Goal: Transaction & Acquisition: Purchase product/service

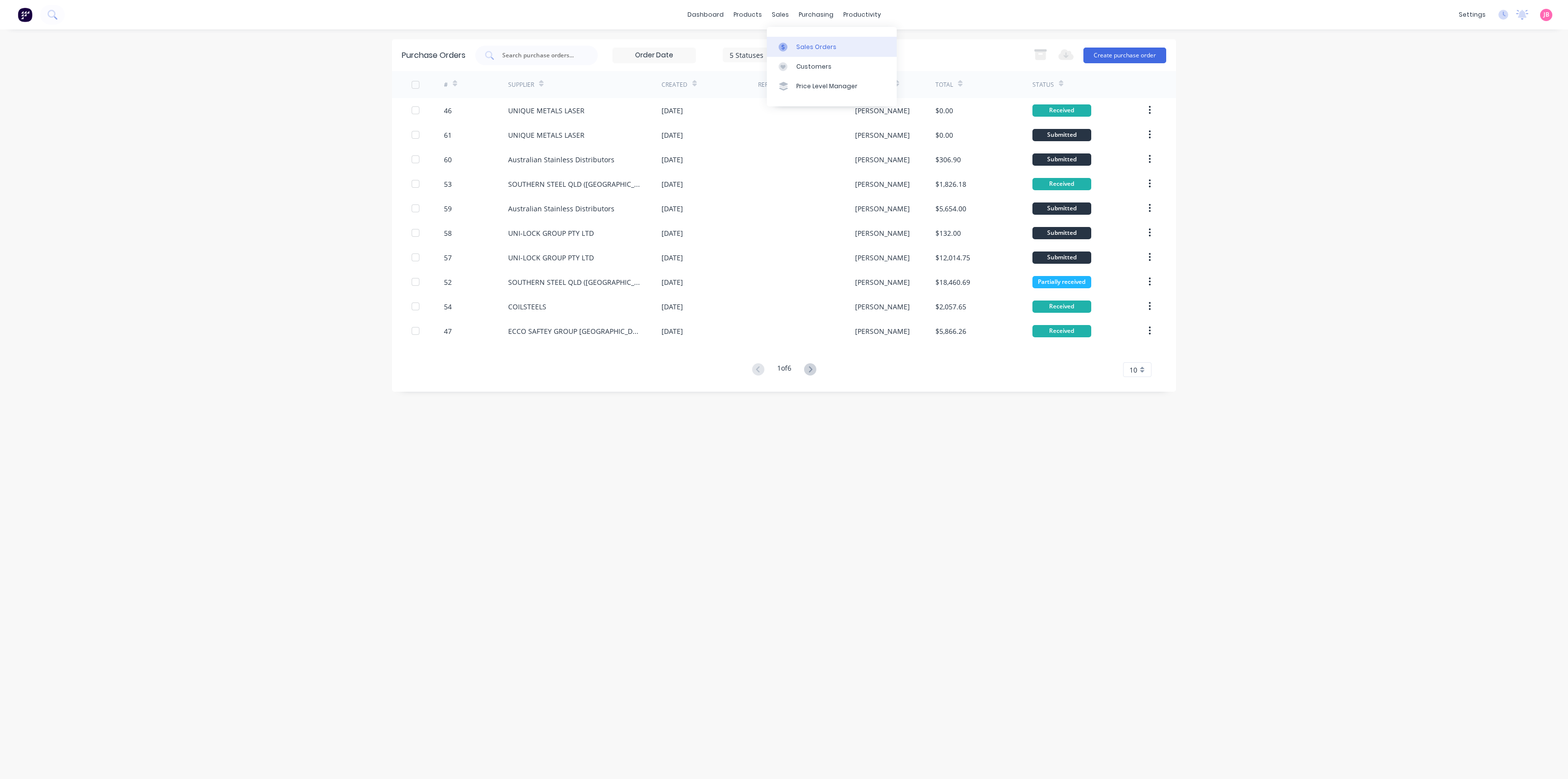
click at [793, 42] on link "Sales Orders" at bounding box center [831, 46] width 130 height 20
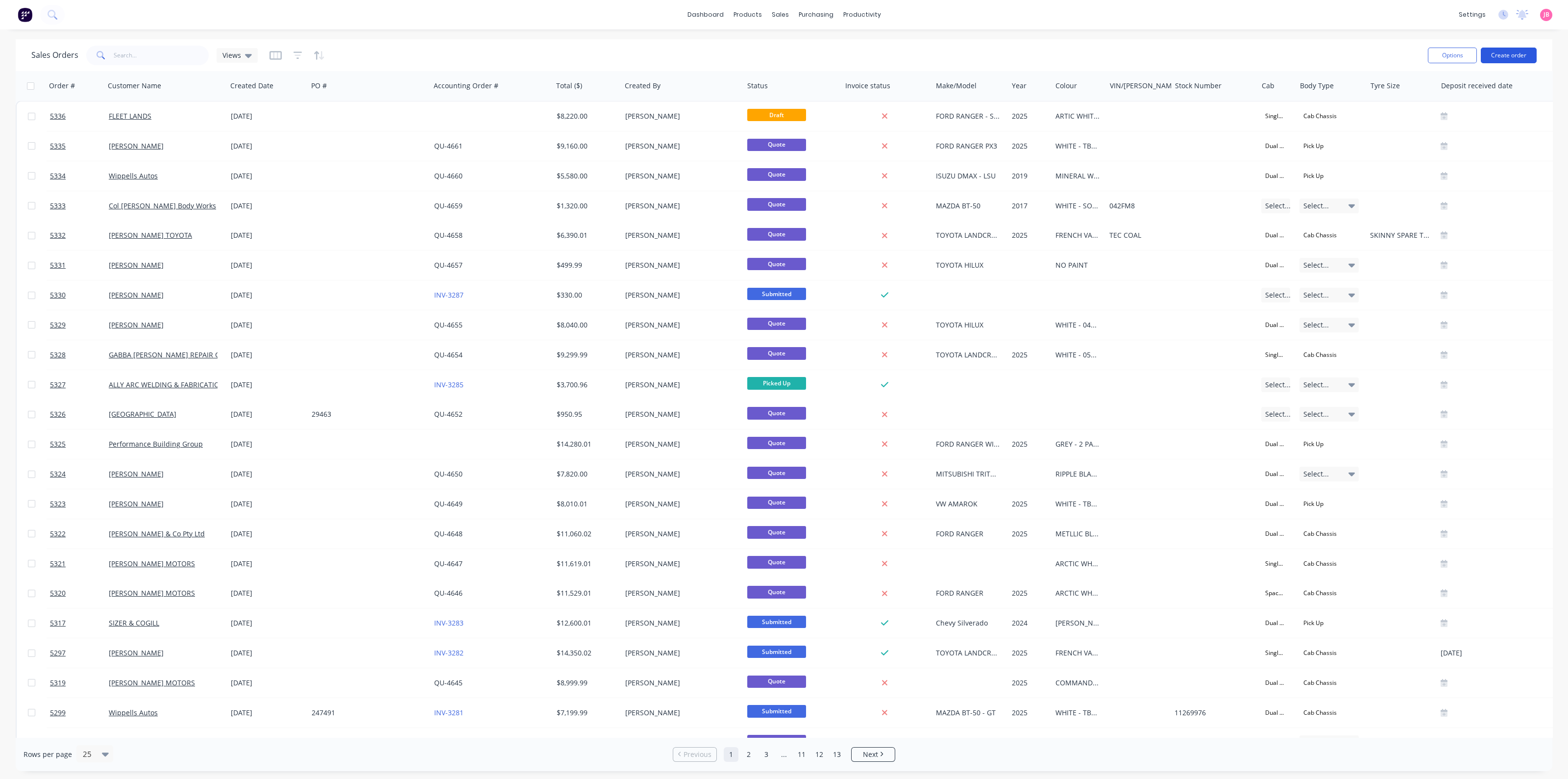
click at [1504, 55] on button "Create order" at bounding box center [1508, 55] width 56 height 15
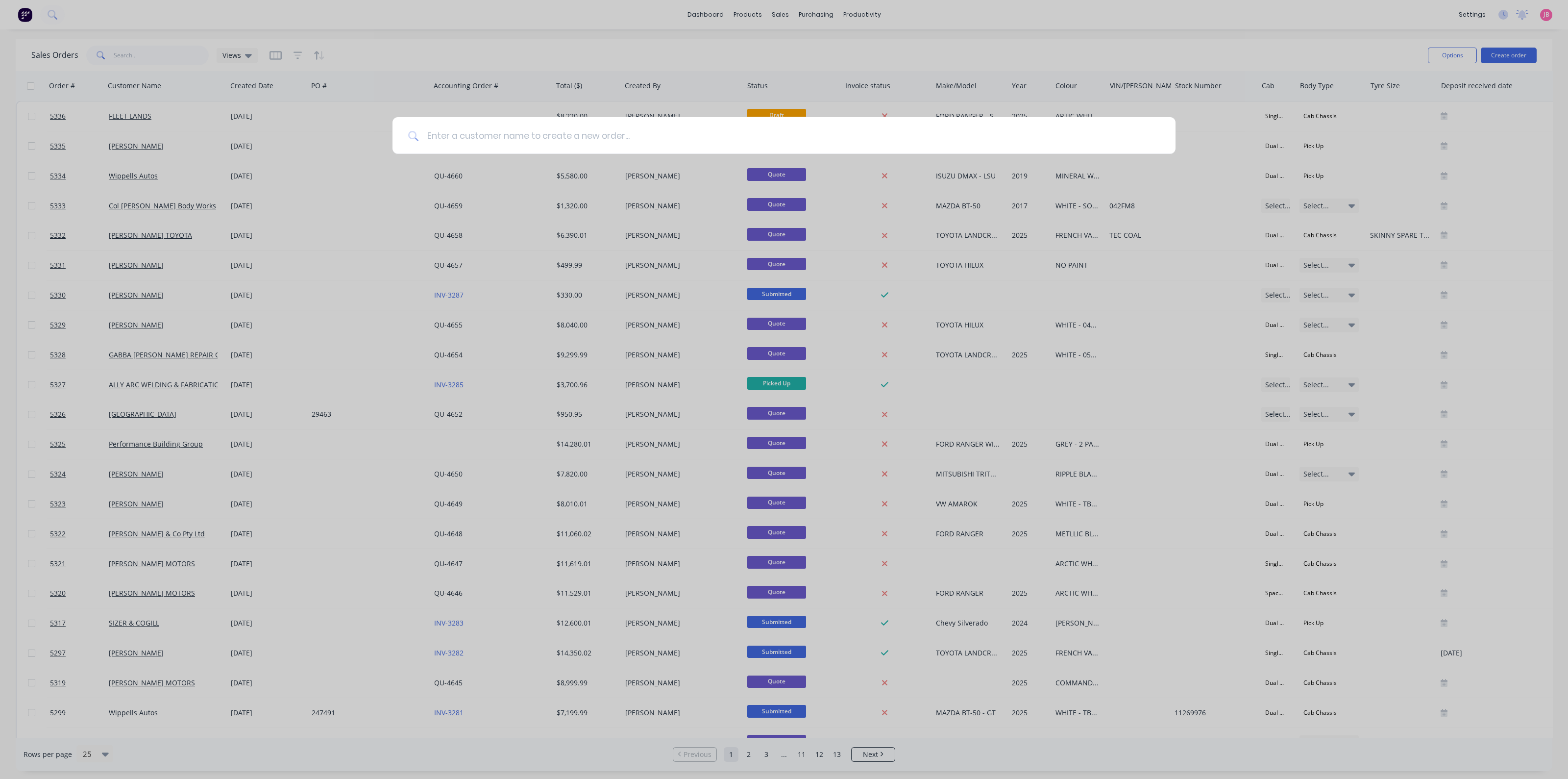
click at [540, 146] on input at bounding box center [789, 135] width 741 height 36
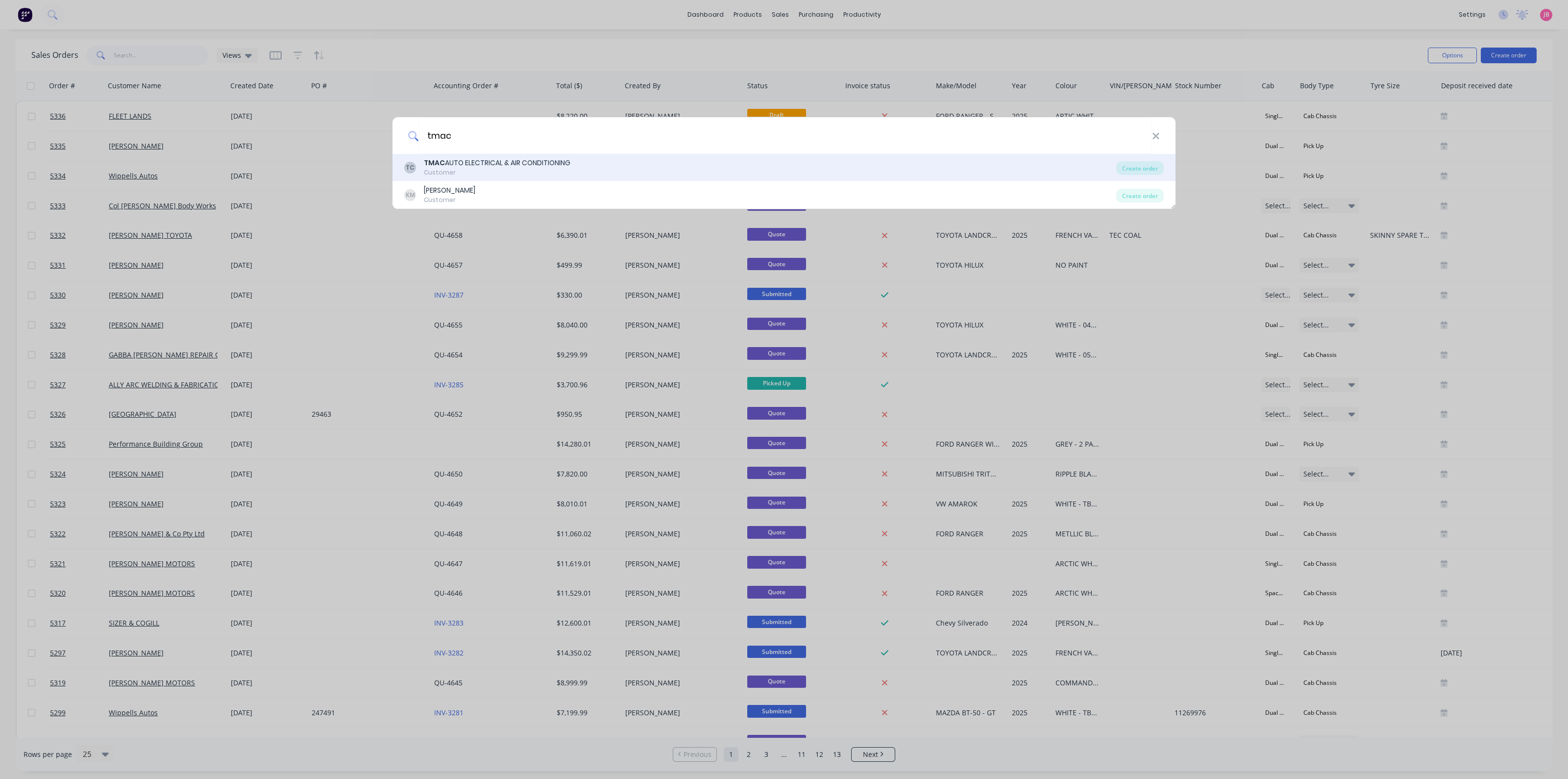
type input "tmac"
click at [521, 163] on div "TMAC AUTO ELECTRICAL & AIR CONDITIONING" at bounding box center [497, 163] width 146 height 11
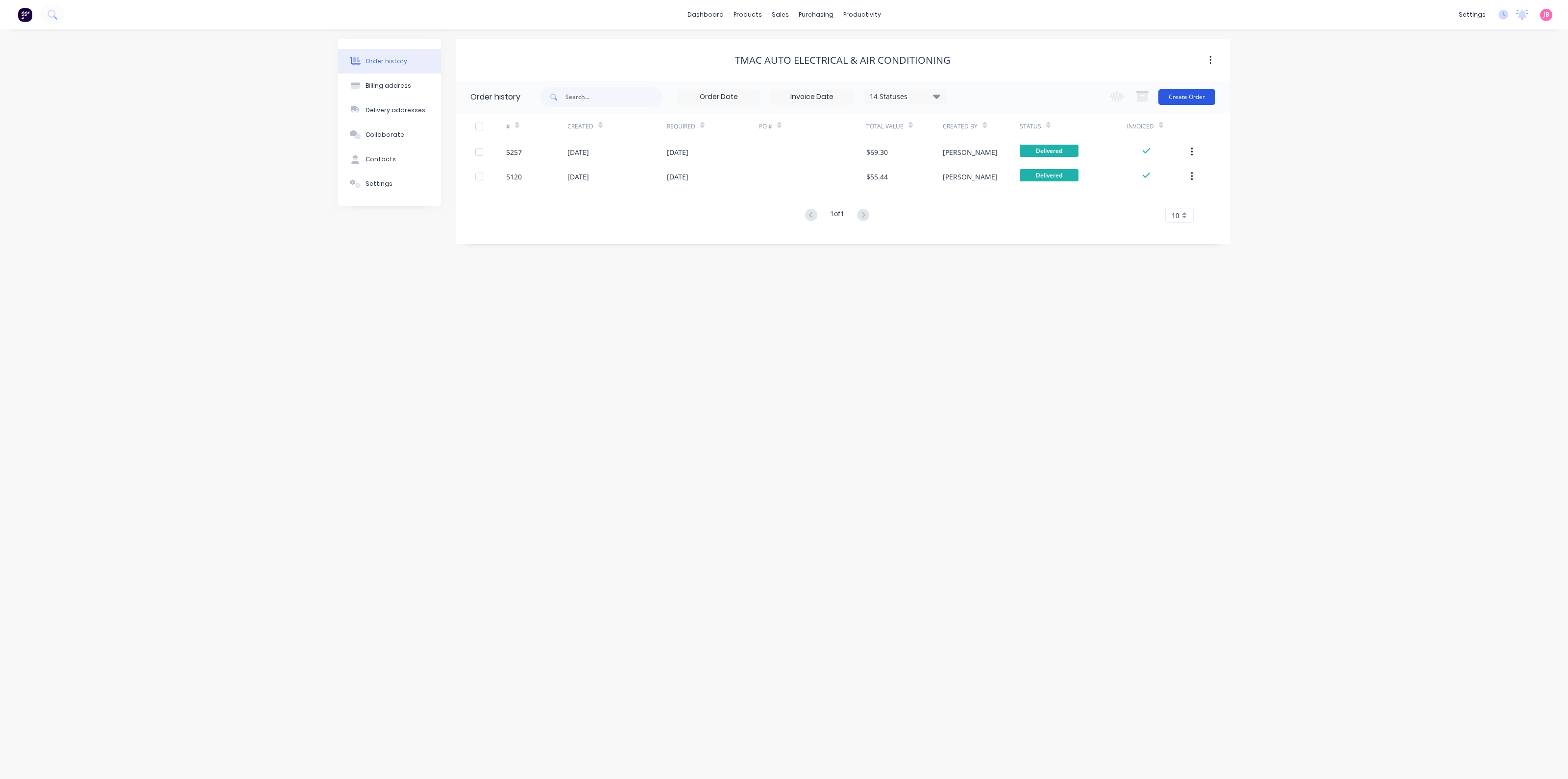
click at [1191, 97] on button "Create Order" at bounding box center [1186, 97] width 57 height 15
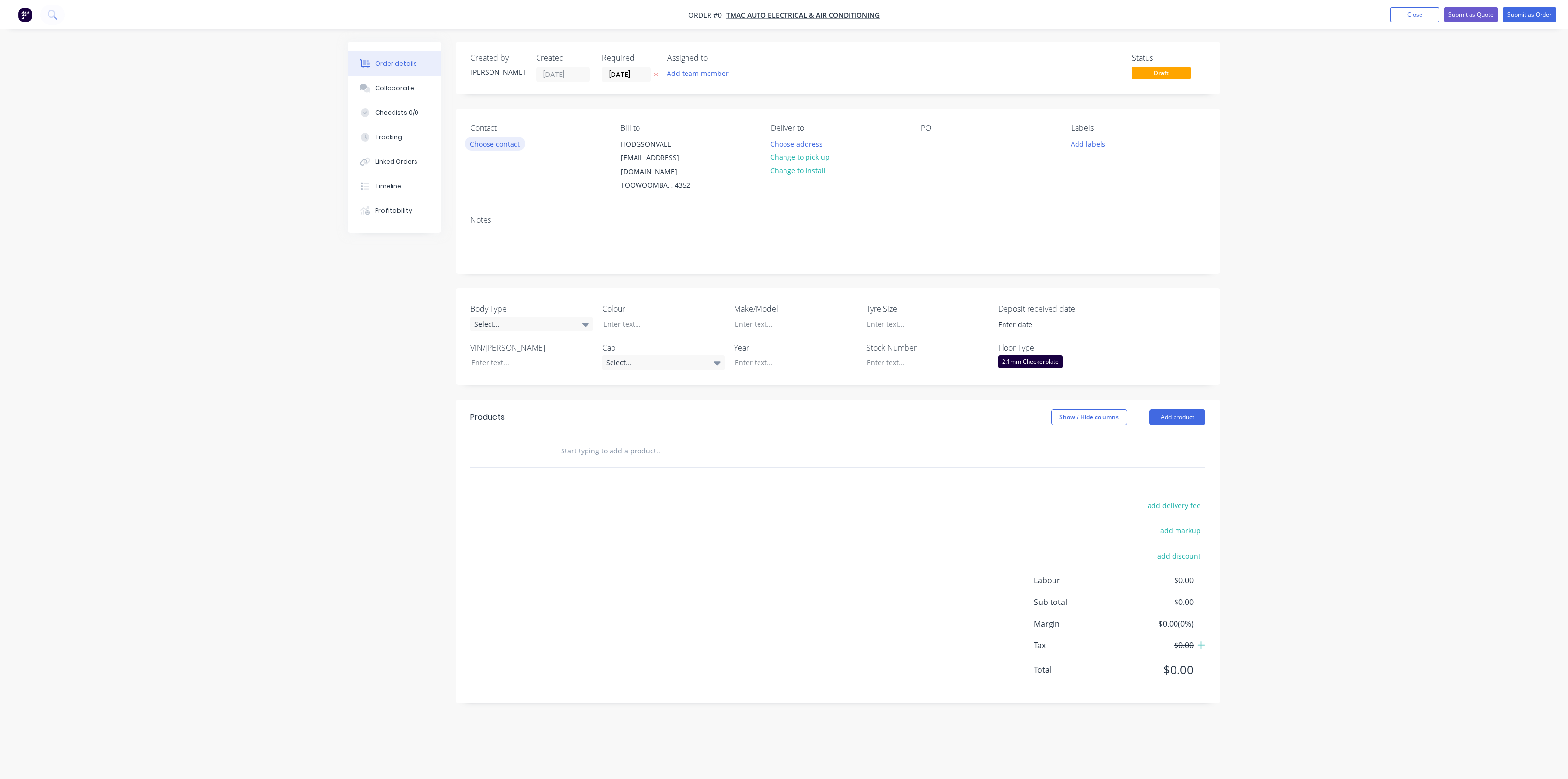
click at [476, 143] on button "Choose contact" at bounding box center [495, 143] width 60 height 13
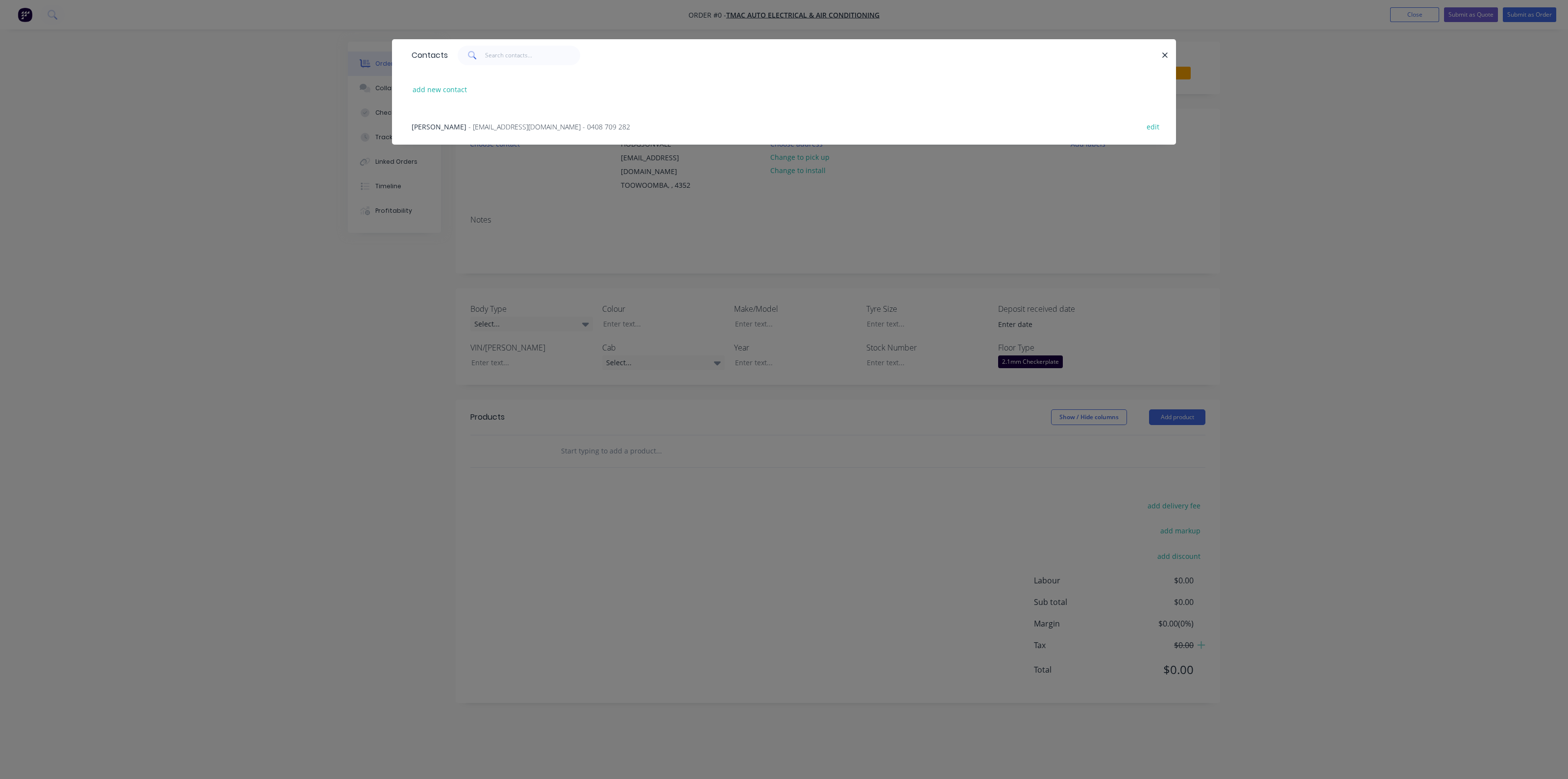
click at [512, 128] on span "- [EMAIL_ADDRESS][DOMAIN_NAME] - 0408 709 282" at bounding box center [549, 126] width 162 height 9
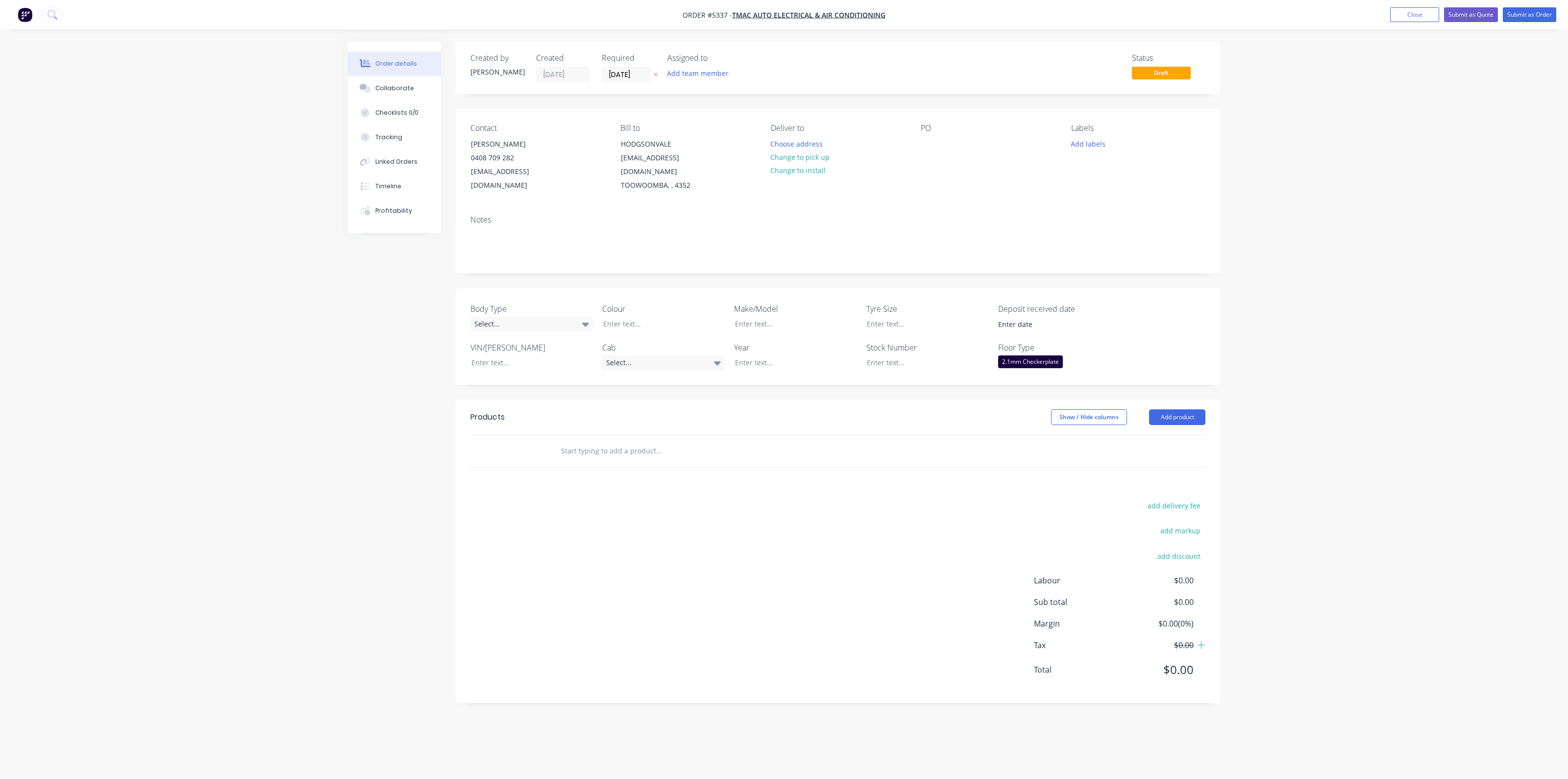
click at [572, 441] on input "text" at bounding box center [658, 451] width 196 height 20
type input "r"
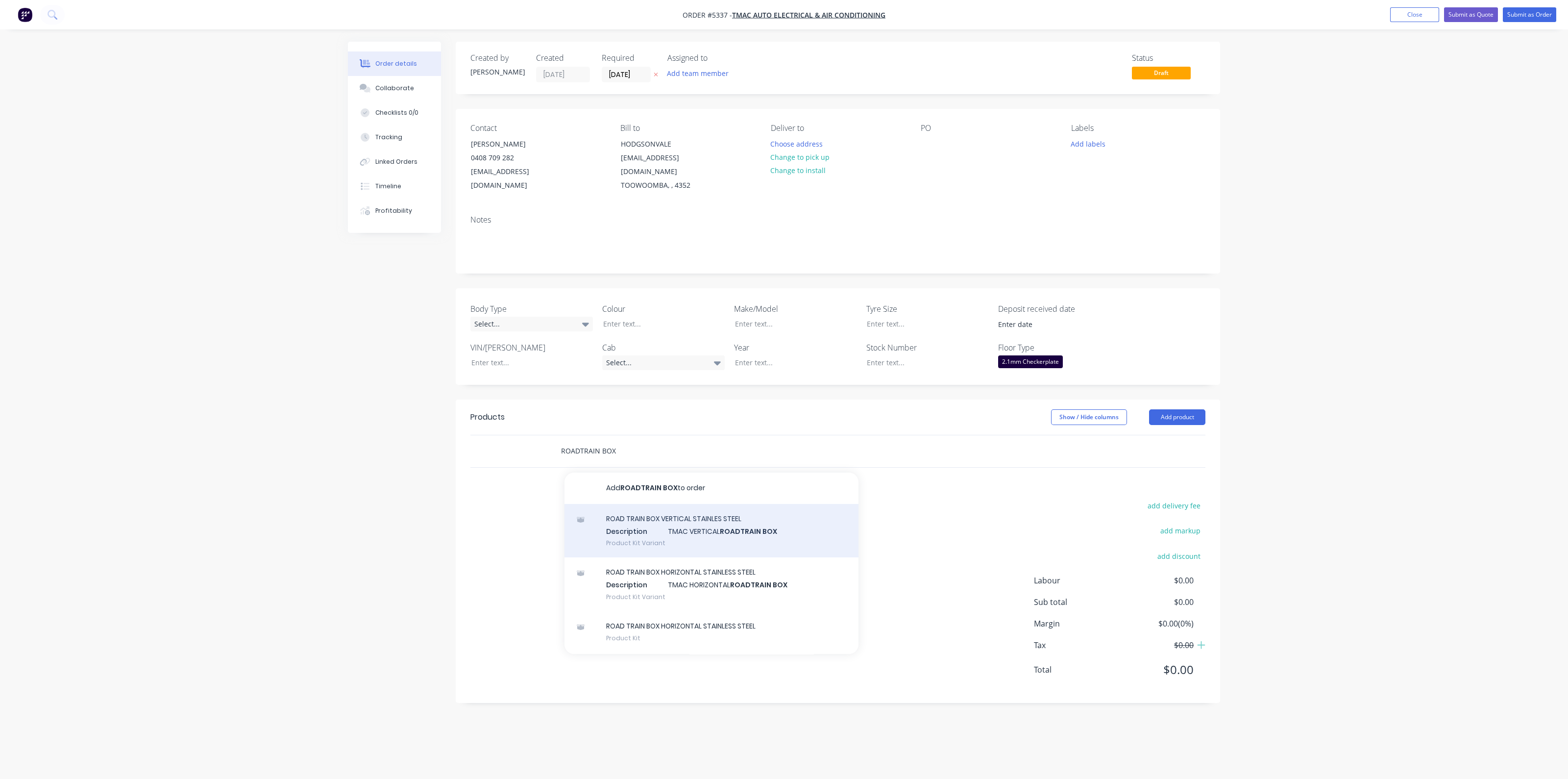
type input "ROADTRAIN BOX"
click at [723, 515] on div "ROAD TRAIN BOX VERTICAL STAINLES STEEL Description TMAC VERTICAL ROADTRAIN BOX …" at bounding box center [712, 530] width 294 height 54
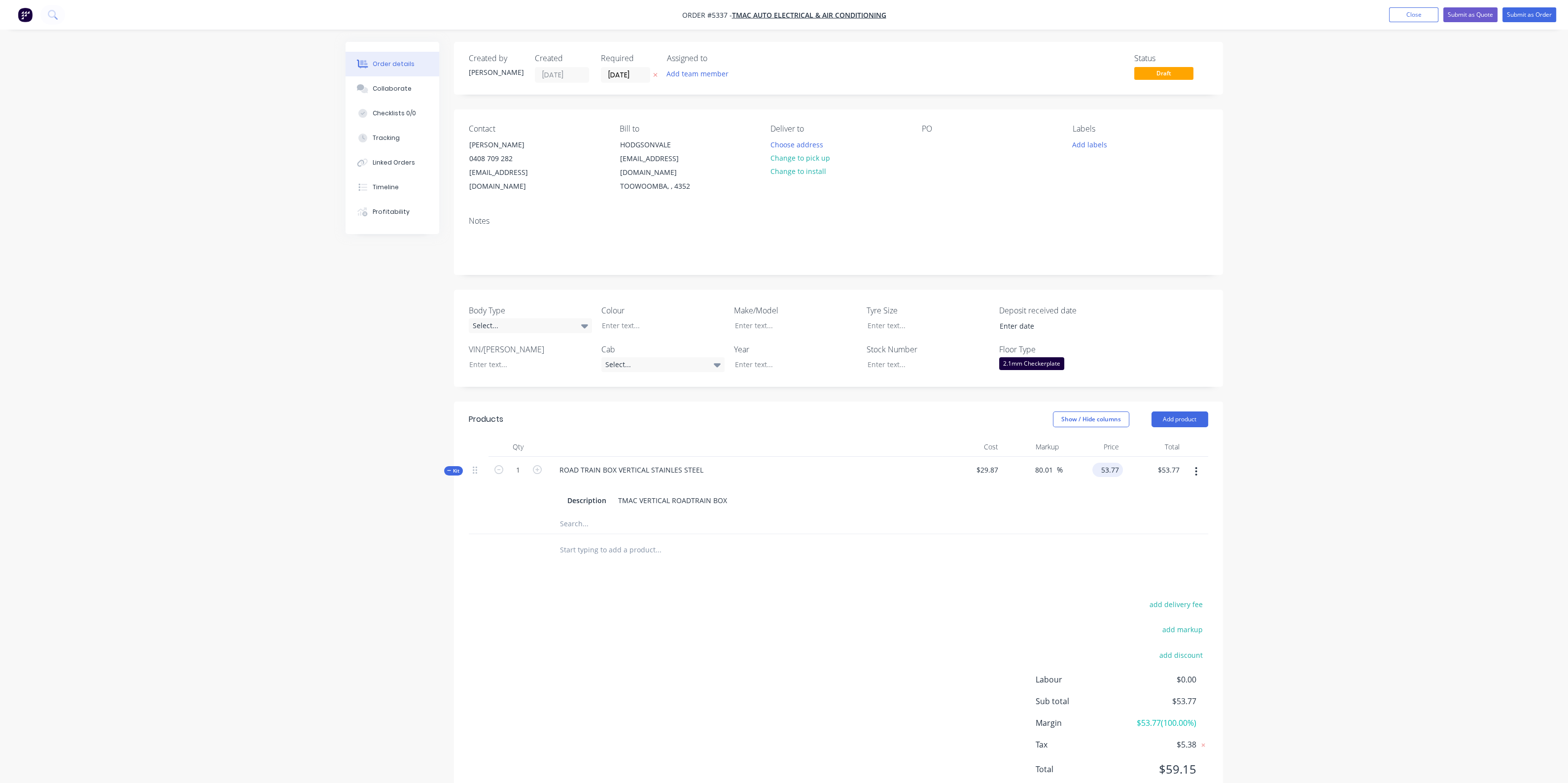
click at [1109, 463] on input "53.77" at bounding box center [1109, 470] width 27 height 14
type input "80"
type input "167.83"
type input "$80.00"
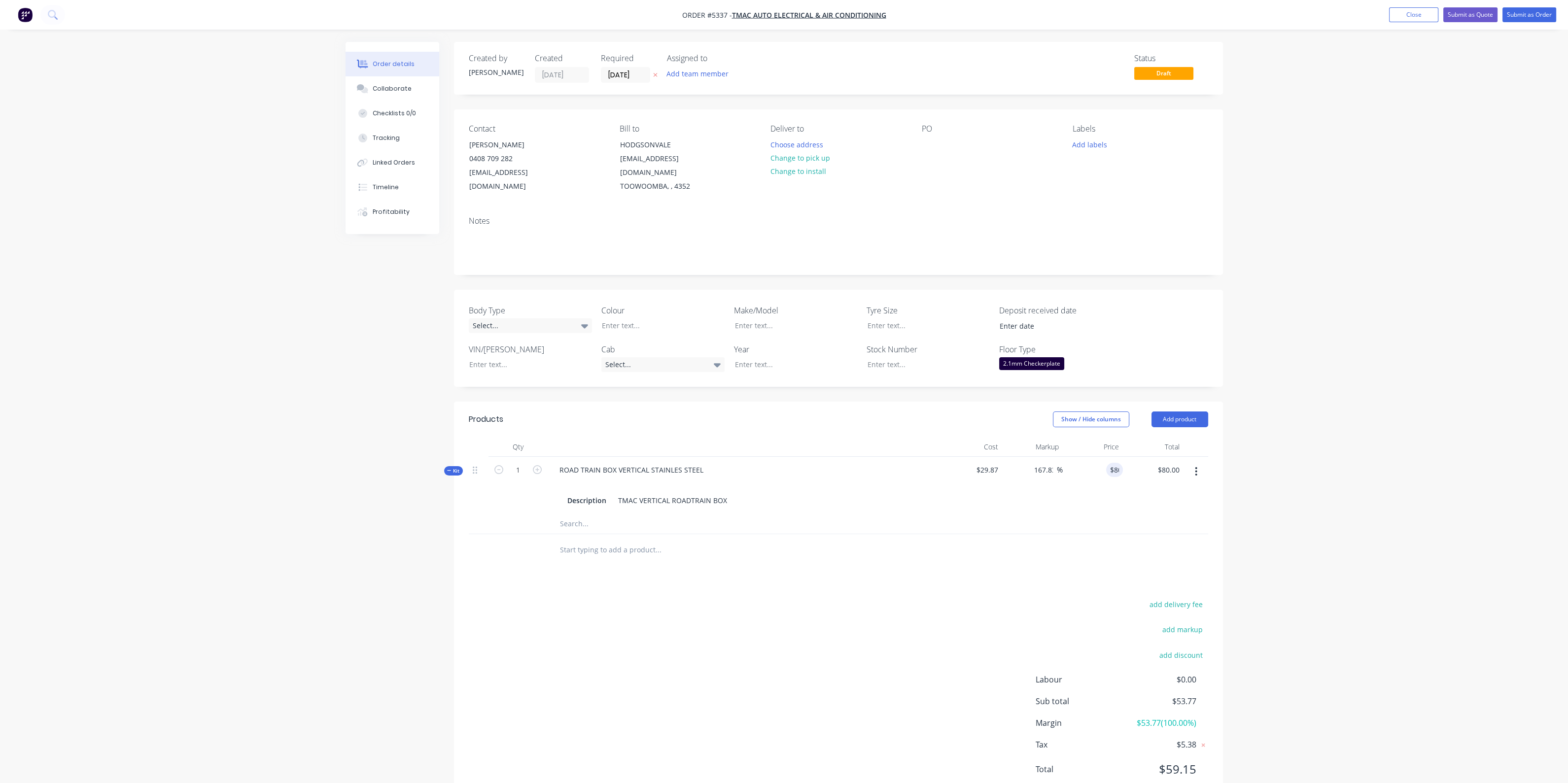
click at [1094, 497] on div "$80.00 80" at bounding box center [1093, 485] width 61 height 57
click at [540, 465] on icon "button" at bounding box center [537, 470] width 9 height 9
type input "2"
type input "$0.00"
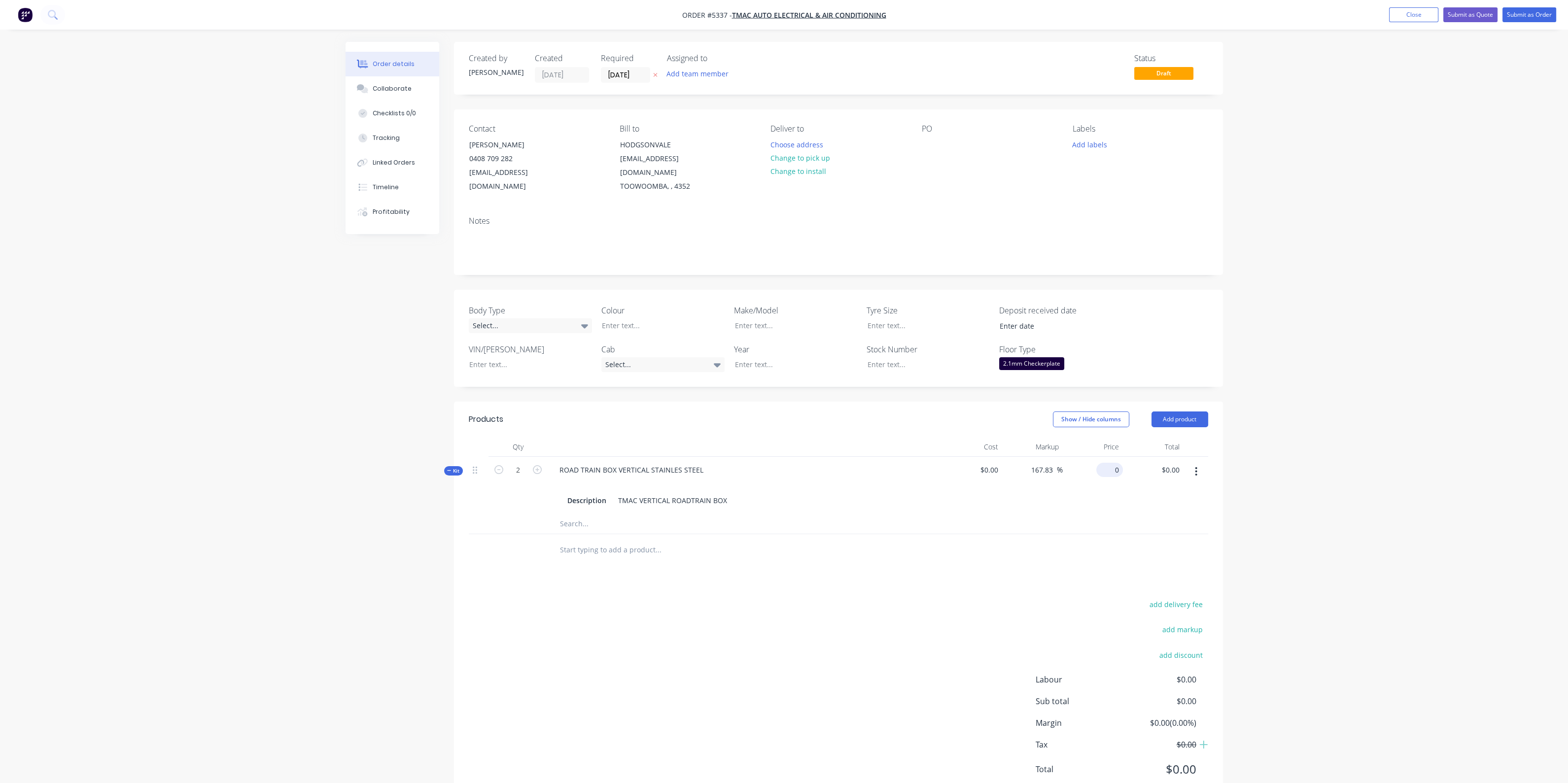
click at [1107, 463] on div "0 $0.00" at bounding box center [1109, 470] width 27 height 14
type input "$80.00"
type input "$160.00"
click at [732, 568] on div "Products Show / Hide columns Add product Qty Cost Markup Price Total Kit 2 ROAD…" at bounding box center [838, 602] width 769 height 401
click at [622, 540] on input "text" at bounding box center [658, 550] width 197 height 20
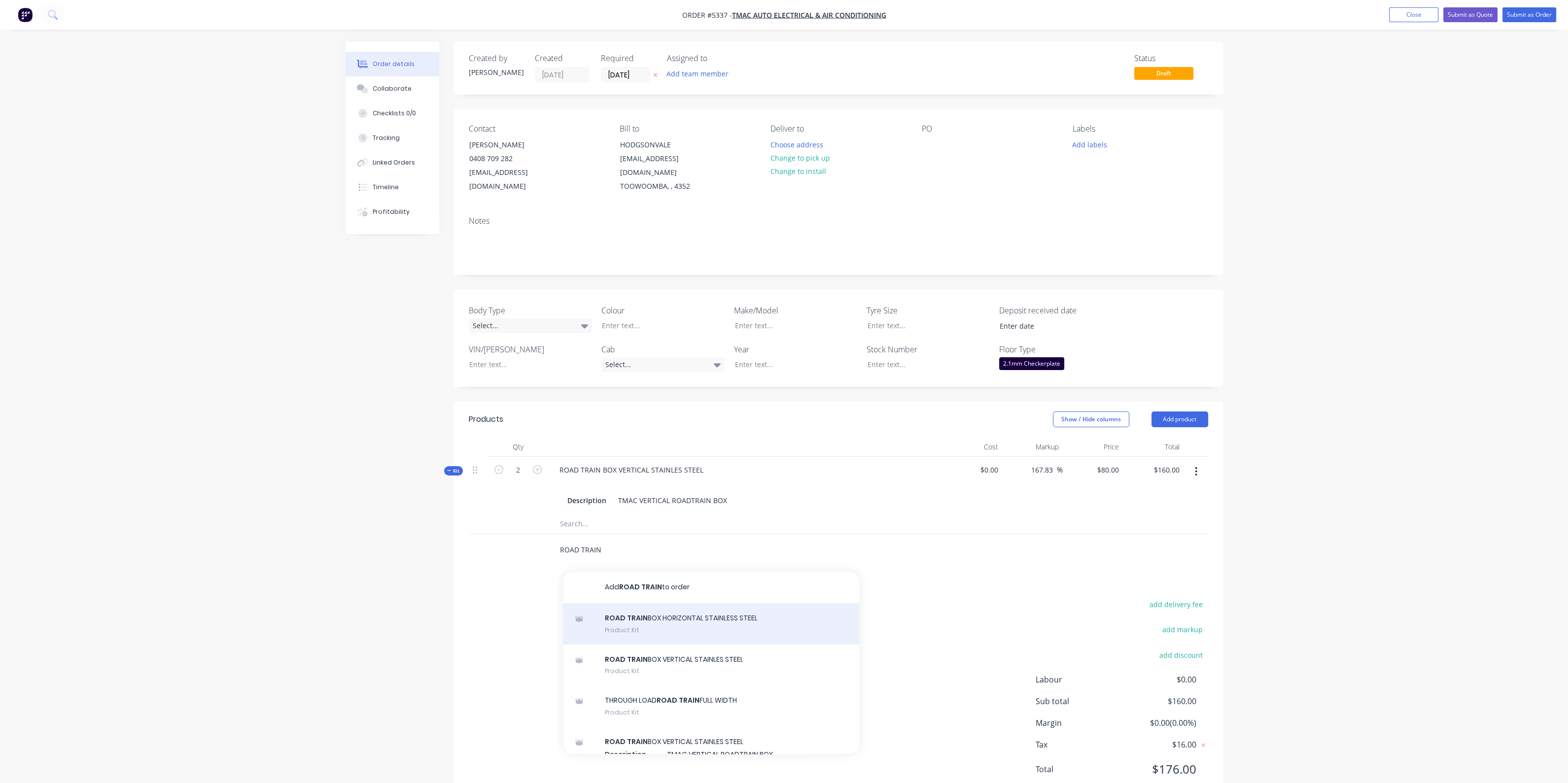
type input "ROAD TRAIN"
click at [673, 616] on div "ROAD TRAIN BOX HORIZONTAL STAINLESS STEEL Product Kit" at bounding box center [711, 623] width 296 height 42
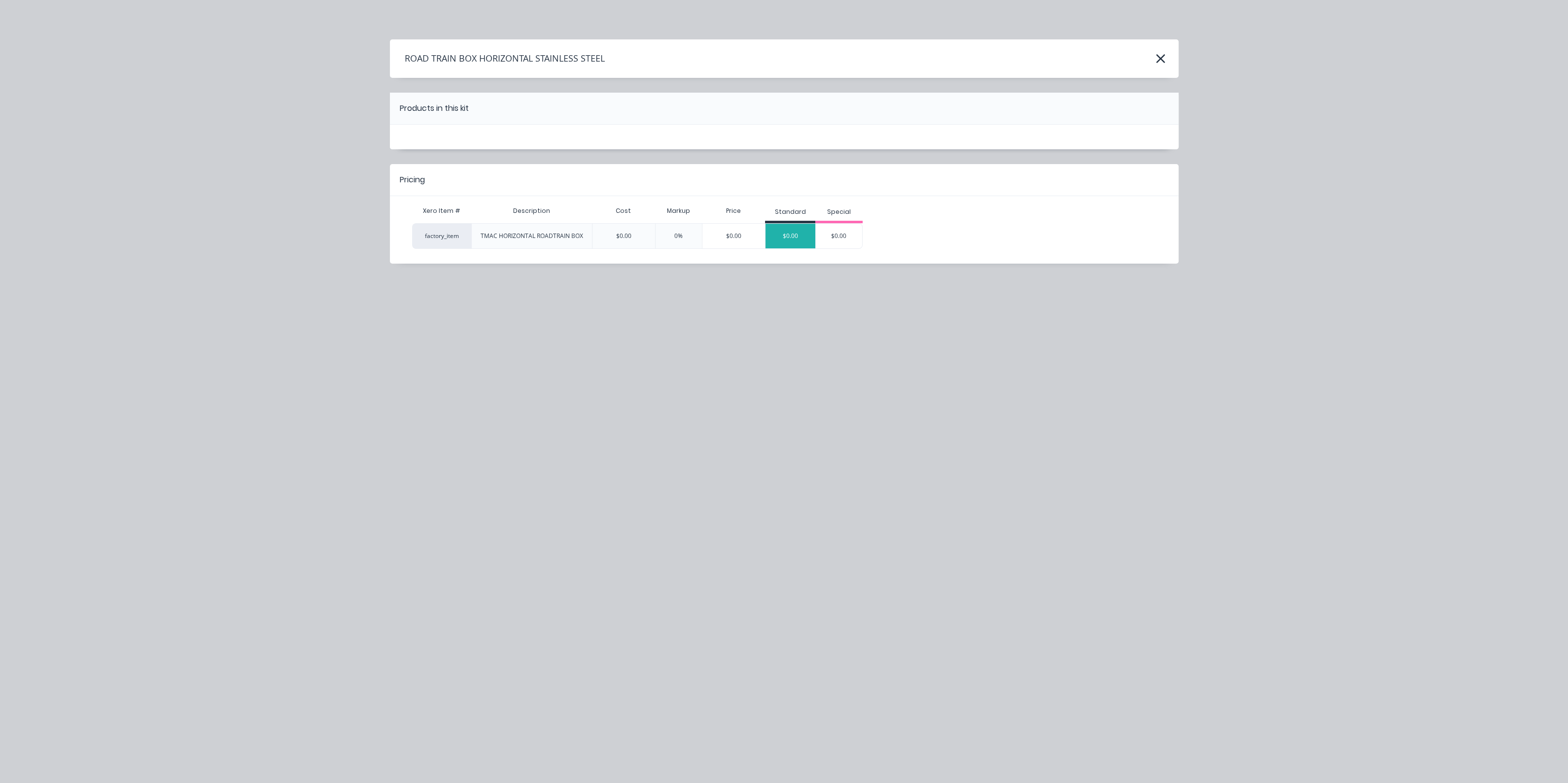
click at [779, 234] on div "$0.00" at bounding box center [790, 236] width 50 height 25
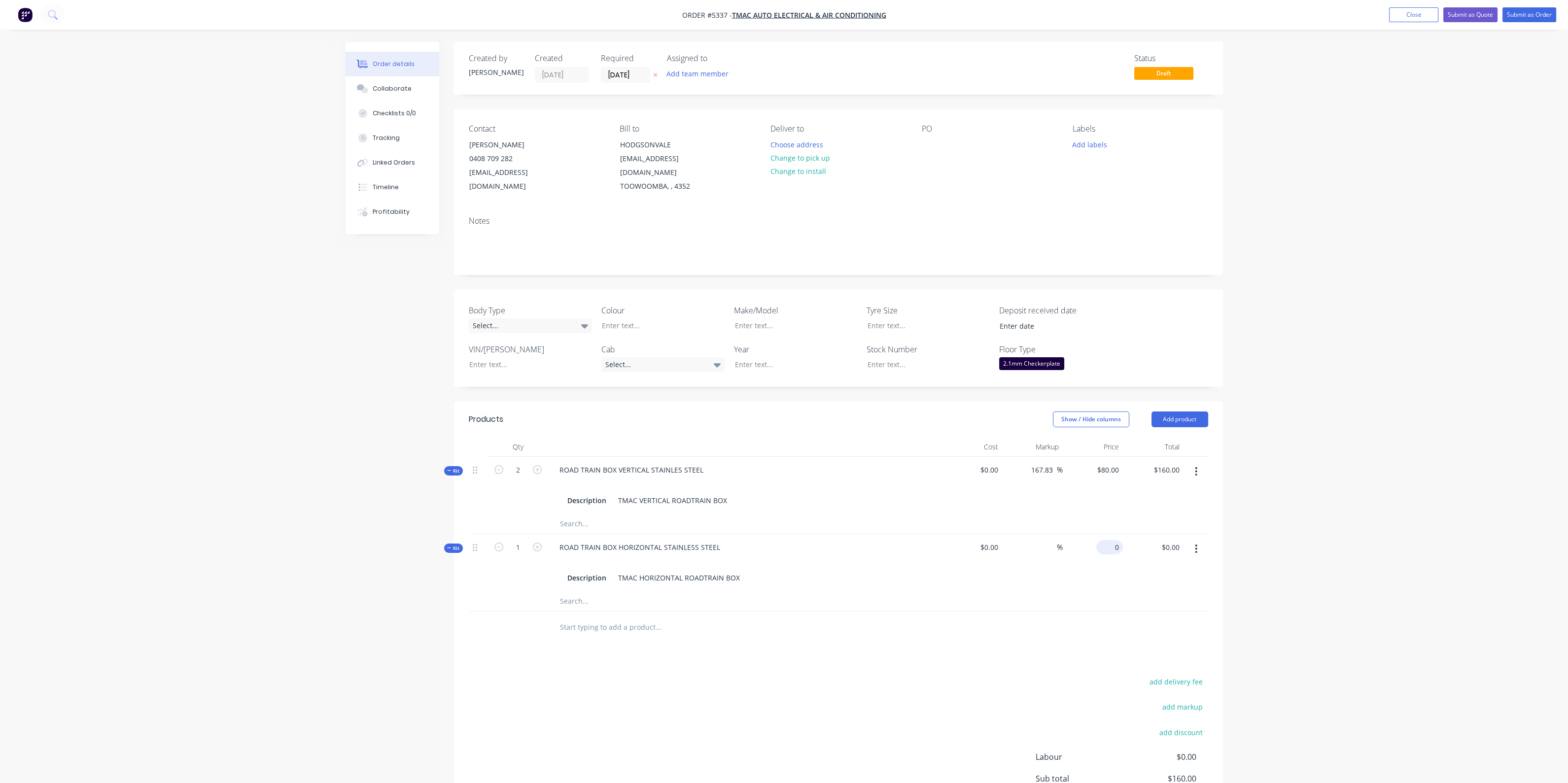
click at [1120, 540] on input "0" at bounding box center [1112, 547] width 23 height 14
type input "$80.00"
click at [625, 618] on input "text" at bounding box center [658, 627] width 197 height 20
click at [541, 542] on icon "button" at bounding box center [537, 546] width 9 height 9
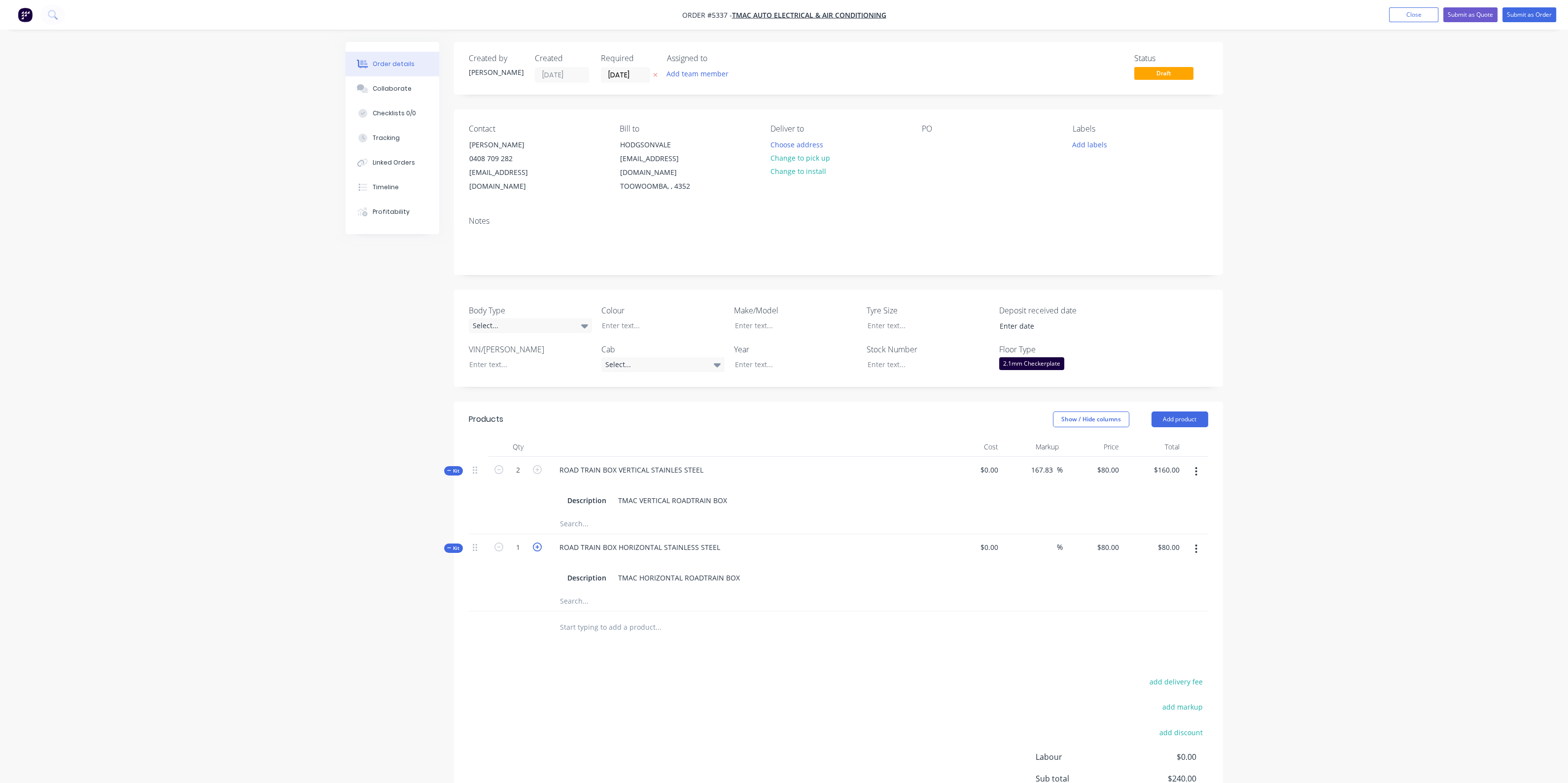
type input "2"
type input "$0.00"
click at [592, 618] on input "text" at bounding box center [658, 627] width 197 height 20
type input "2 X STEEL BRACKETS TUCKWELL"
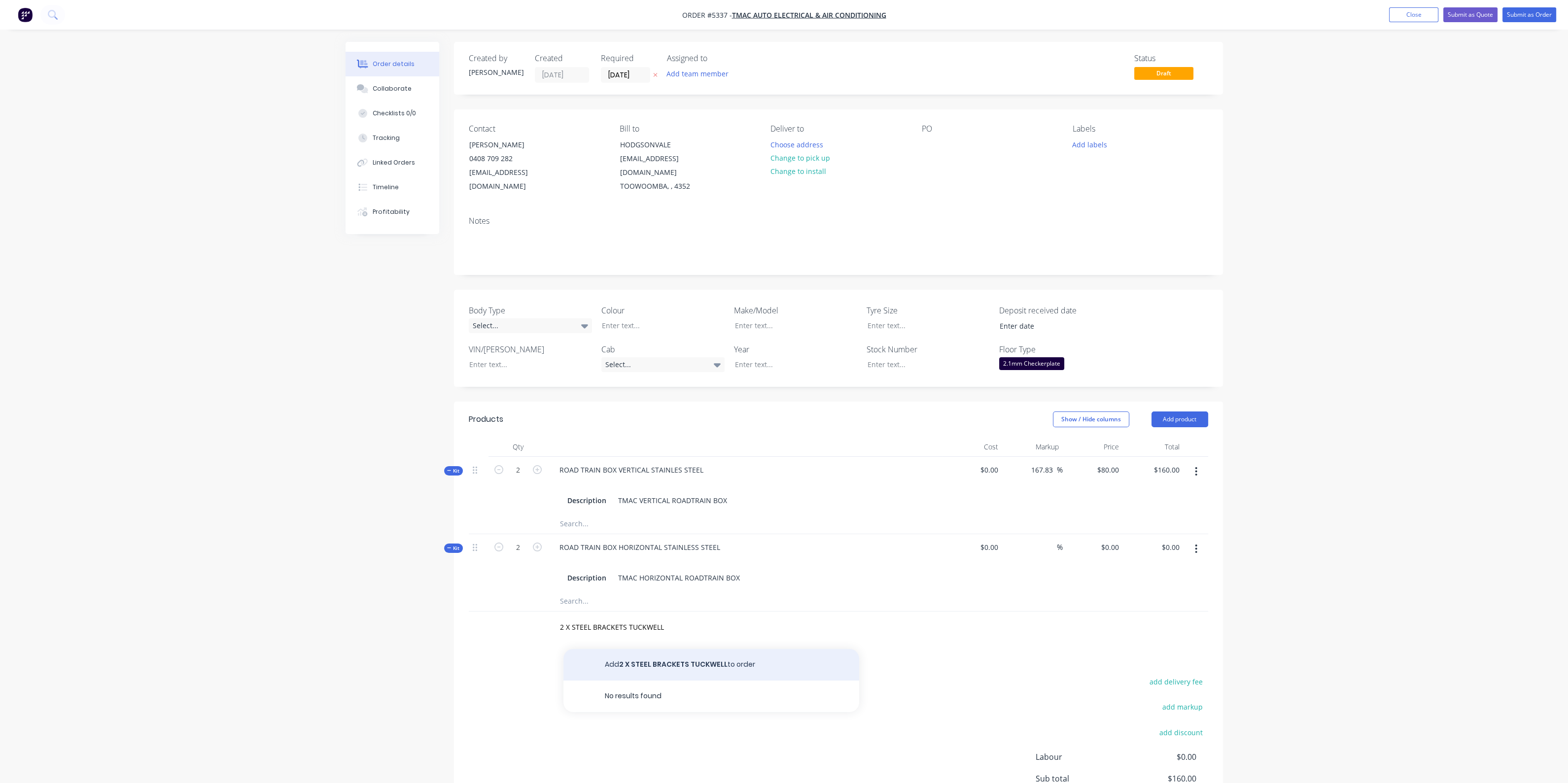
click at [723, 658] on button "Add 2 X STEEL BRACKETS TUCKWELL to order" at bounding box center [711, 664] width 296 height 32
click at [1116, 618] on input "0" at bounding box center [1117, 625] width 11 height 14
drag, startPoint x: 1119, startPoint y: 606, endPoint x: 1112, endPoint y: 611, distance: 8.6
click at [1112, 618] on input "30" at bounding box center [1116, 625] width 13 height 14
type input "$30.00"
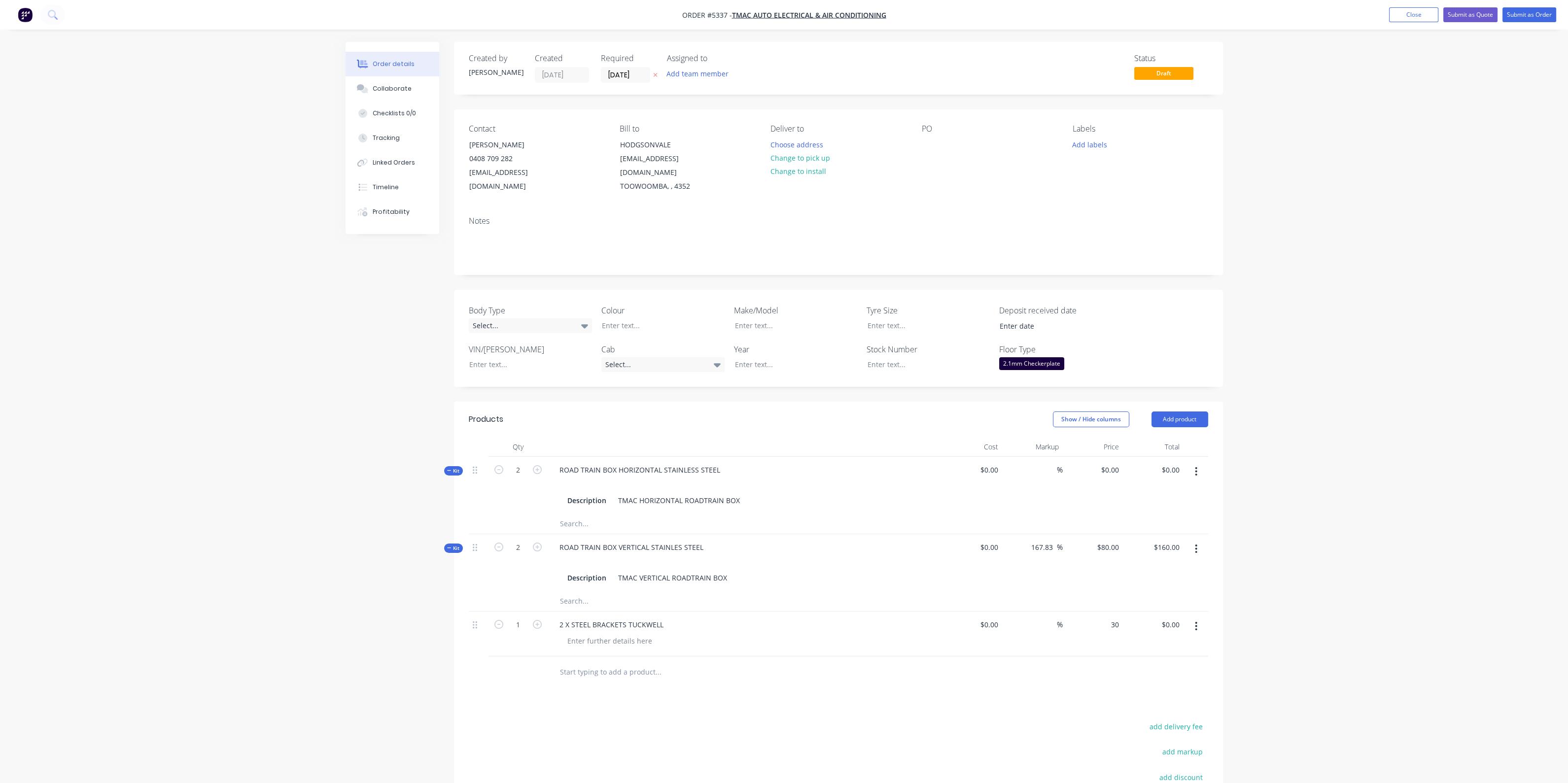
type input "$30.00"
click at [1112, 618] on input "30" at bounding box center [1109, 625] width 27 height 14
click at [1111, 618] on input "30" at bounding box center [1116, 625] width 13 height 14
type input "$27.27"
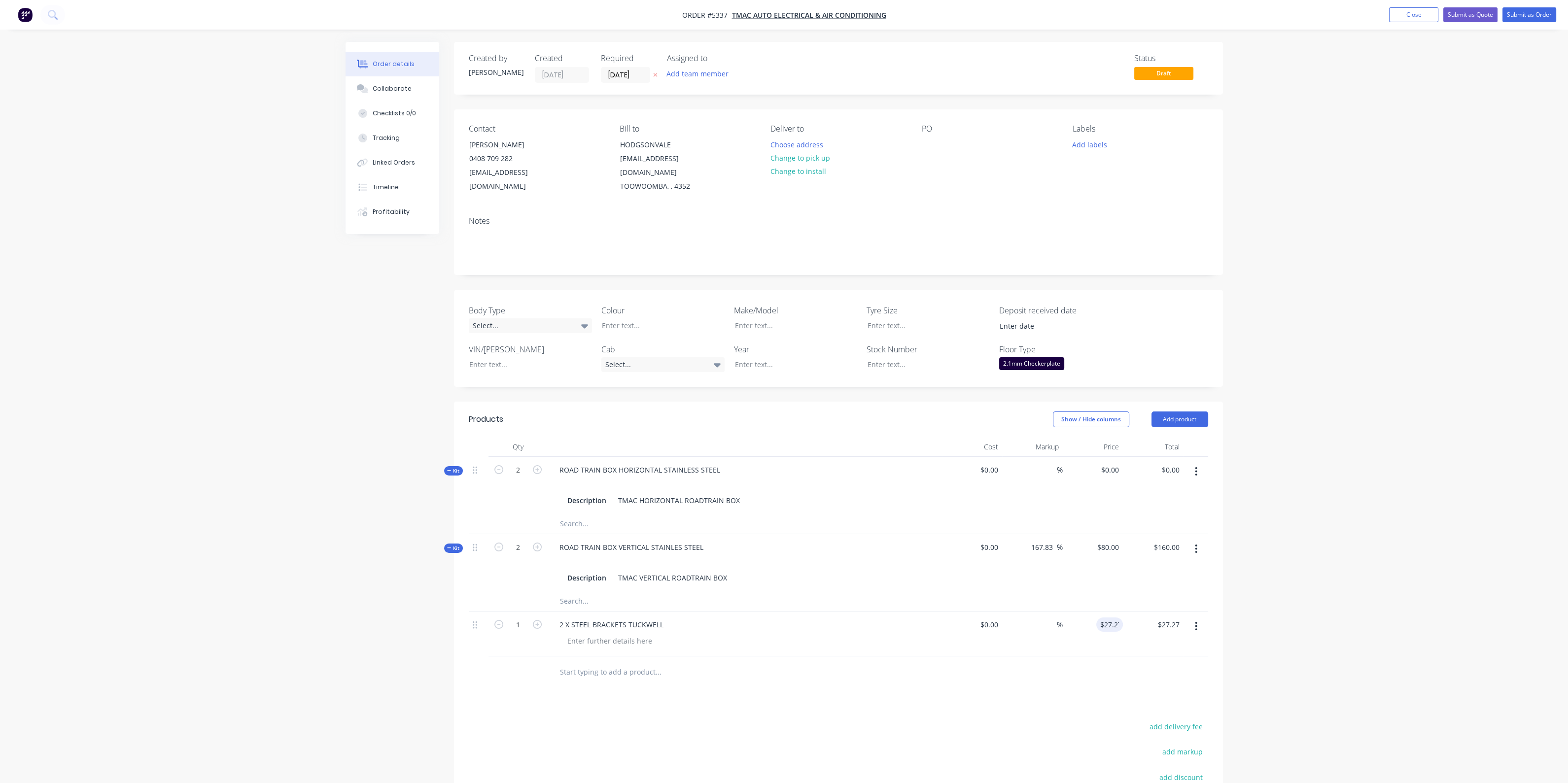
click at [1071, 563] on div "$80.00 $80.00" at bounding box center [1093, 562] width 61 height 57
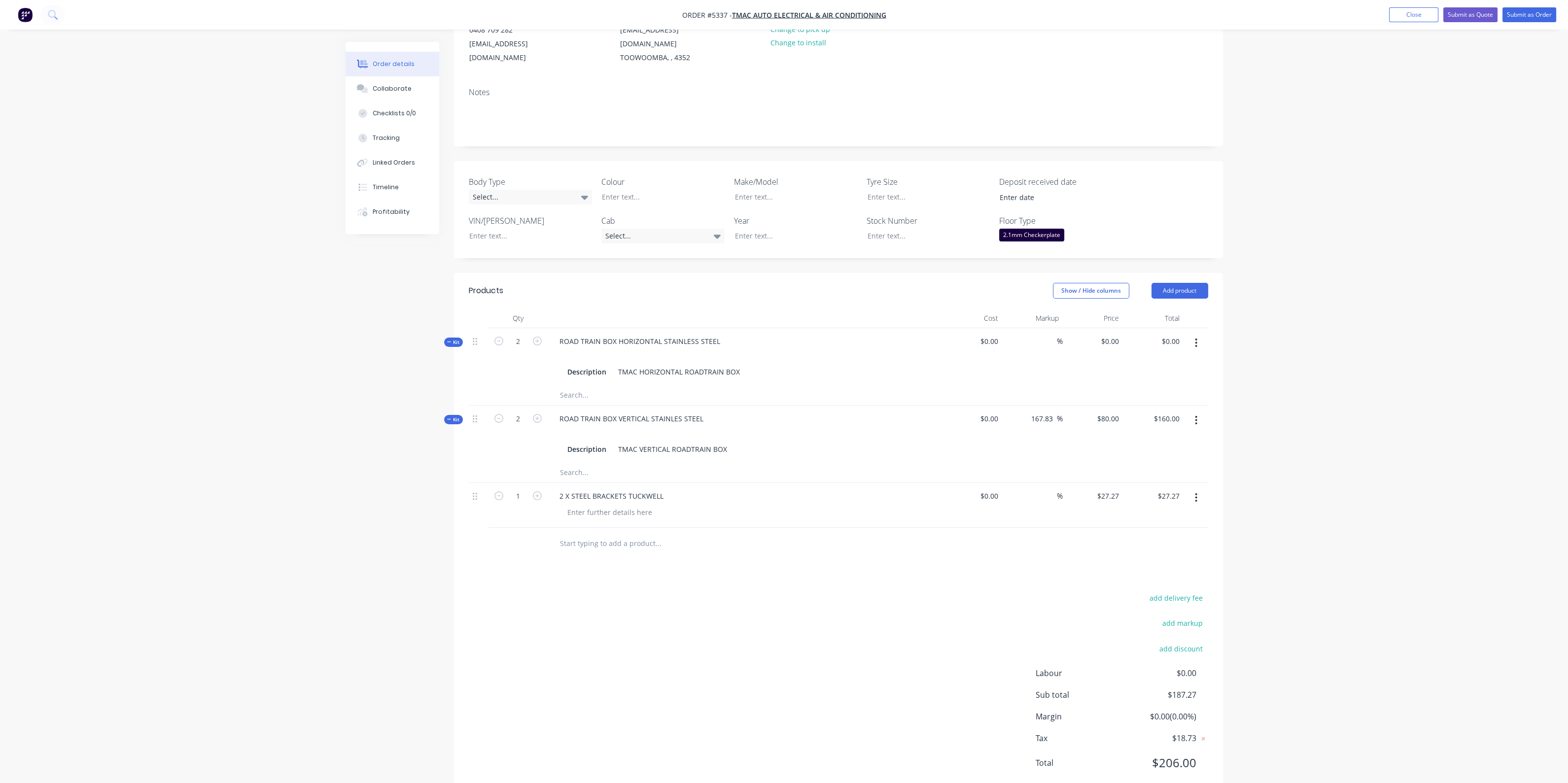
scroll to position [142, 0]
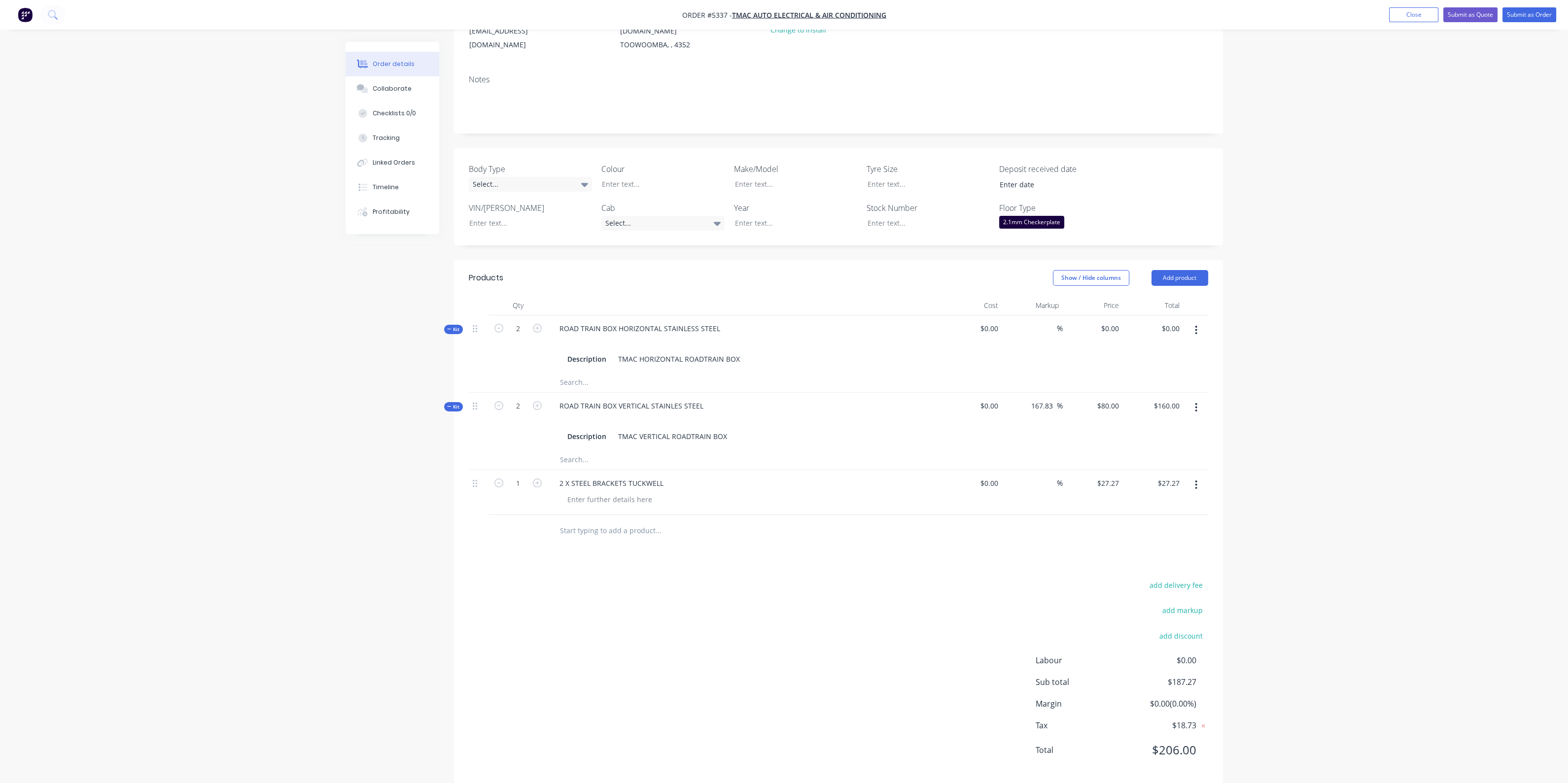
click at [606, 521] on input "text" at bounding box center [658, 531] width 197 height 20
type input "2 X ALLOY PLATES TUCKWELL"
click at [667, 560] on button "Add 2 X ALLOY PLATES TUCKWELL to order" at bounding box center [711, 568] width 296 height 32
click at [1107, 521] on div "0 0" at bounding box center [1115, 528] width 15 height 14
click at [1114, 521] on input "0" at bounding box center [1112, 528] width 23 height 14
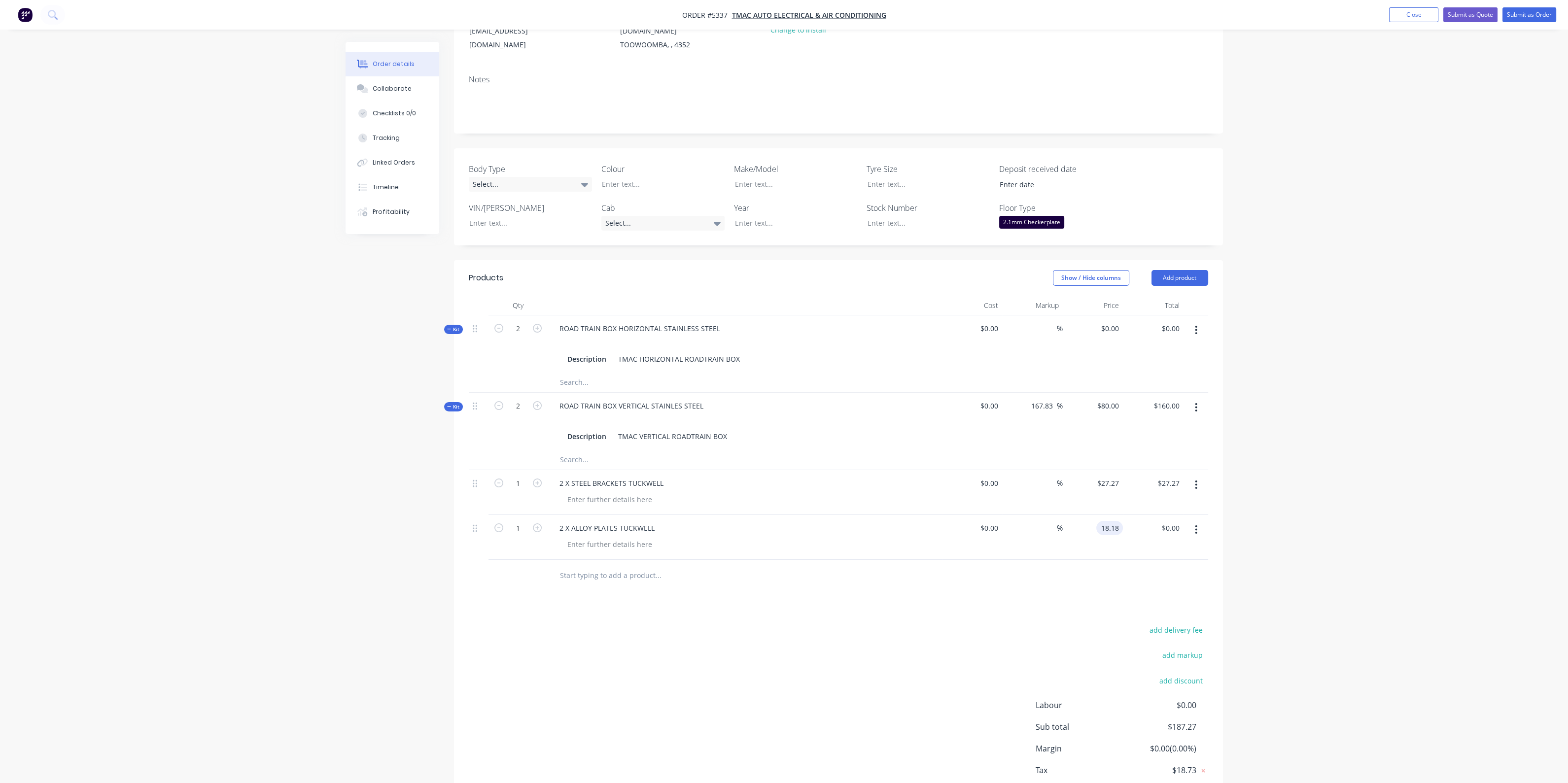
type input "$18.18"
drag, startPoint x: 859, startPoint y: 600, endPoint x: 826, endPoint y: 597, distance: 33.1
click at [851, 601] on div "Products Show / Hide columns Add product Qty Cost Markup Price Total Kit 2 ROAD…" at bounding box center [838, 544] width 769 height 568
click at [652, 565] on input "text" at bounding box center [658, 575] width 197 height 20
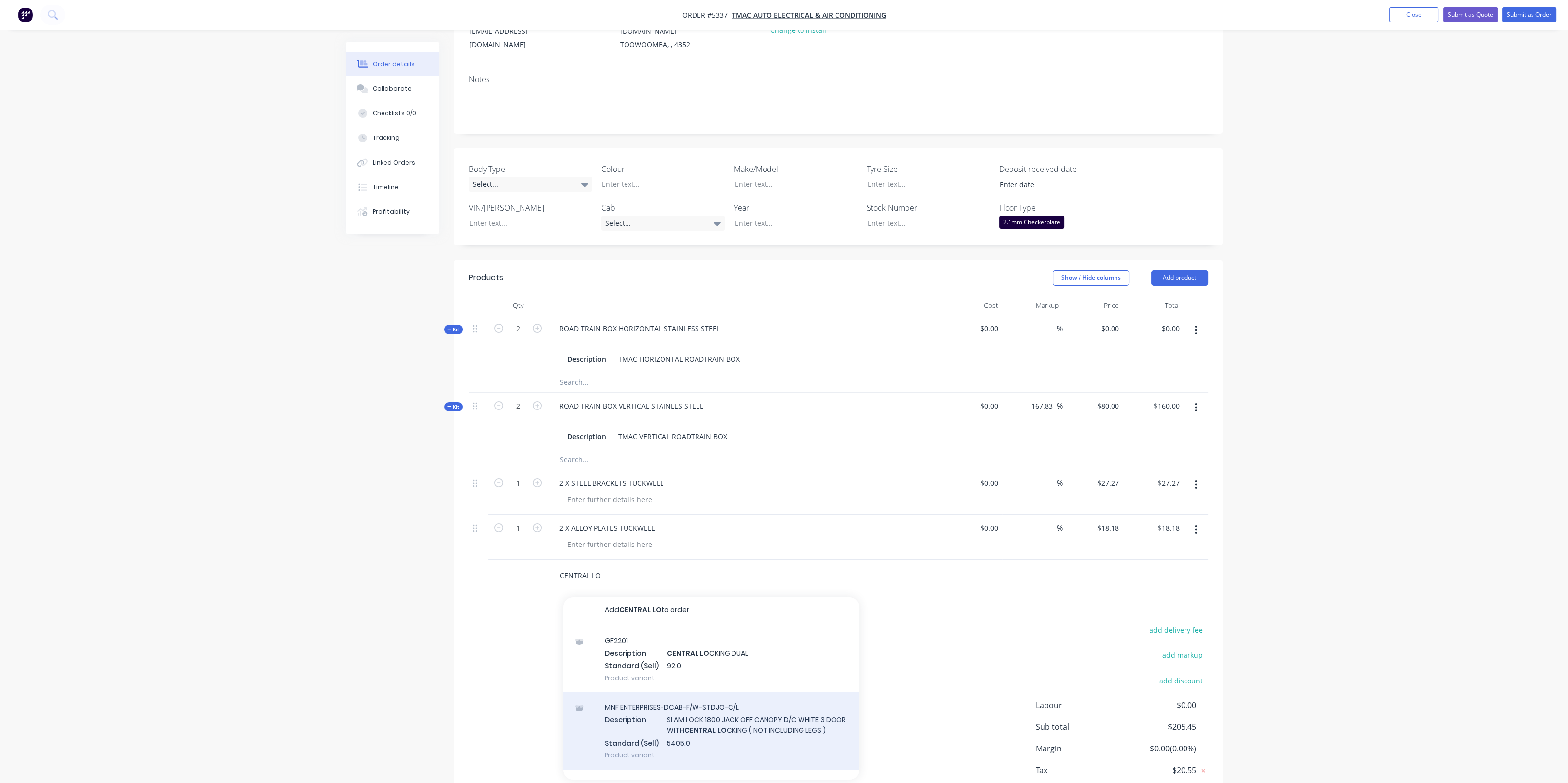
scroll to position [0, 0]
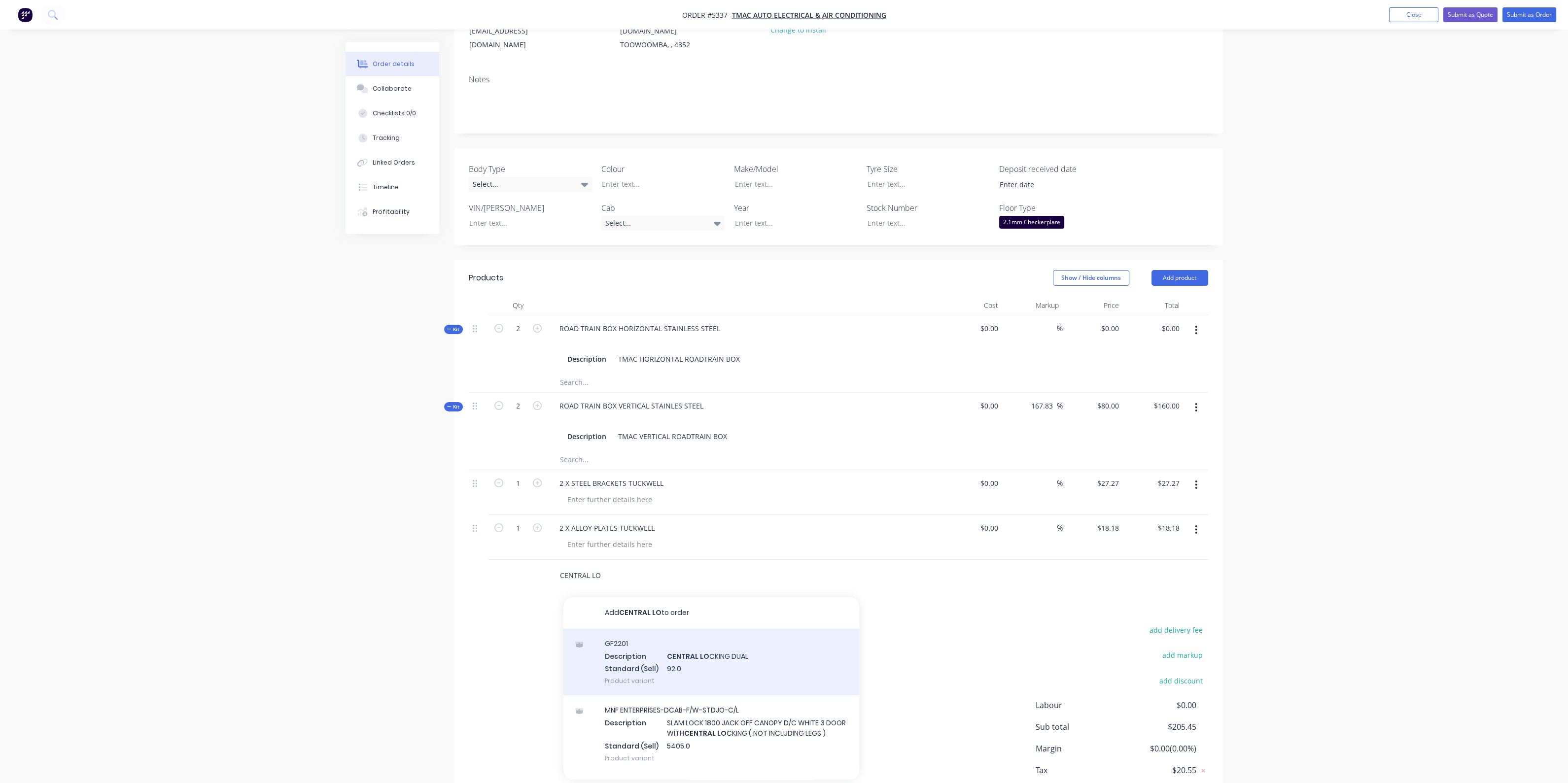
type input "CENTRAL LO"
click at [708, 651] on div "GF2201 Description CENTRAL LO CKING DUAL Standard (Sell) 92.0 Product variant" at bounding box center [711, 662] width 296 height 66
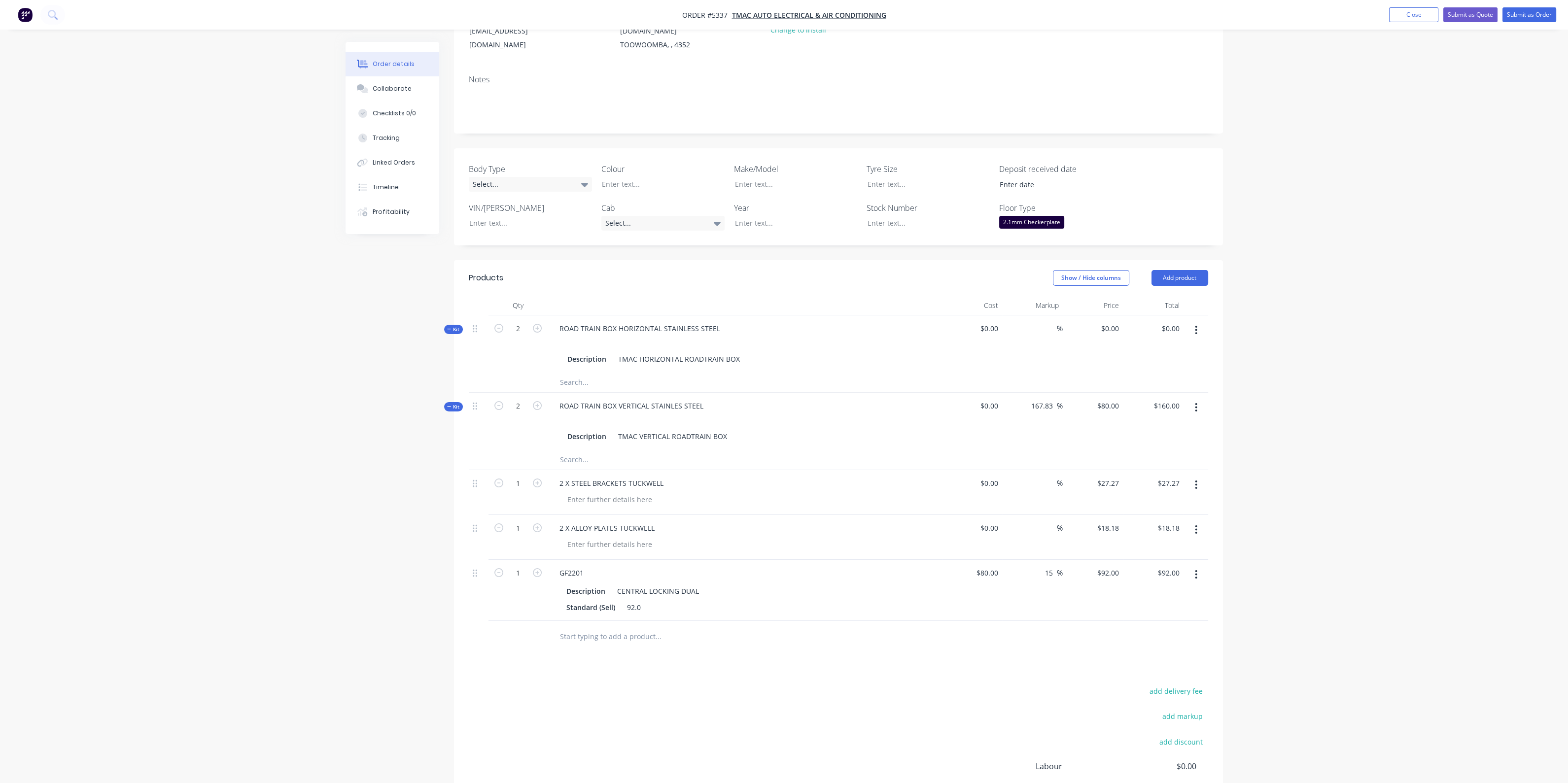
click at [1199, 565] on button "button" at bounding box center [1195, 574] width 23 height 18
click at [1140, 652] on div "Delete" at bounding box center [1162, 659] width 76 height 14
click at [623, 565] on input "text" at bounding box center [658, 575] width 197 height 20
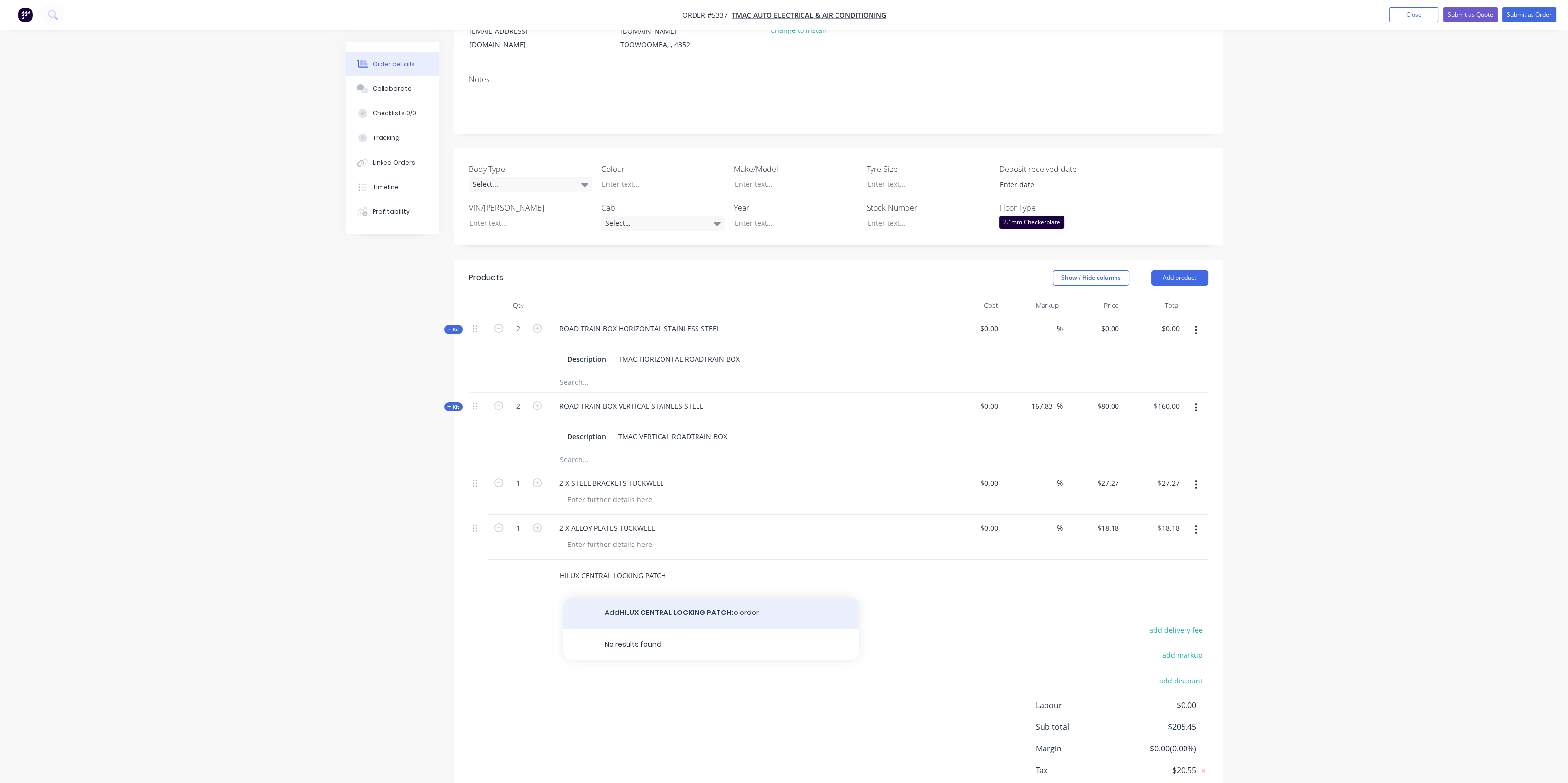
type input "HILUX CENTRAL LOCKING PATCH"
click at [715, 605] on button "Add HILUX CENTRAL LOCKING PATCH to order" at bounding box center [711, 613] width 296 height 32
click at [540, 565] on form "1" at bounding box center [518, 572] width 51 height 15
click at [539, 568] on icon "button" at bounding box center [537, 572] width 9 height 9
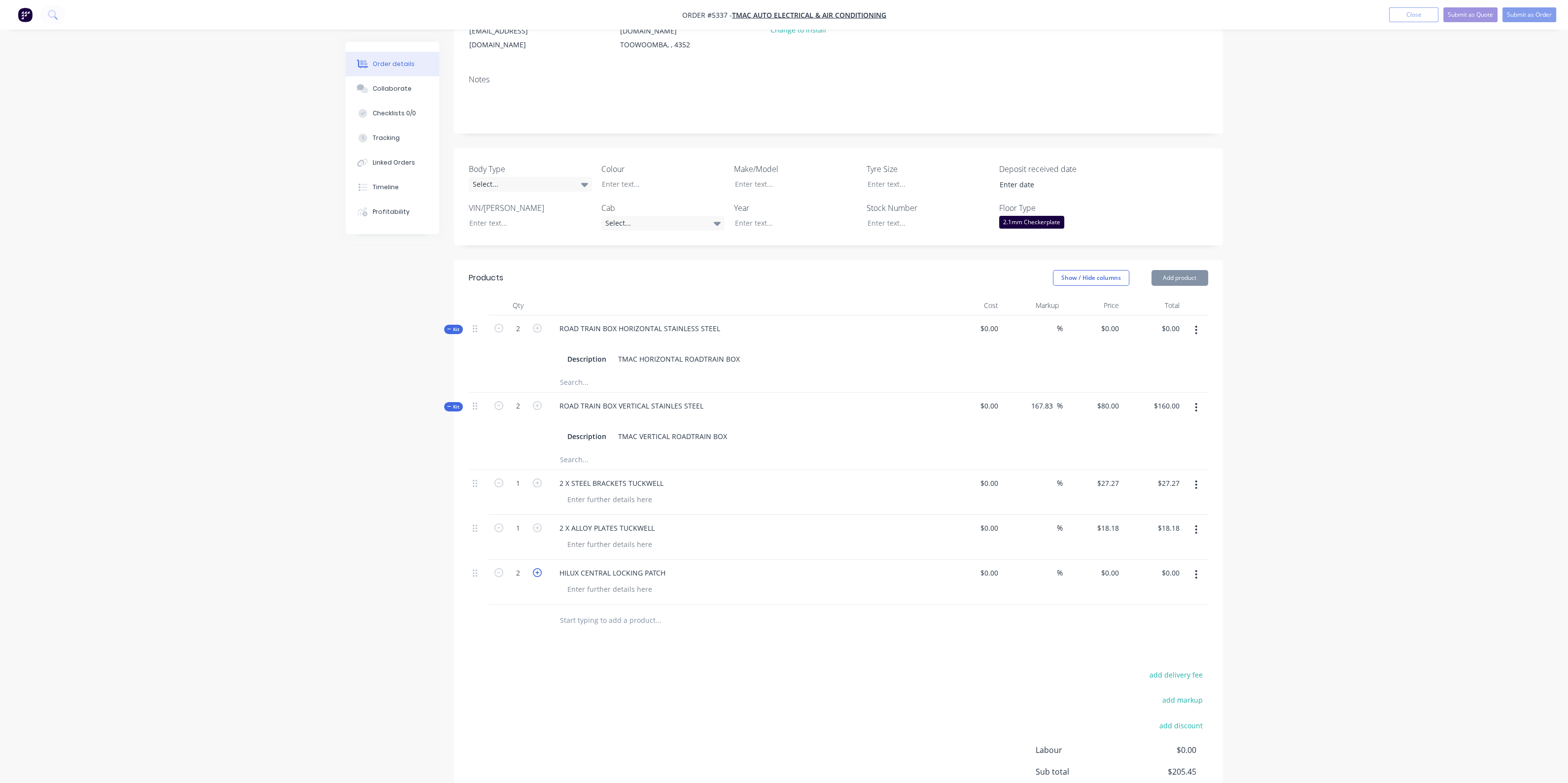
click at [539, 568] on icon "button" at bounding box center [537, 572] width 9 height 9
click at [503, 568] on icon "button" at bounding box center [499, 572] width 9 height 9
type input "3"
click at [1114, 565] on input "0" at bounding box center [1117, 572] width 11 height 14
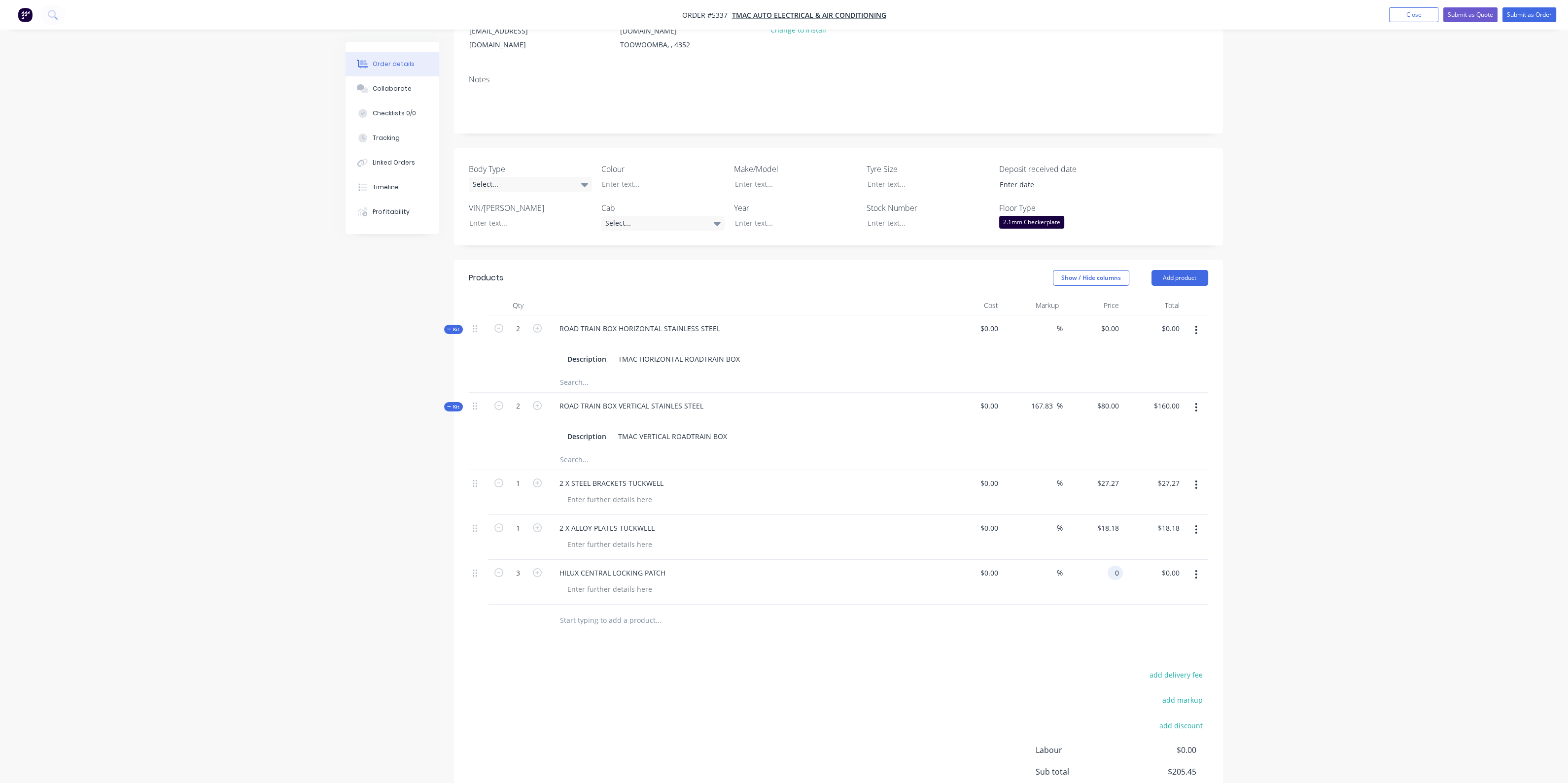
click at [1112, 565] on input "0" at bounding box center [1117, 572] width 11 height 14
type input "$25.00"
type input "$75.00"
click at [636, 610] on input "text" at bounding box center [658, 620] width 197 height 20
type input "T"
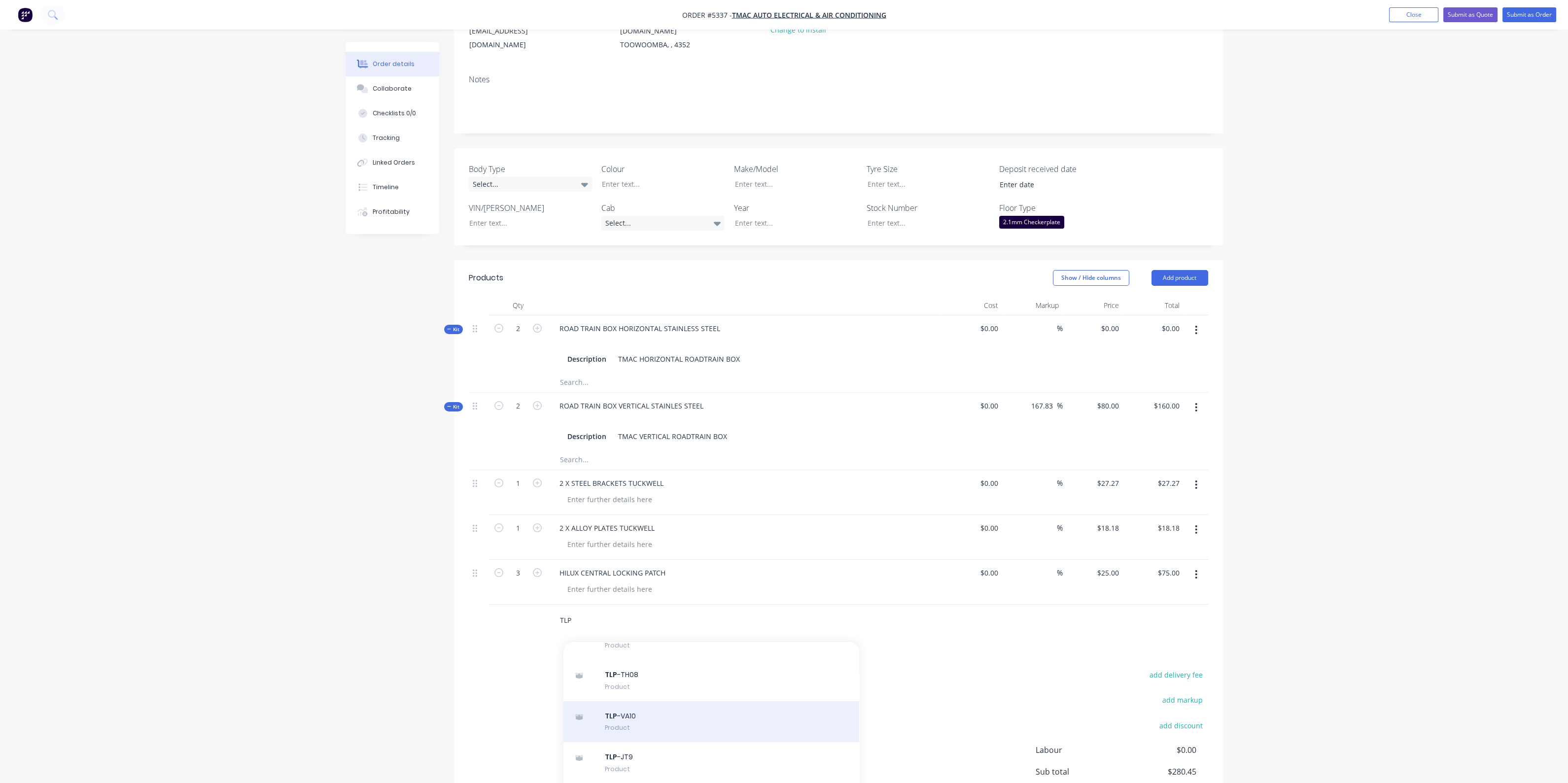
scroll to position [246, 0]
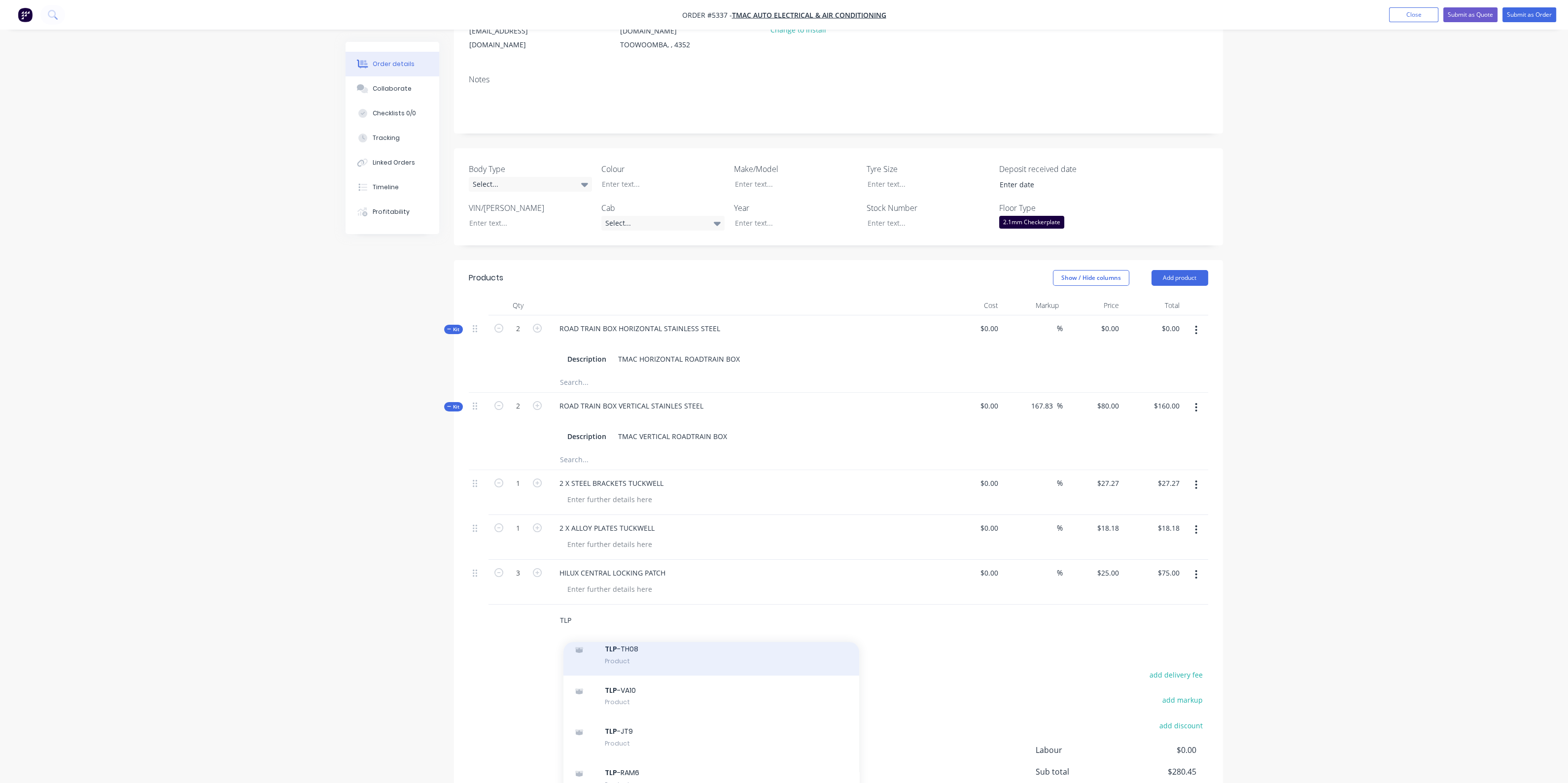
type input "TLP"
click at [703, 648] on div "TLP -TH08 Product" at bounding box center [711, 654] width 296 height 42
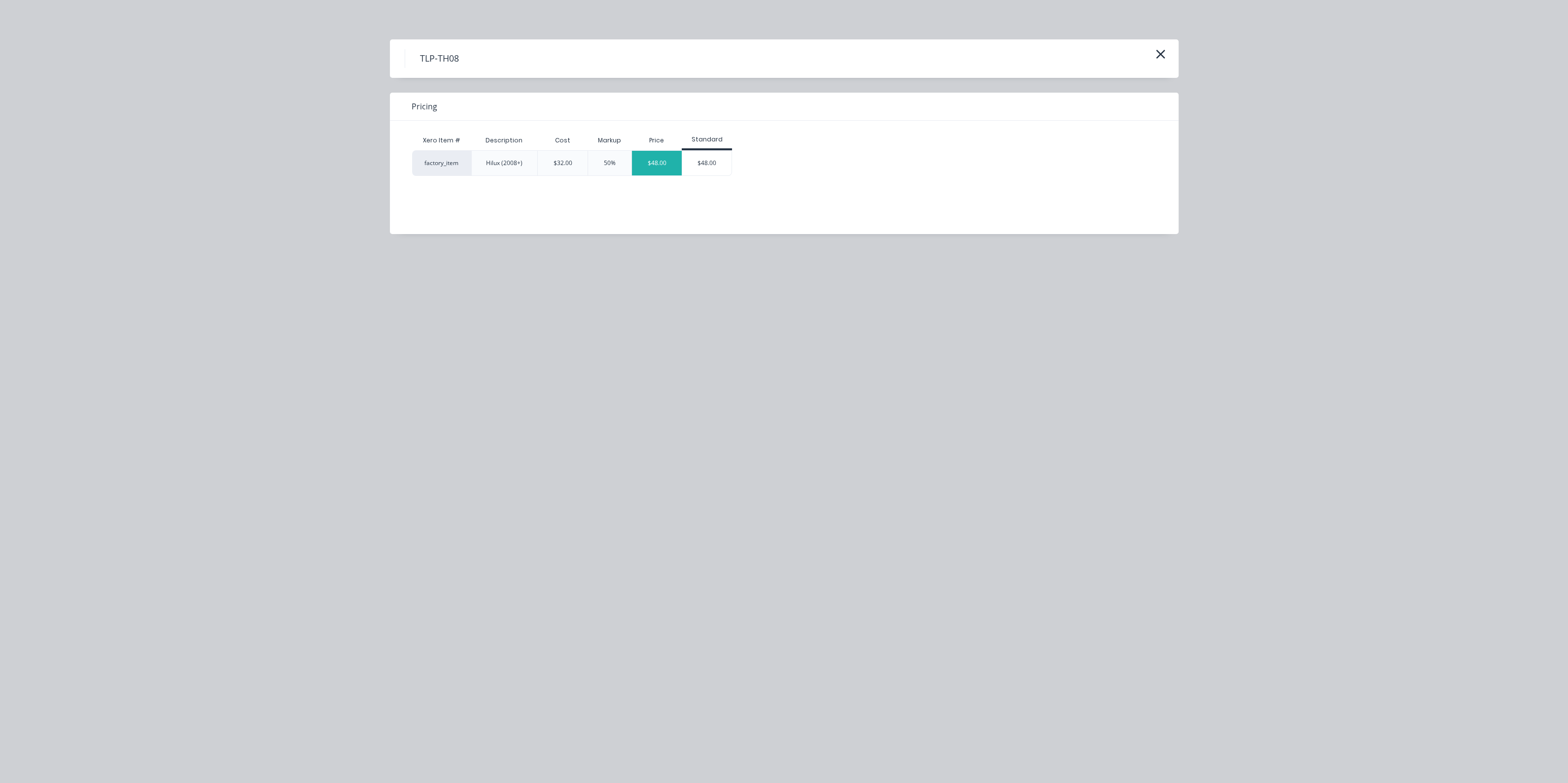
click at [652, 165] on div "$48.00" at bounding box center [657, 163] width 50 height 25
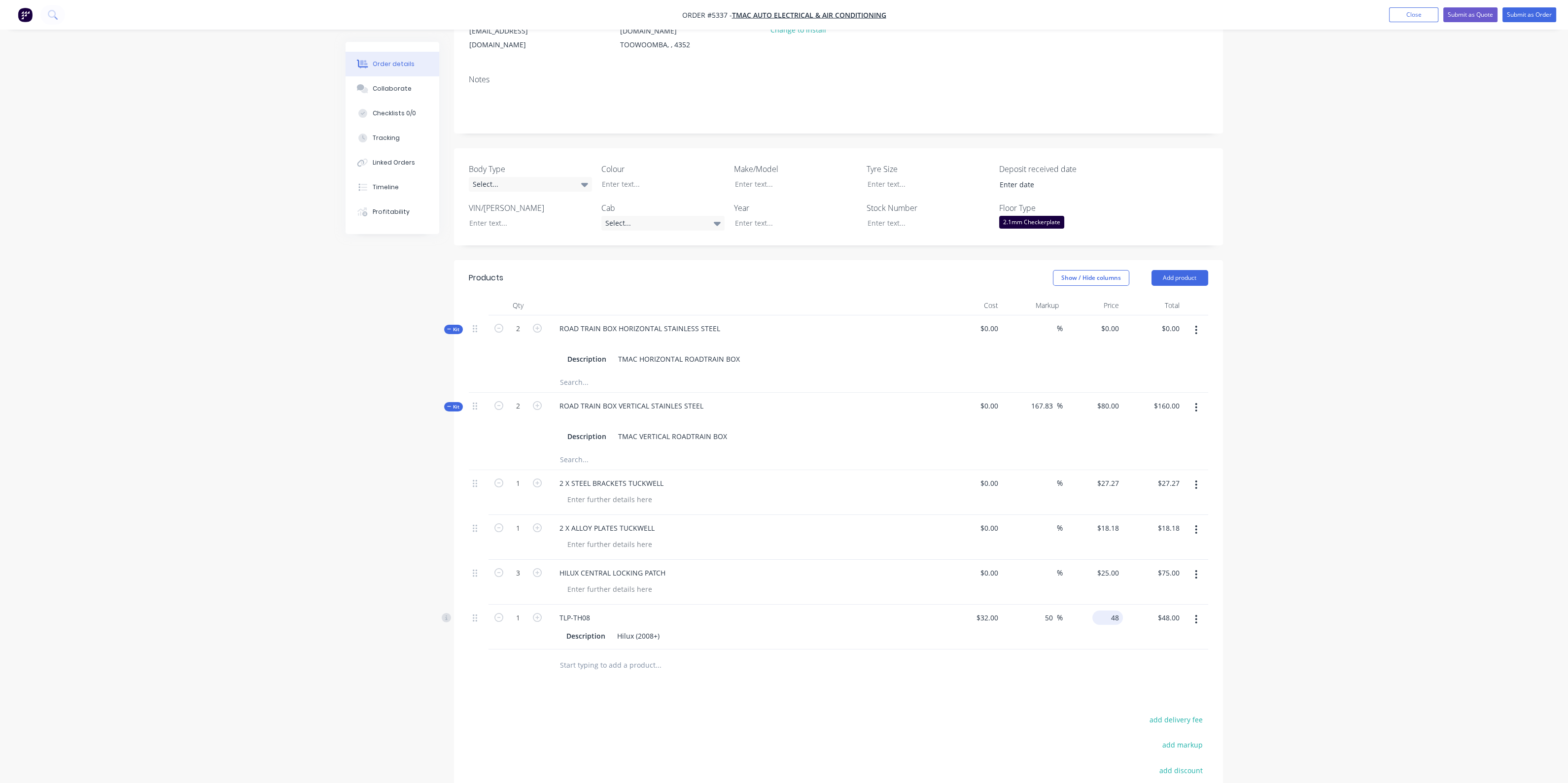
click at [1114, 610] on input "48" at bounding box center [1109, 618] width 27 height 14
type input "32.00"
type input "$32.00"
click at [712, 629] on div "Description Hilux (2008+)" at bounding box center [742, 636] width 361 height 14
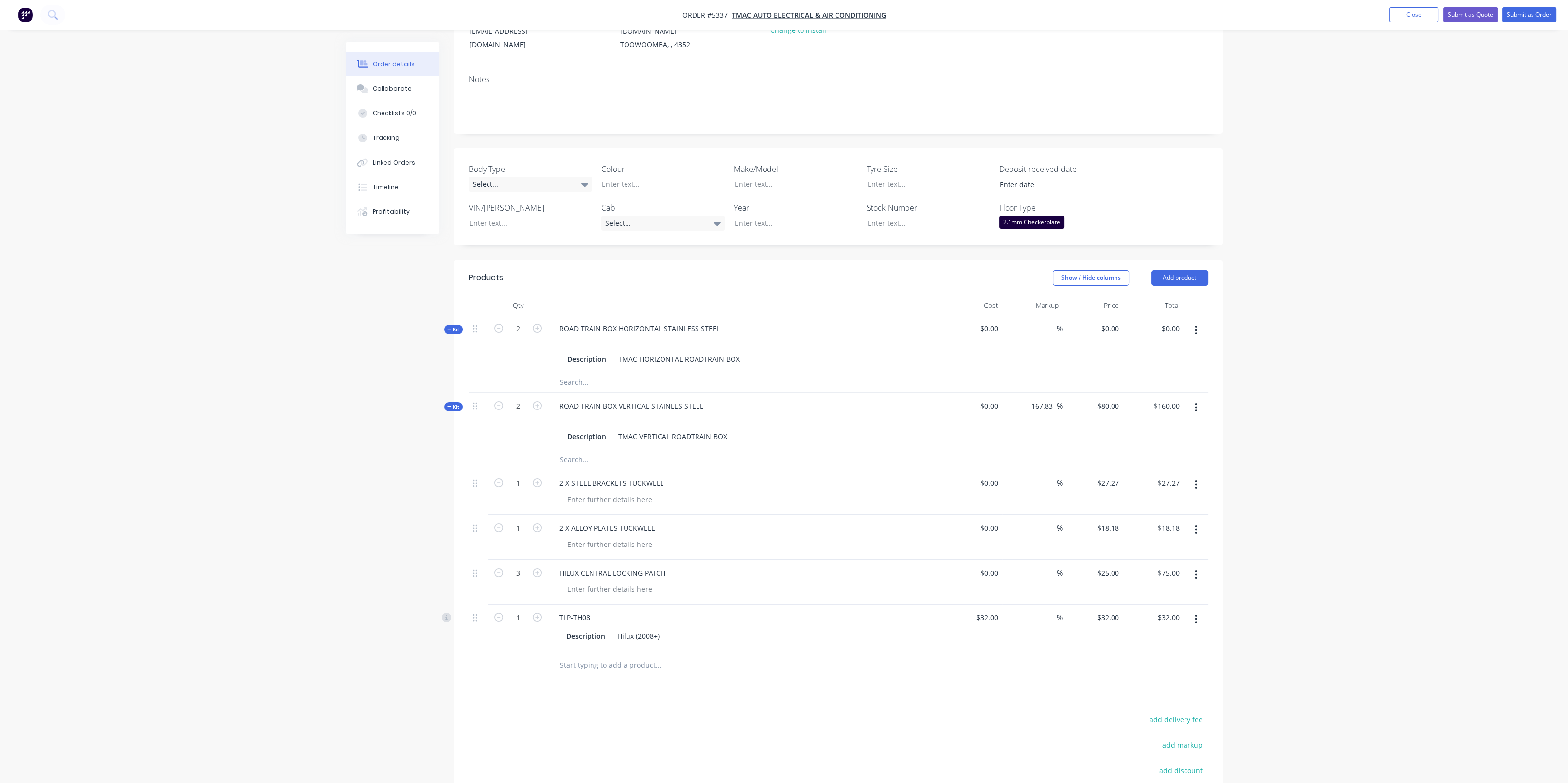
click at [598, 610] on div "TLP-TH08" at bounding box center [745, 618] width 387 height 14
click at [593, 610] on div "TLP-TH08" at bounding box center [575, 618] width 46 height 14
click at [772, 565] on div "HILUX CENTRAL LOCKING PATCH" at bounding box center [745, 572] width 387 height 14
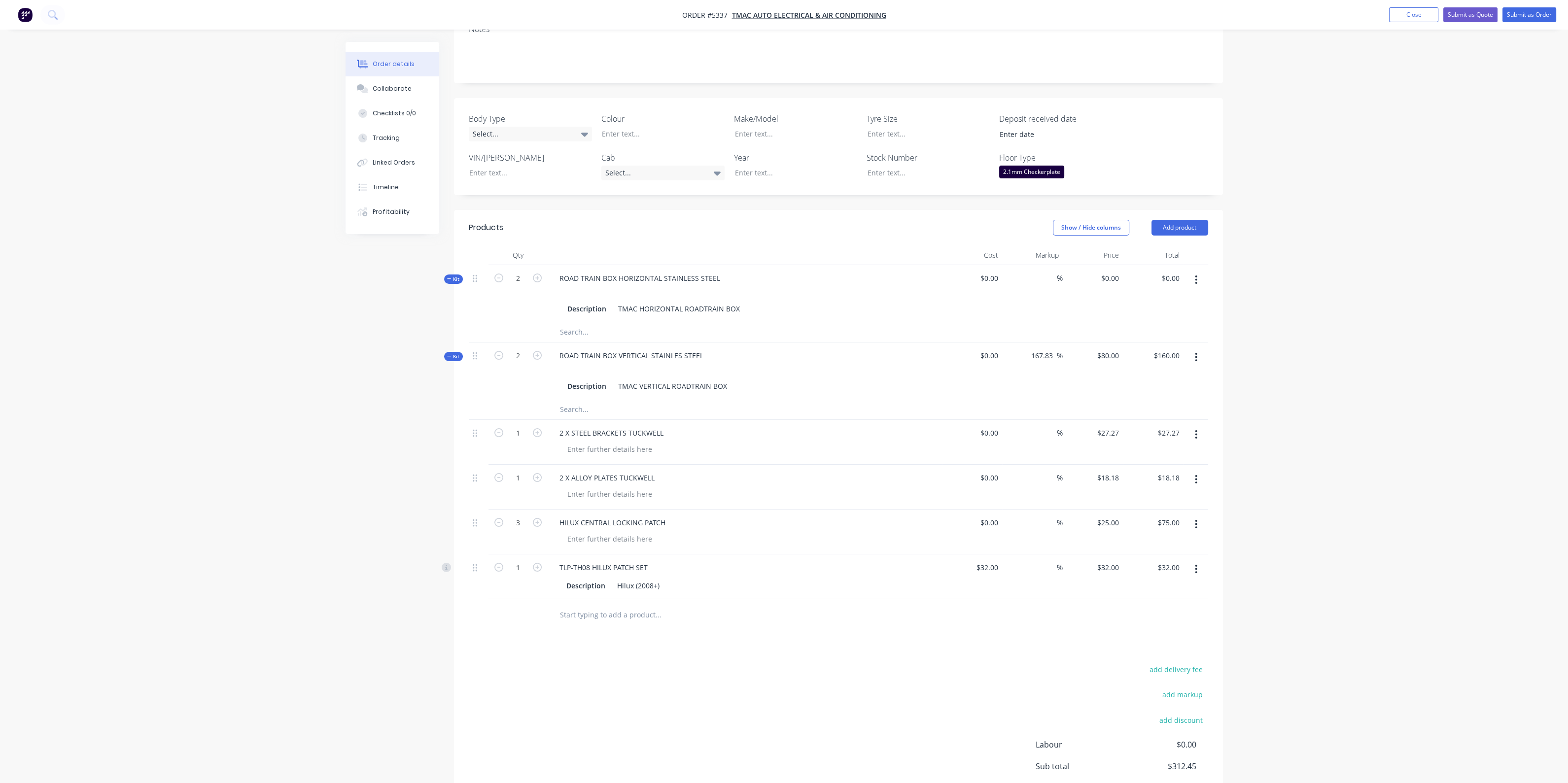
scroll to position [265, 0]
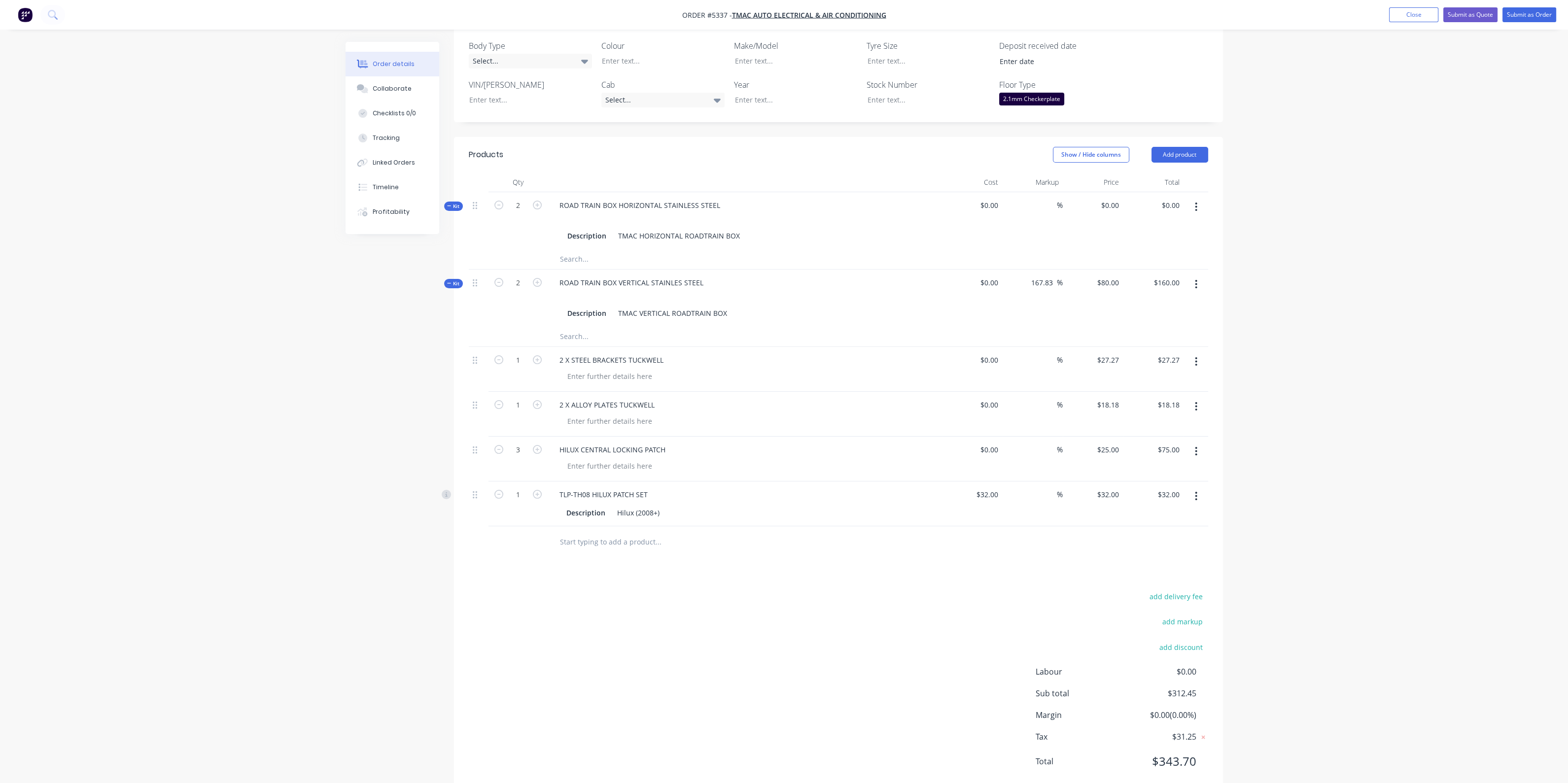
click at [648, 532] on input "text" at bounding box center [658, 542] width 197 height 20
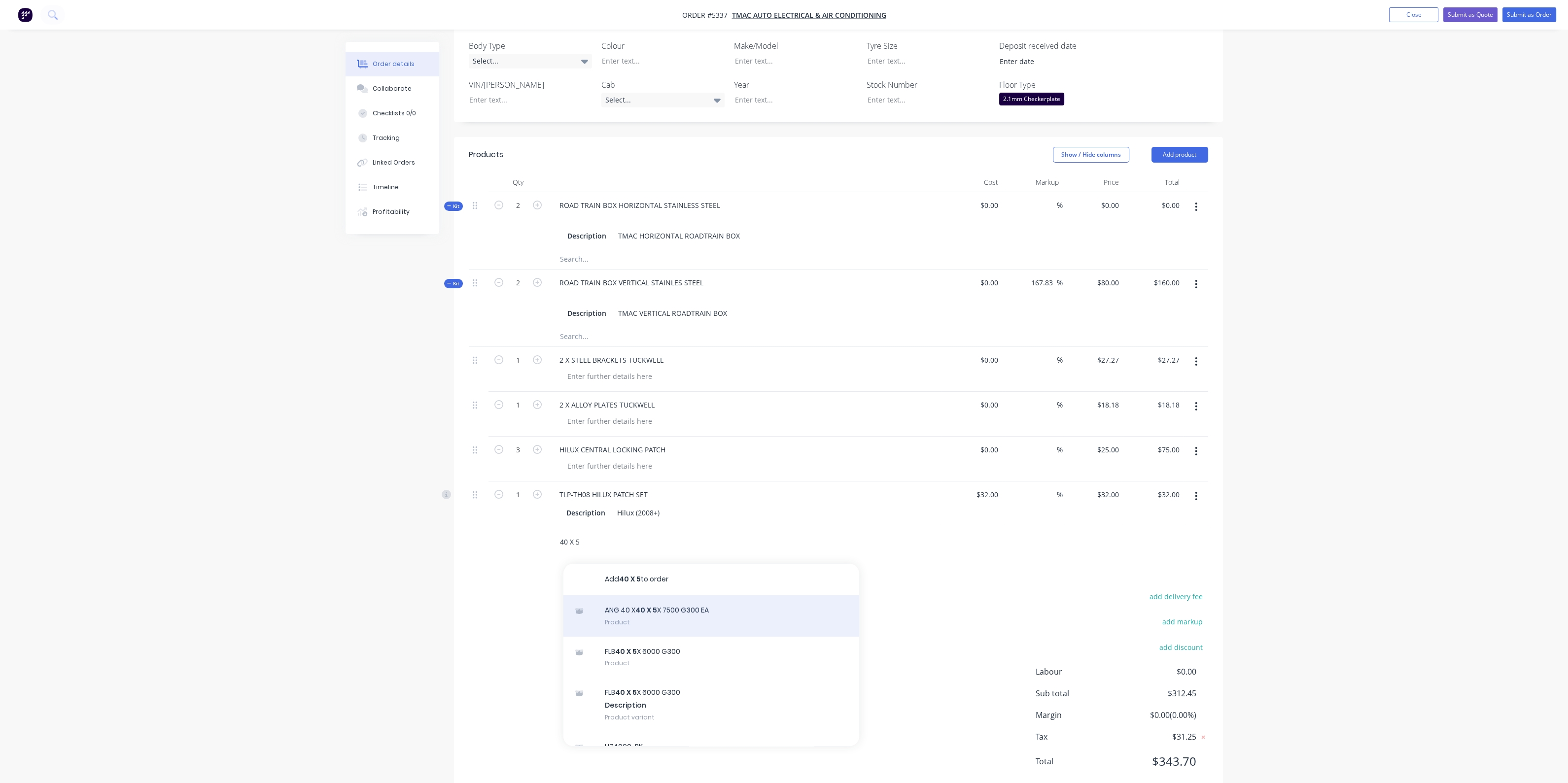
type input "40 X 5"
click at [641, 606] on div "ANG 40 X 40 X 5 X 7500 G300 EA Product" at bounding box center [711, 615] width 296 height 42
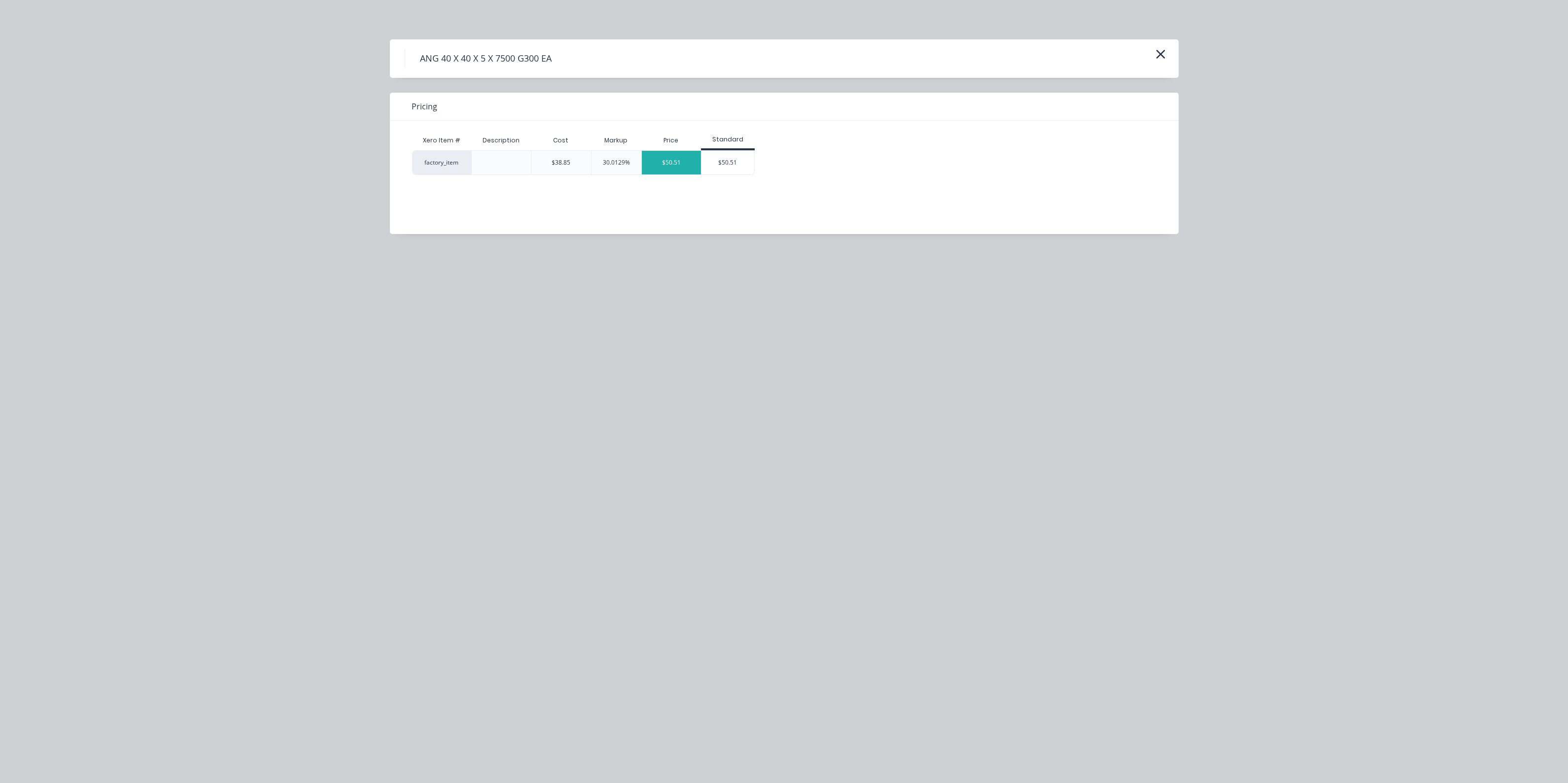
click at [664, 166] on div "$50.51" at bounding box center [671, 163] width 60 height 24
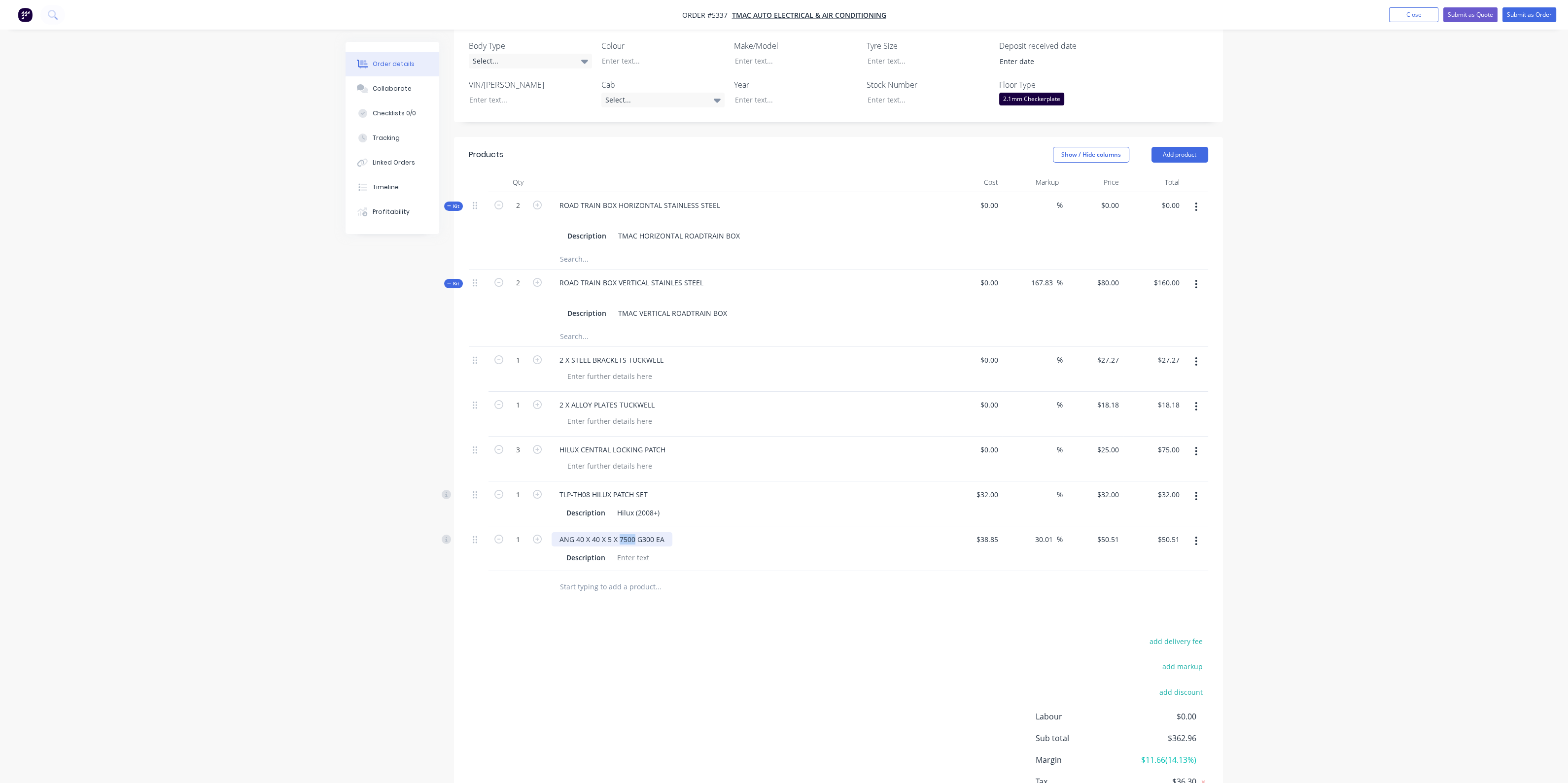
drag, startPoint x: 618, startPoint y: 522, endPoint x: 634, endPoint y: 522, distance: 16.0
click at [634, 532] on div "ANG 40 X 40 X 5 X 7500 G300 EA" at bounding box center [611, 539] width 120 height 14
click at [631, 532] on div "ANG 40 X 40 X 5 X 7500 G300 EA" at bounding box center [611, 539] width 120 height 14
drag, startPoint x: 614, startPoint y: 524, endPoint x: 695, endPoint y: 522, distance: 81.0
click at [695, 532] on div "ANG 40 X 40 X 5 X 7500 G300 EA" at bounding box center [745, 539] width 387 height 14
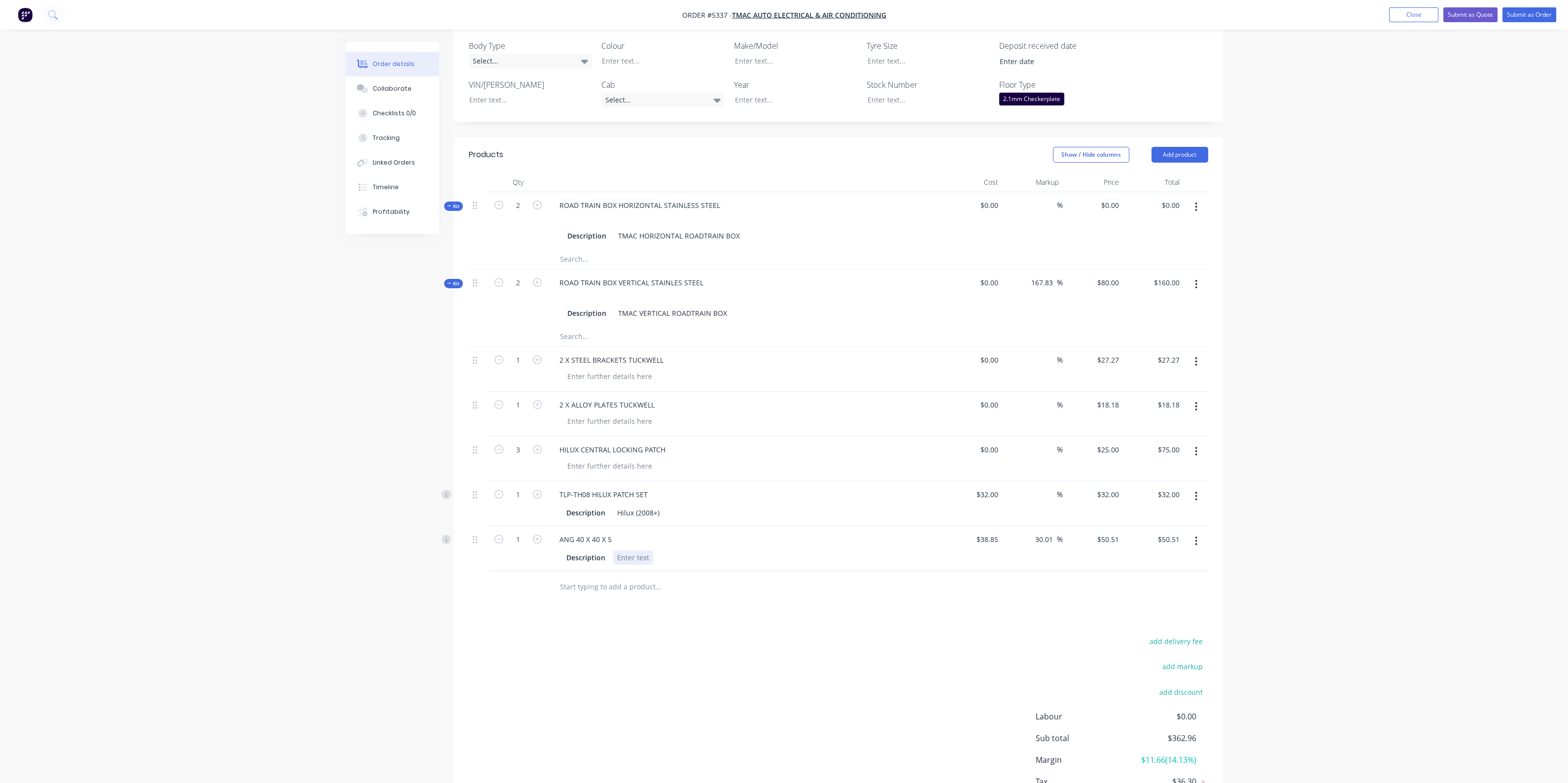
click at [646, 551] on div at bounding box center [633, 558] width 40 height 14
click at [642, 551] on div at bounding box center [633, 558] width 40 height 14
click at [701, 571] on div at bounding box center [725, 587] width 355 height 32
click at [1100, 532] on input "50.51" at bounding box center [1112, 539] width 23 height 14
click at [1121, 532] on input "50.51" at bounding box center [1112, 539] width 23 height 14
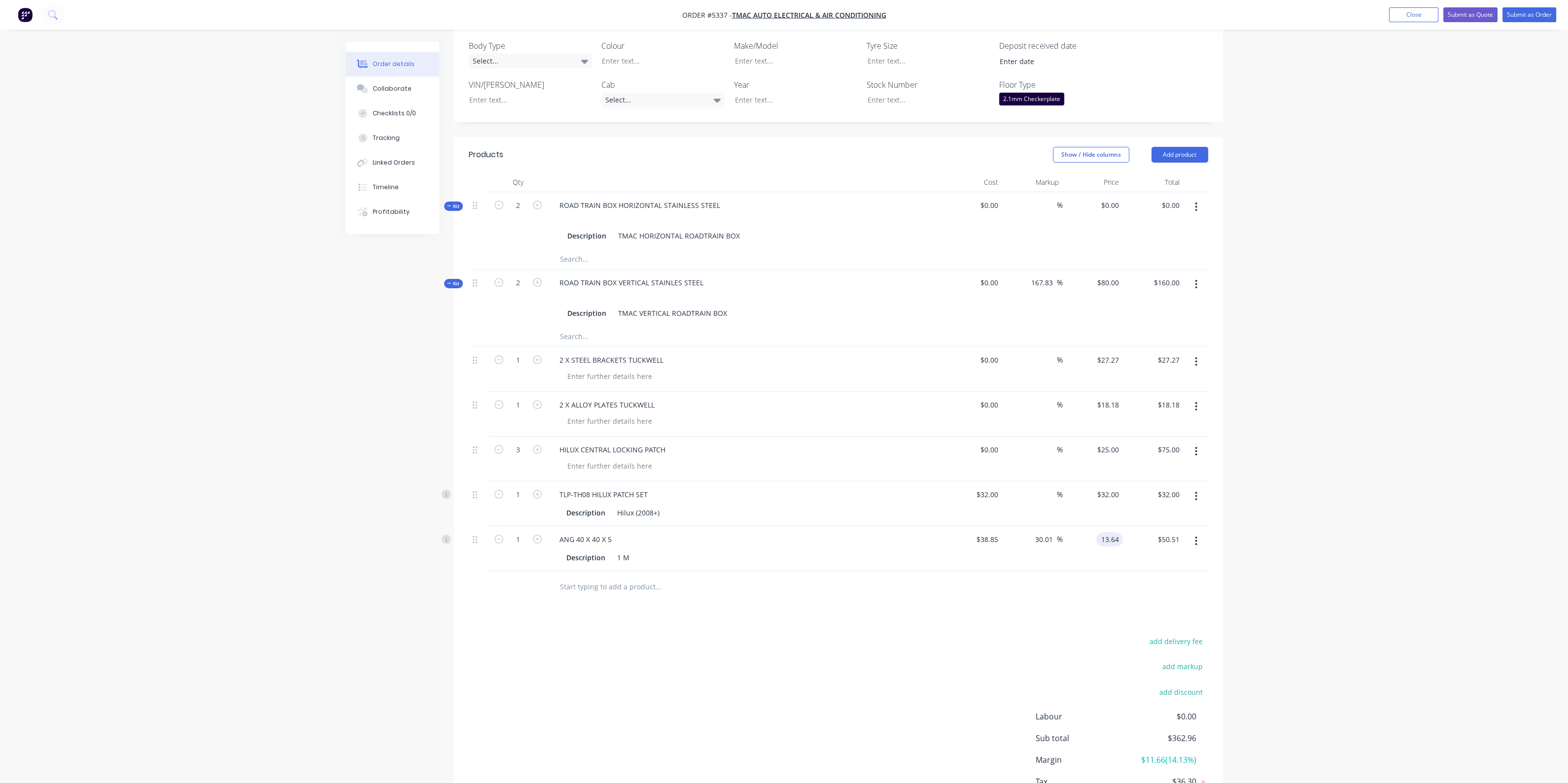
type input "13.64"
type input "-64.89"
type input "$13.64"
click at [1023, 594] on div "Products Show / Hide columns Add product Qty Cost Markup Price Total Kit 2 ROAD…" at bounding box center [838, 489] width 769 height 703
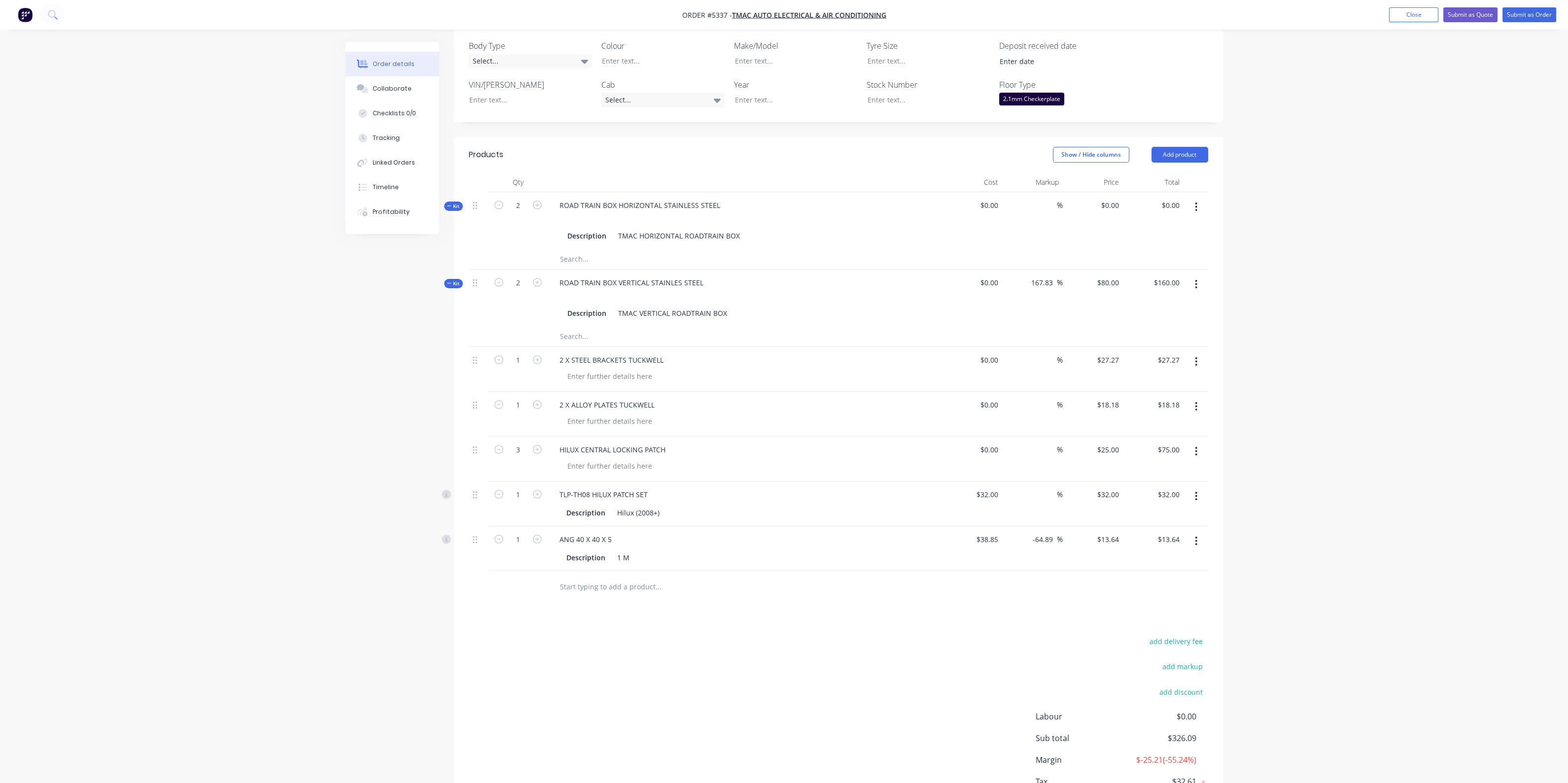
click at [606, 577] on input "text" at bounding box center [658, 587] width 197 height 20
type input "[PERSON_NAME] ALLOY PLATES"
click at [677, 608] on button "Add [PERSON_NAME] ALLOY PLATES to order" at bounding box center [711, 624] width 296 height 32
click at [1112, 577] on div "0 0" at bounding box center [1117, 584] width 11 height 14
type input "$400.00"
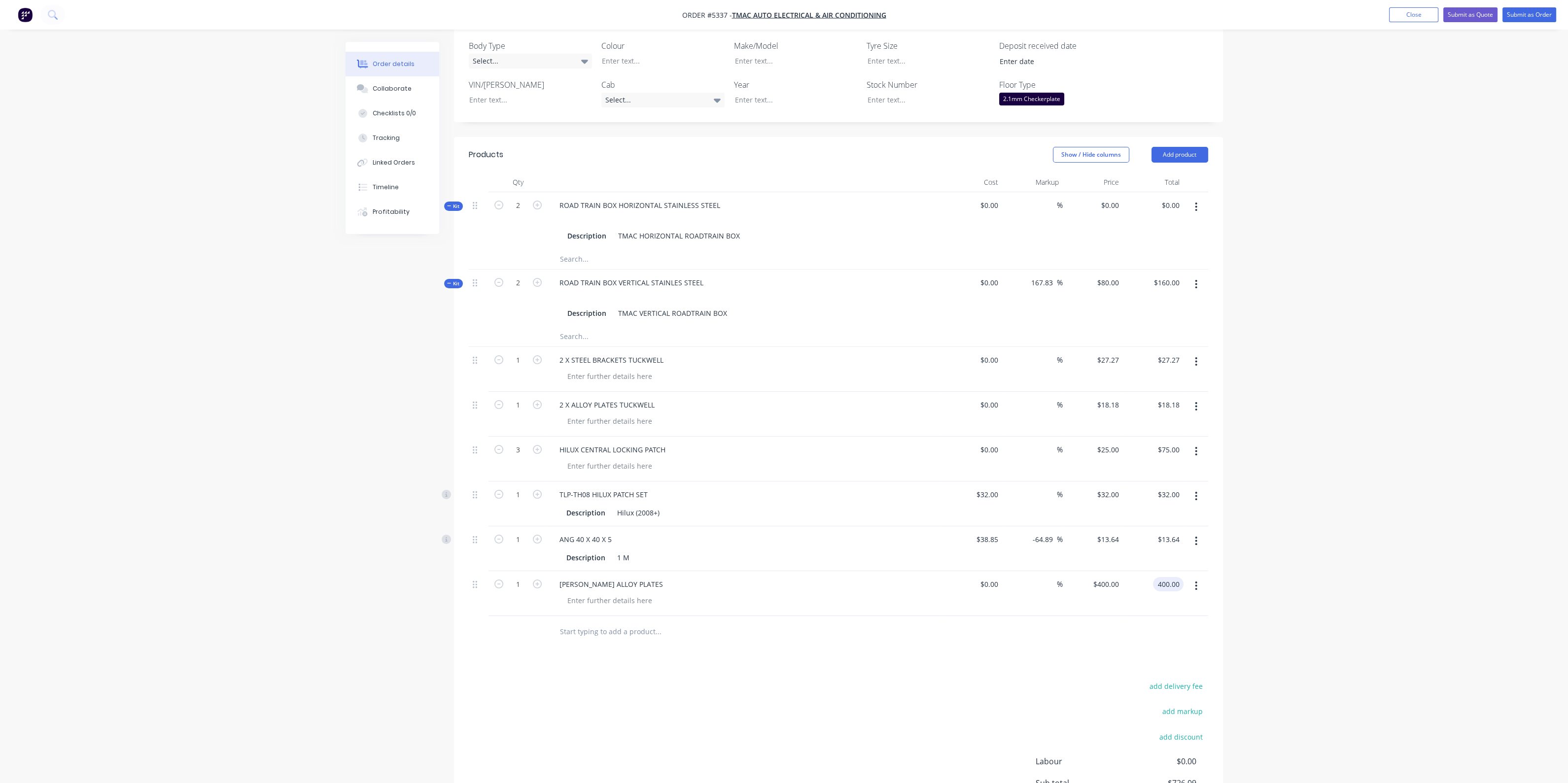
type input "$400.00"
click at [583, 622] on input "text" at bounding box center [658, 632] width 197 height 20
drag, startPoint x: 600, startPoint y: 614, endPoint x: 544, endPoint y: 616, distance: 56.0
click at [544, 616] on div "HEADLIGHT Add HEADLIGHT to order No results found" at bounding box center [838, 632] width 740 height 32
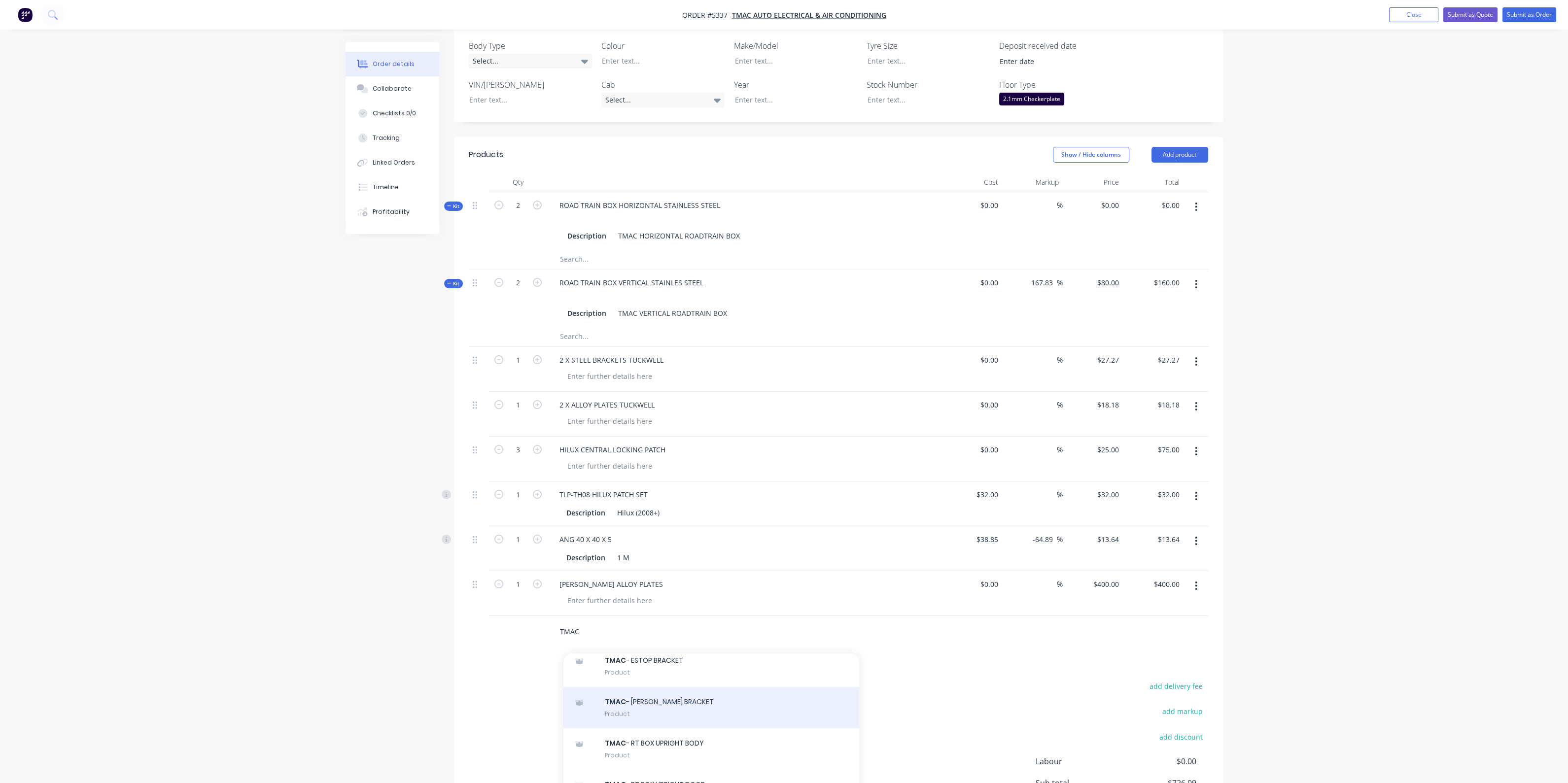
type input "TMAC"
click at [694, 688] on div "TMAC - [PERSON_NAME] BRACKET Product" at bounding box center [711, 707] width 296 height 42
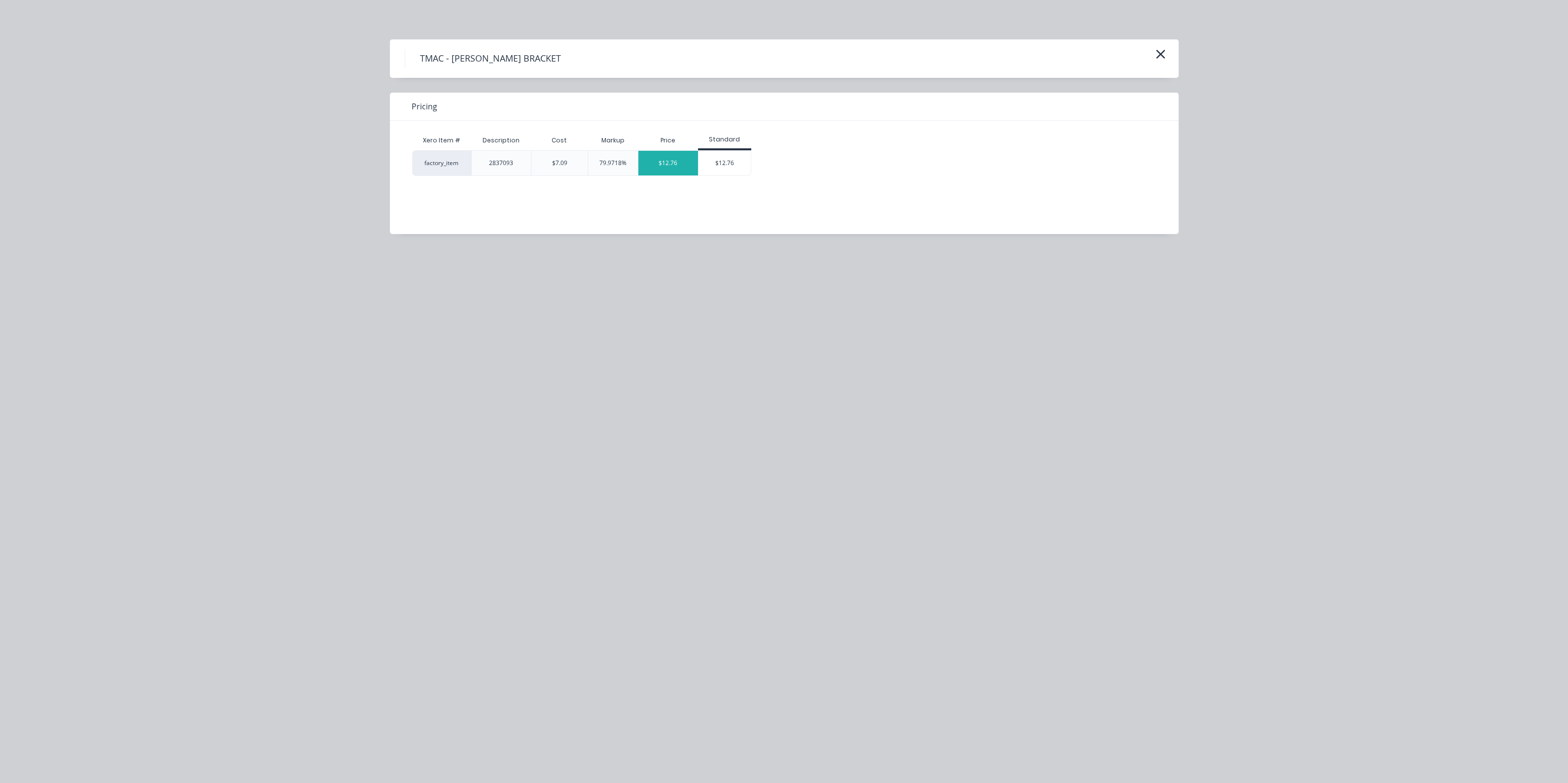
click at [669, 161] on div "$12.76" at bounding box center [668, 163] width 60 height 25
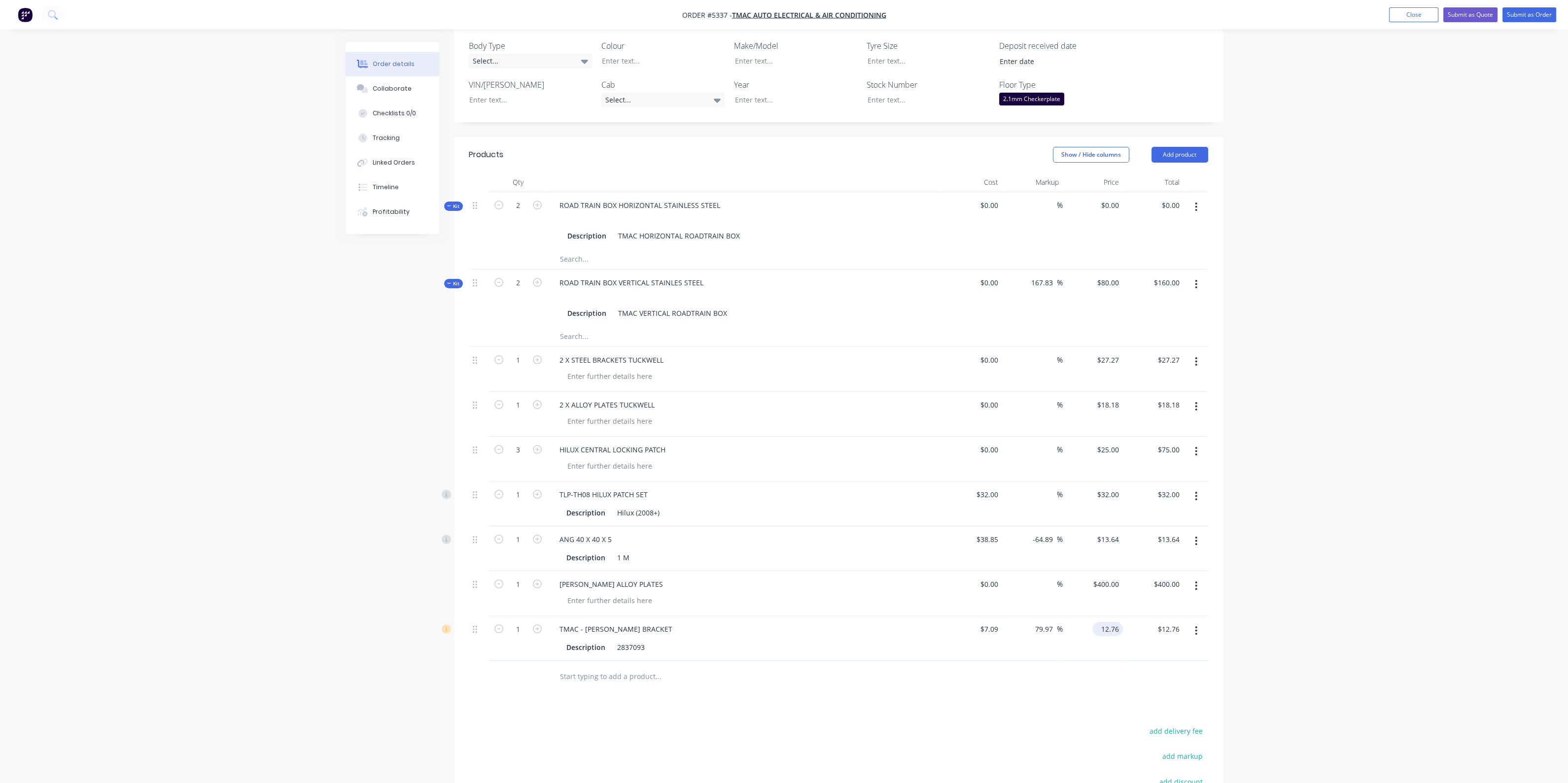
click at [1114, 622] on input "12.76" at bounding box center [1109, 629] width 27 height 14
type input "8"
type input "12.83"
type input "$8.00"
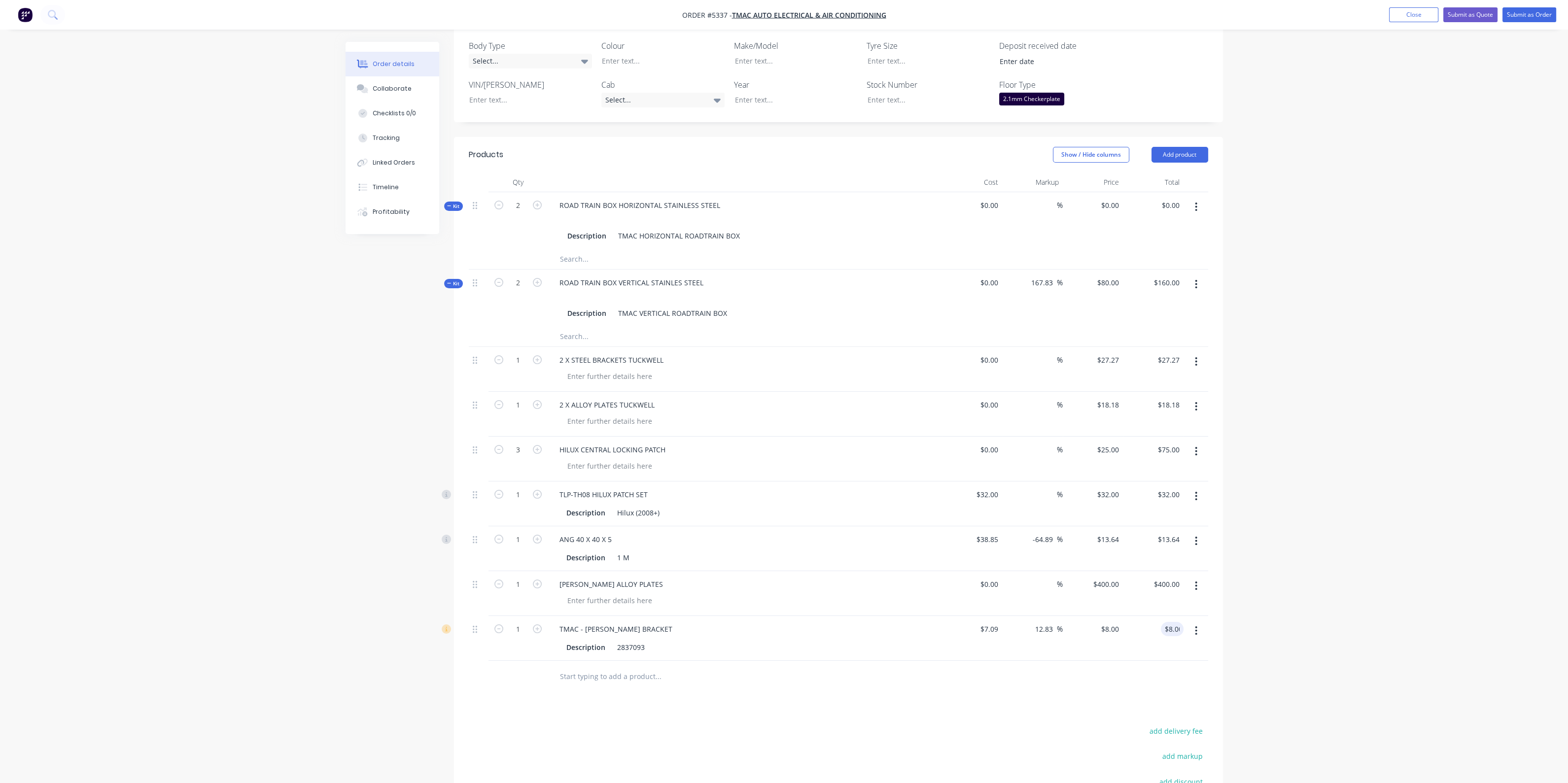
click at [1036, 678] on div "Products Show / Hide columns Add product Qty Cost Markup Price Total Kit 2 ROAD…" at bounding box center [838, 533] width 769 height 792
click at [520, 621] on div "1" at bounding box center [518, 628] width 25 height 15
click at [518, 622] on input "1" at bounding box center [518, 629] width 25 height 15
type input "20"
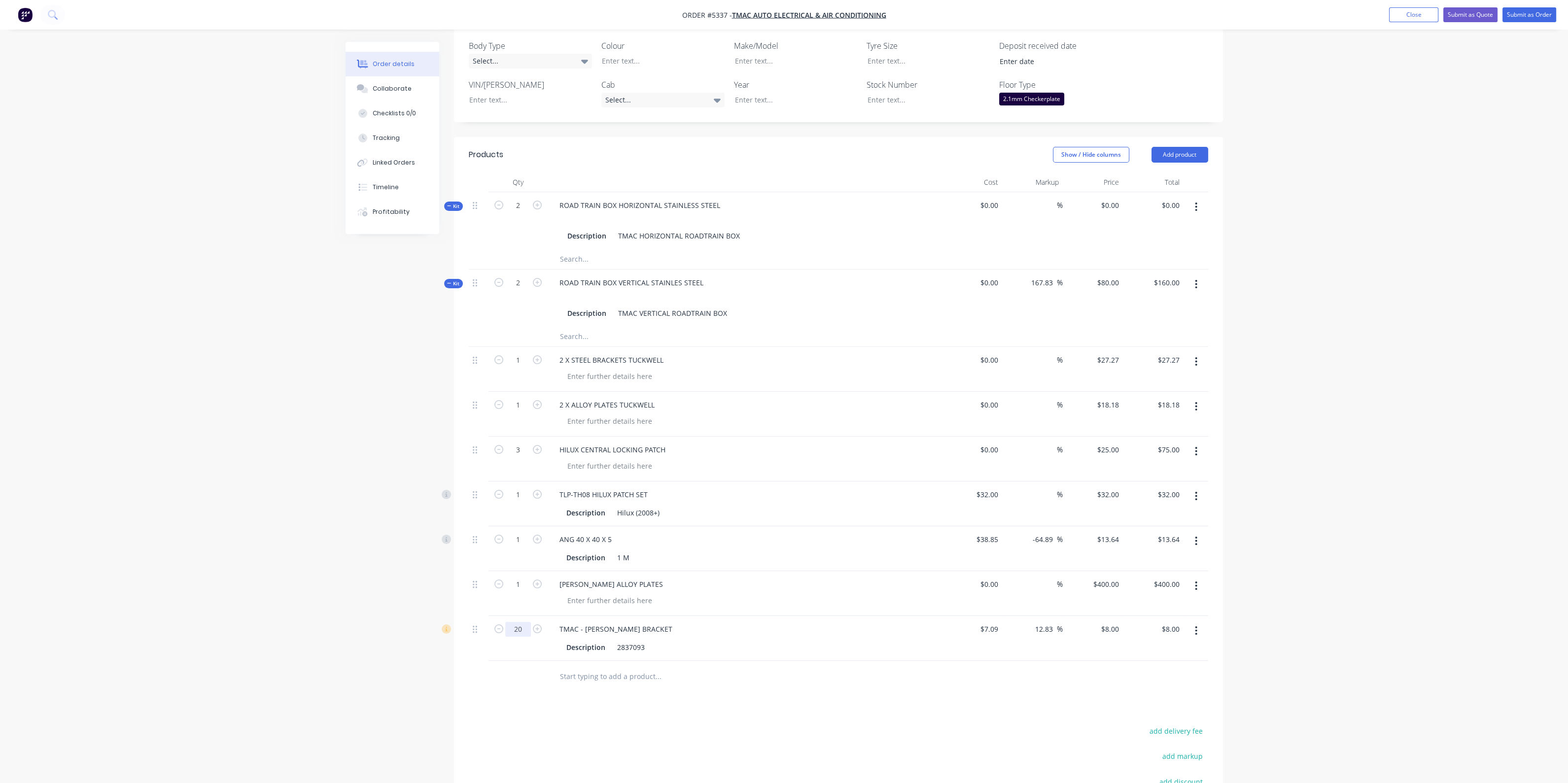
type input "$160.00"
click at [851, 667] on div at bounding box center [725, 677] width 347 height 20
click at [599, 667] on input "text" at bounding box center [658, 677] width 197 height 20
type input "BLUE PLATE FOR TOWBAR ON TRUCK"
click at [731, 698] on button "Add BLUE PLATE FOR TOWBAR ON TRUCK to order" at bounding box center [711, 713] width 296 height 32
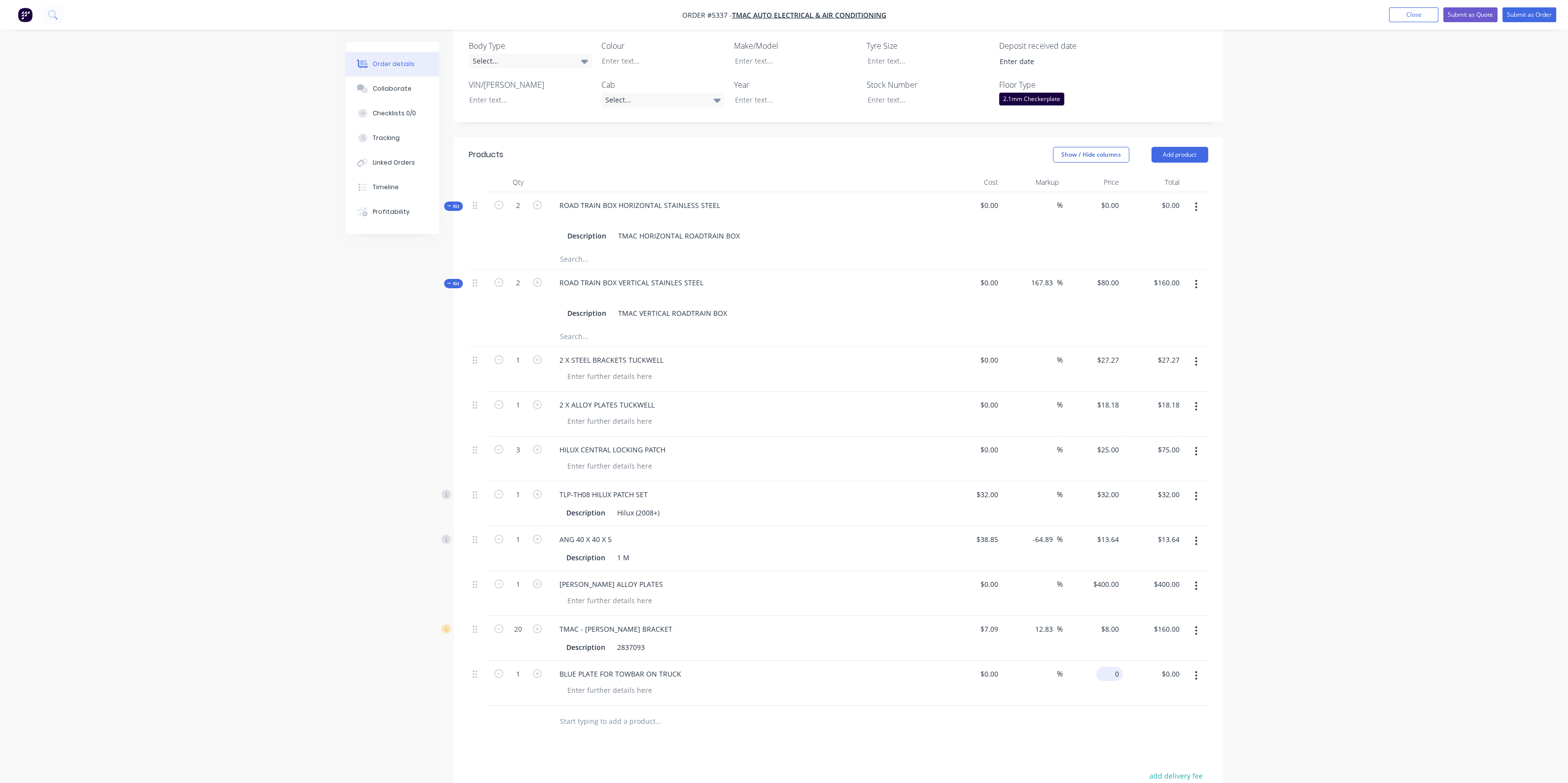
click at [1107, 660] on div "0 $0.00" at bounding box center [1093, 683] width 61 height 45
click at [1108, 667] on div "0 0" at bounding box center [1115, 674] width 15 height 14
type input "$272.73"
click at [1052, 706] on div at bounding box center [838, 721] width 740 height 32
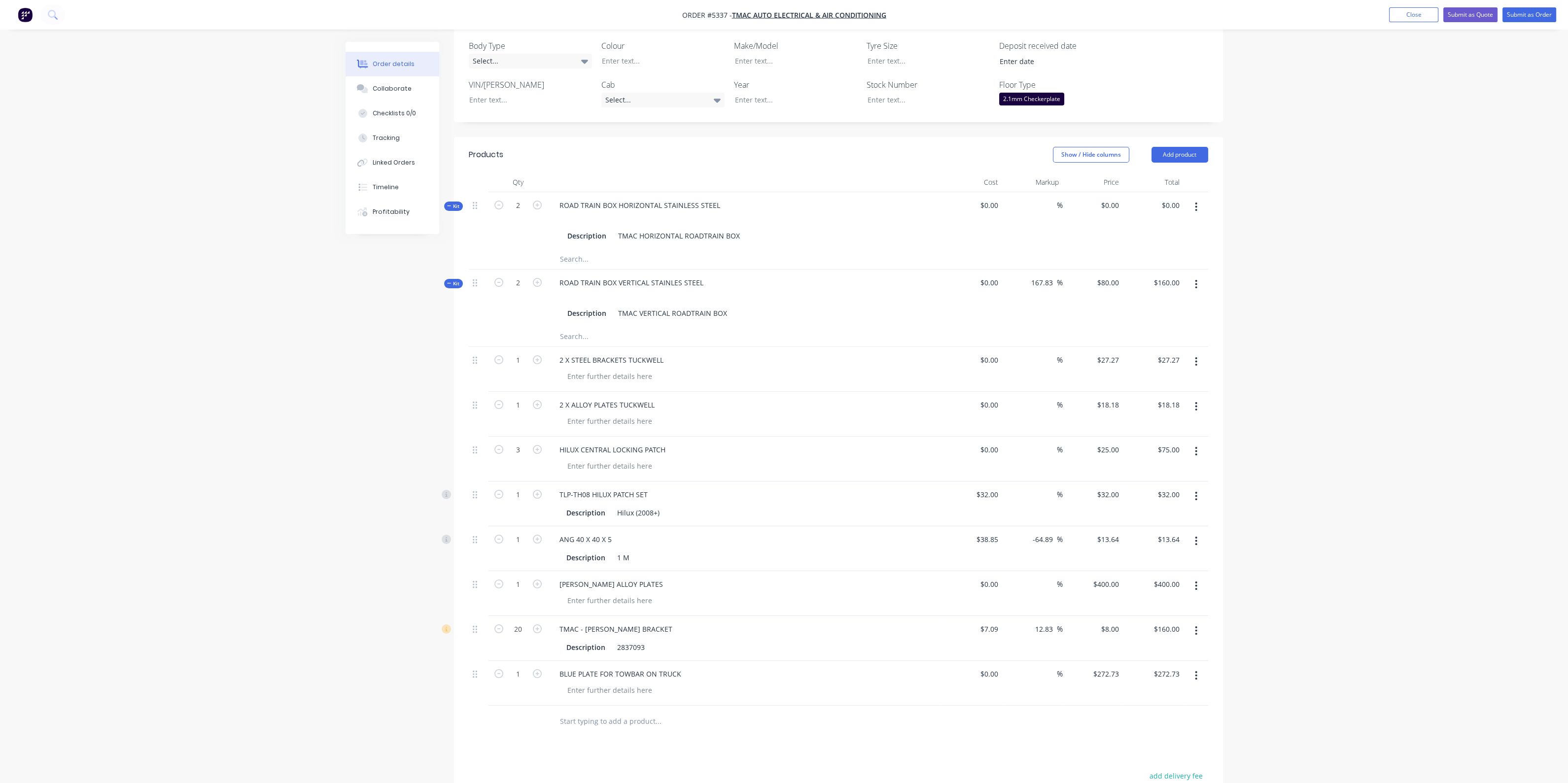
click at [780, 706] on div at bounding box center [725, 721] width 355 height 32
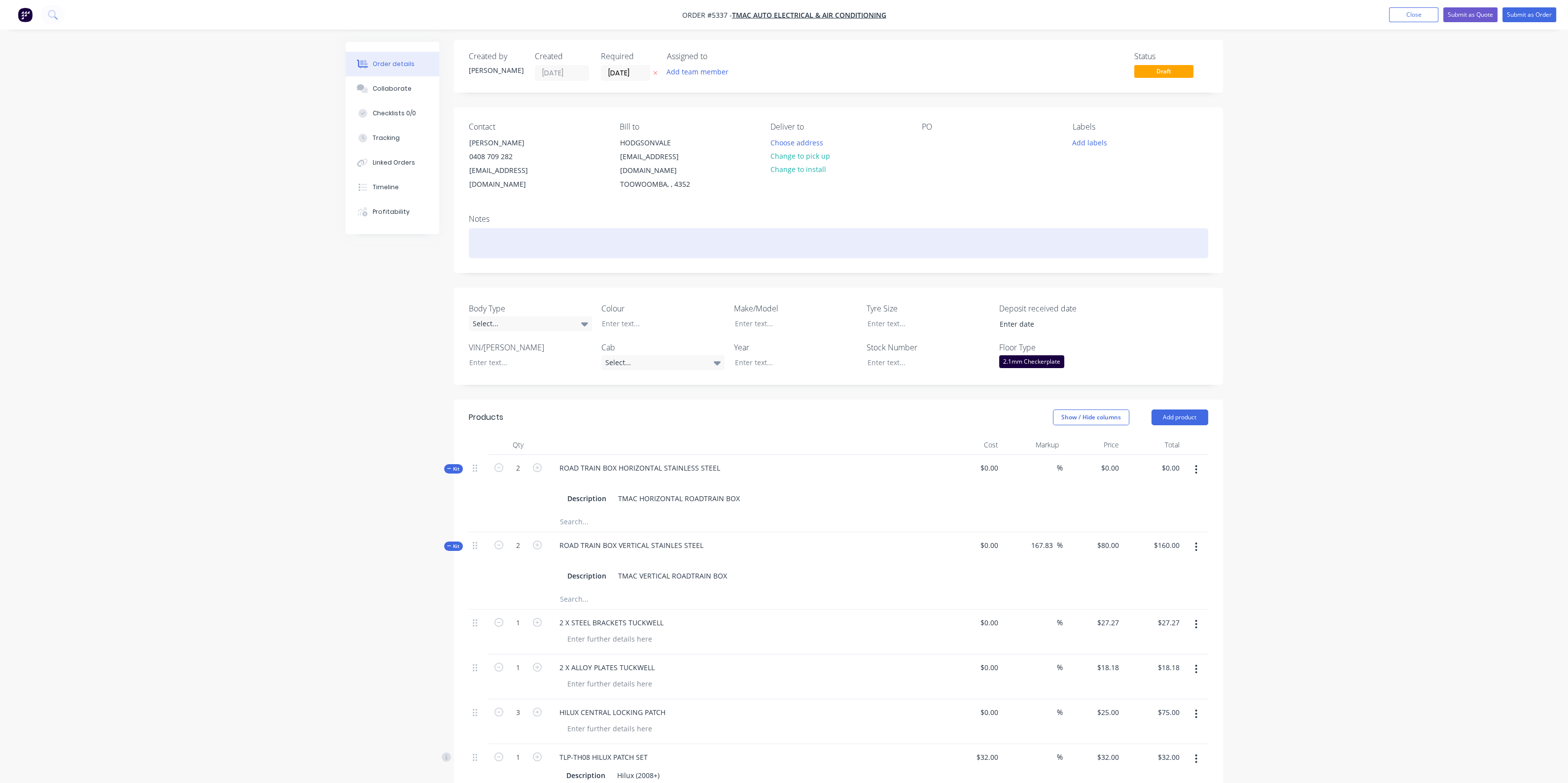
scroll to position [0, 0]
click at [616, 239] on div at bounding box center [838, 245] width 740 height 30
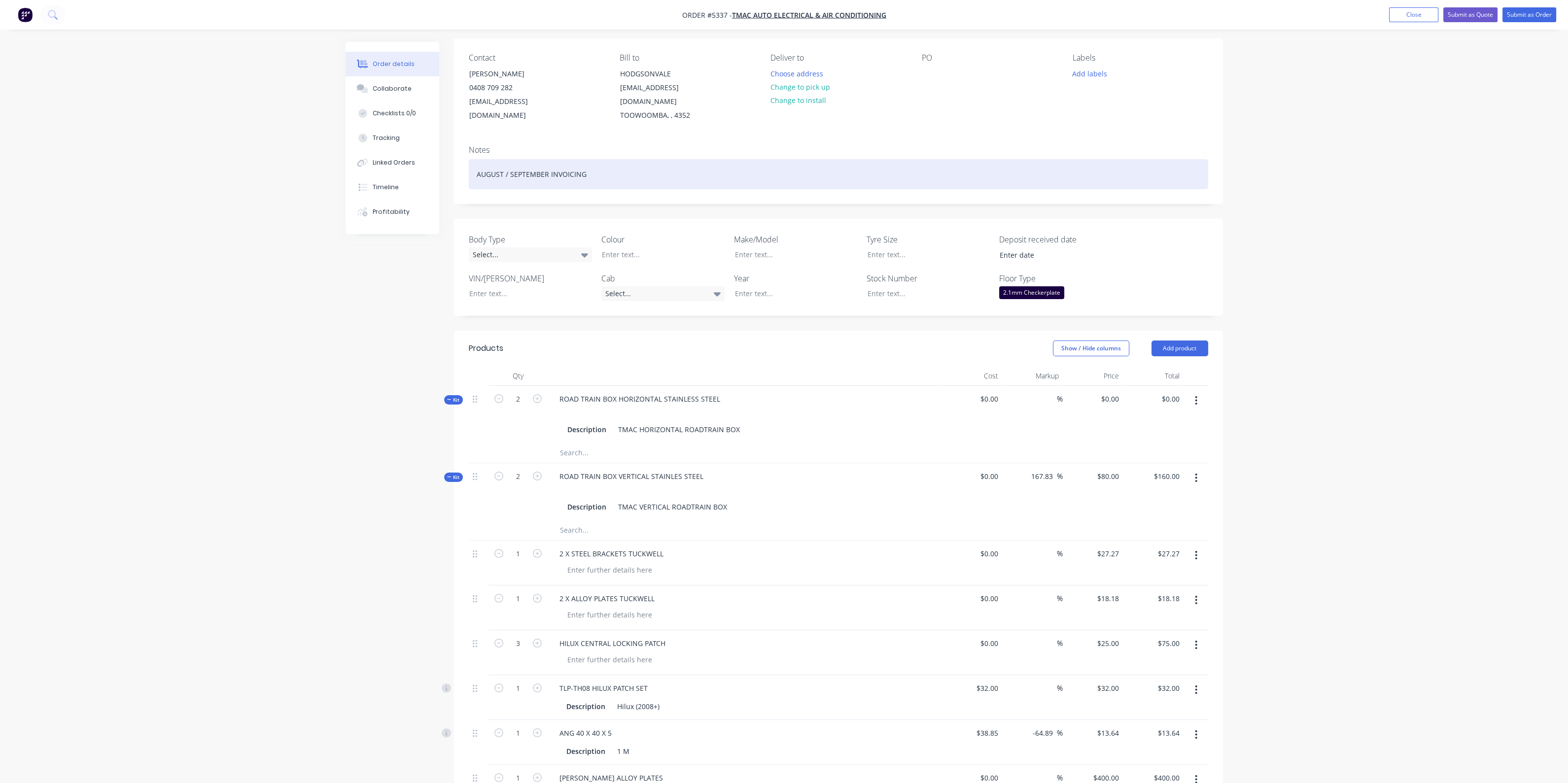
scroll to position [61, 0]
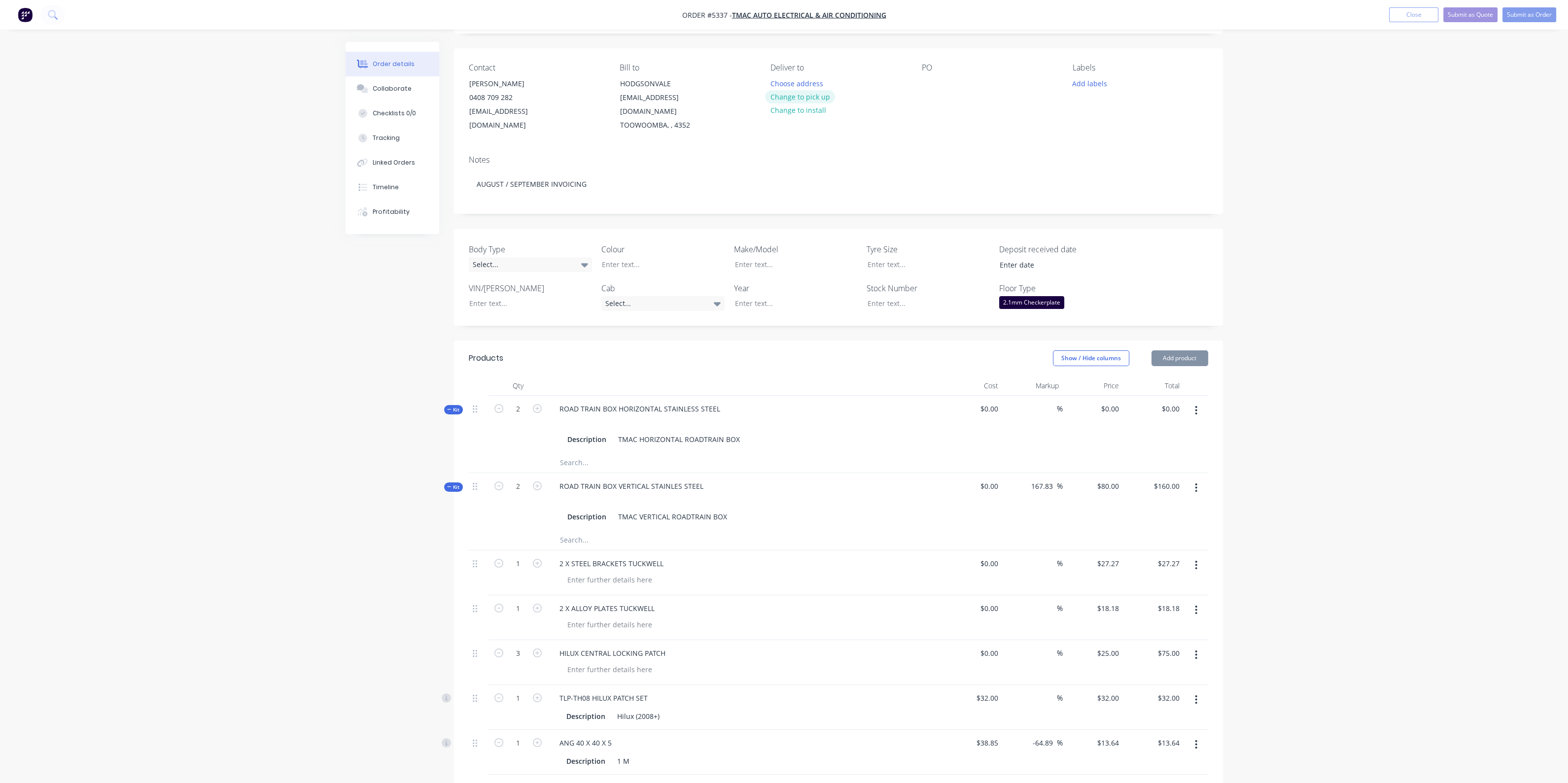
click at [799, 96] on button "Change to pick up" at bounding box center [799, 96] width 70 height 13
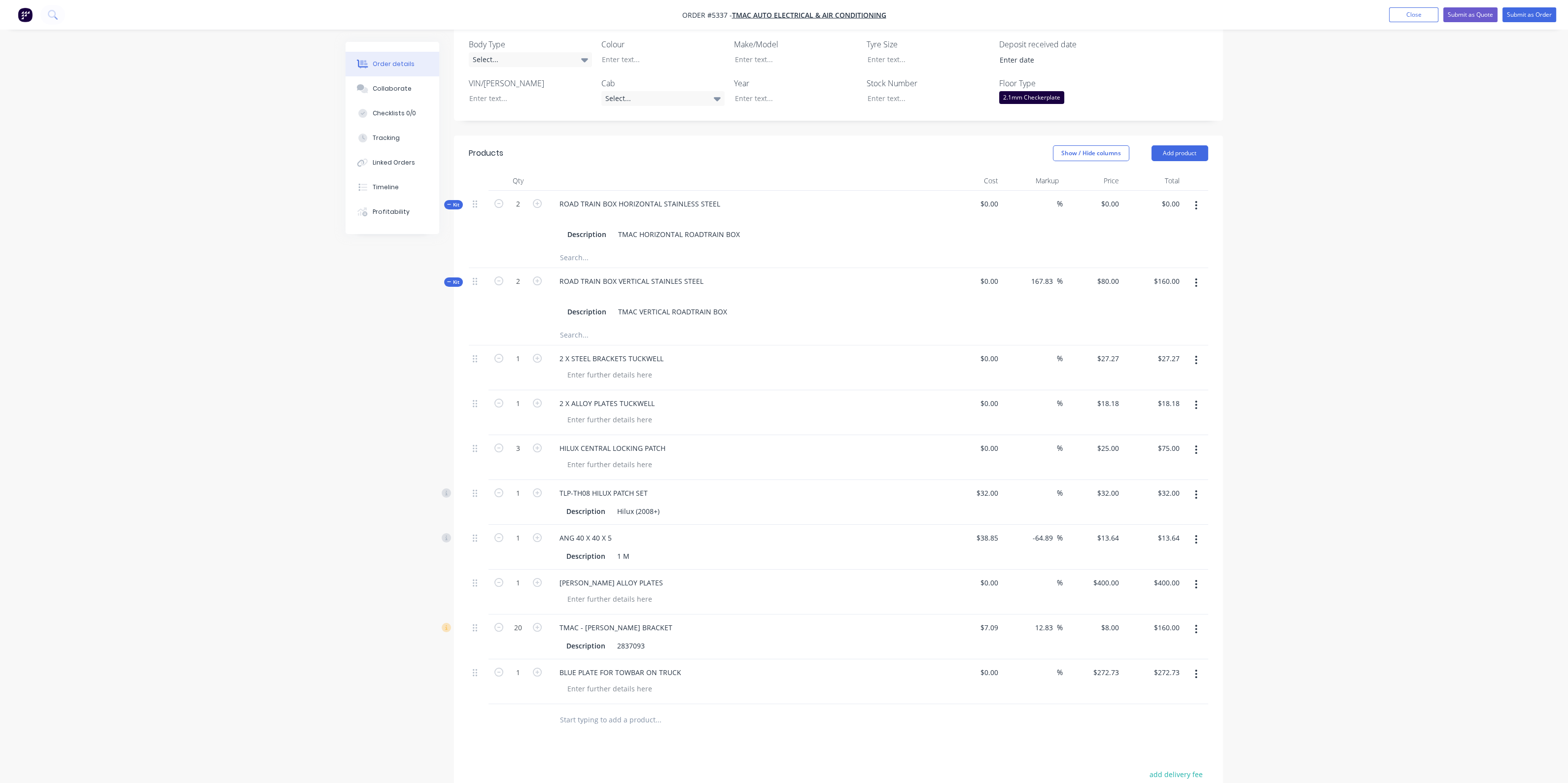
scroll to position [246, 0]
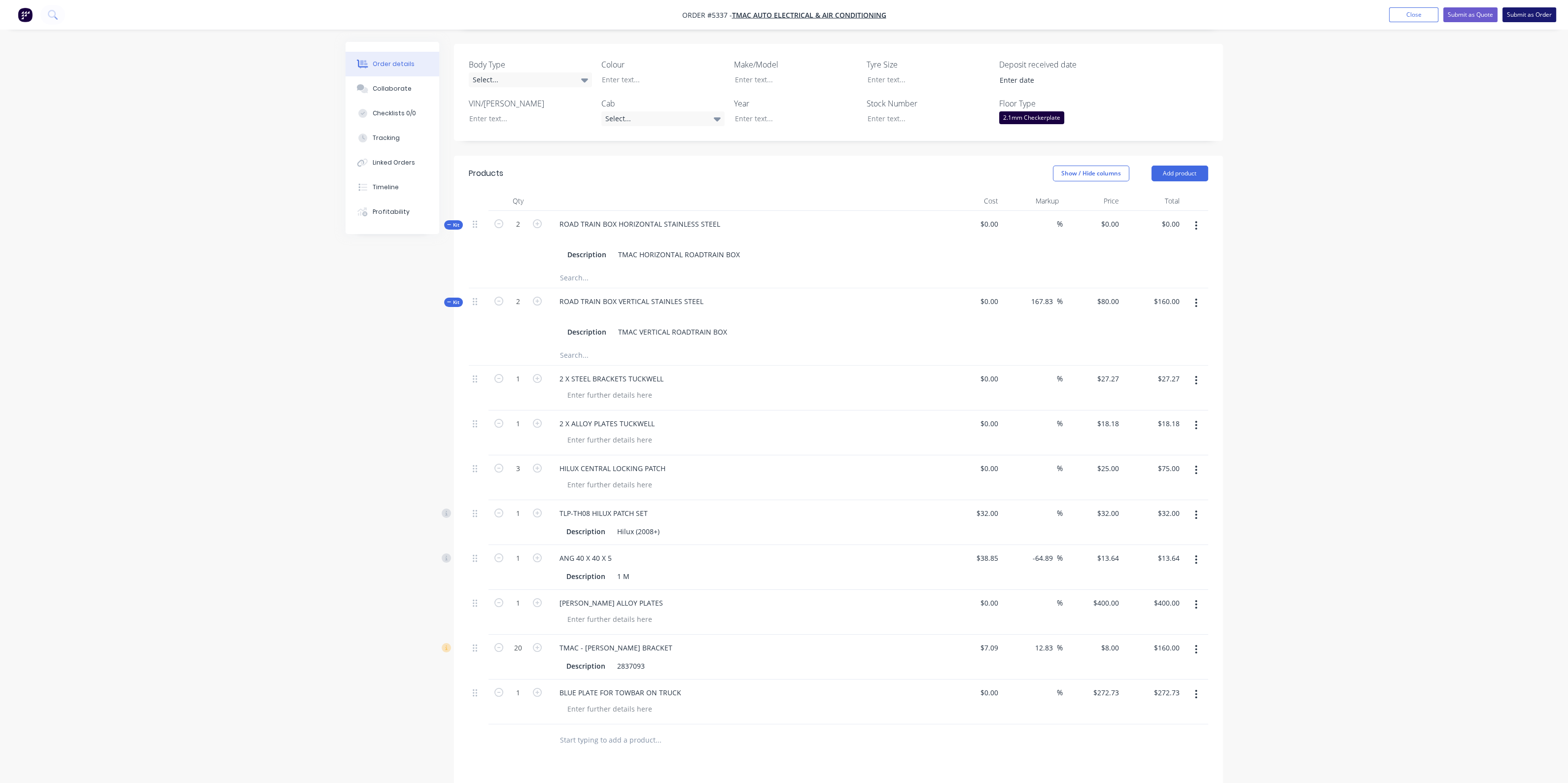
click at [1523, 13] on button "Submit as Order" at bounding box center [1529, 14] width 54 height 15
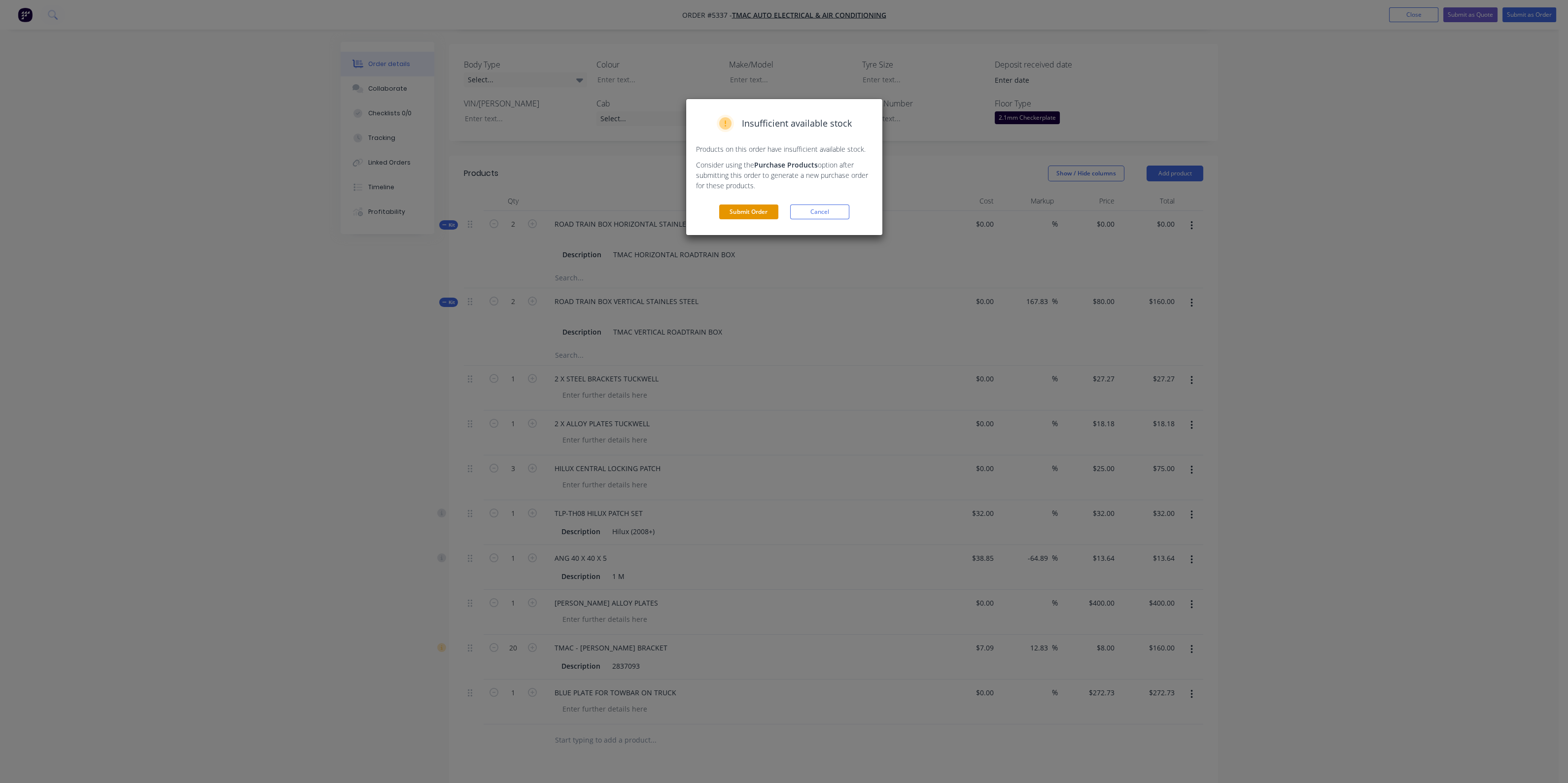
click at [748, 211] on button "Submit Order" at bounding box center [749, 211] width 59 height 15
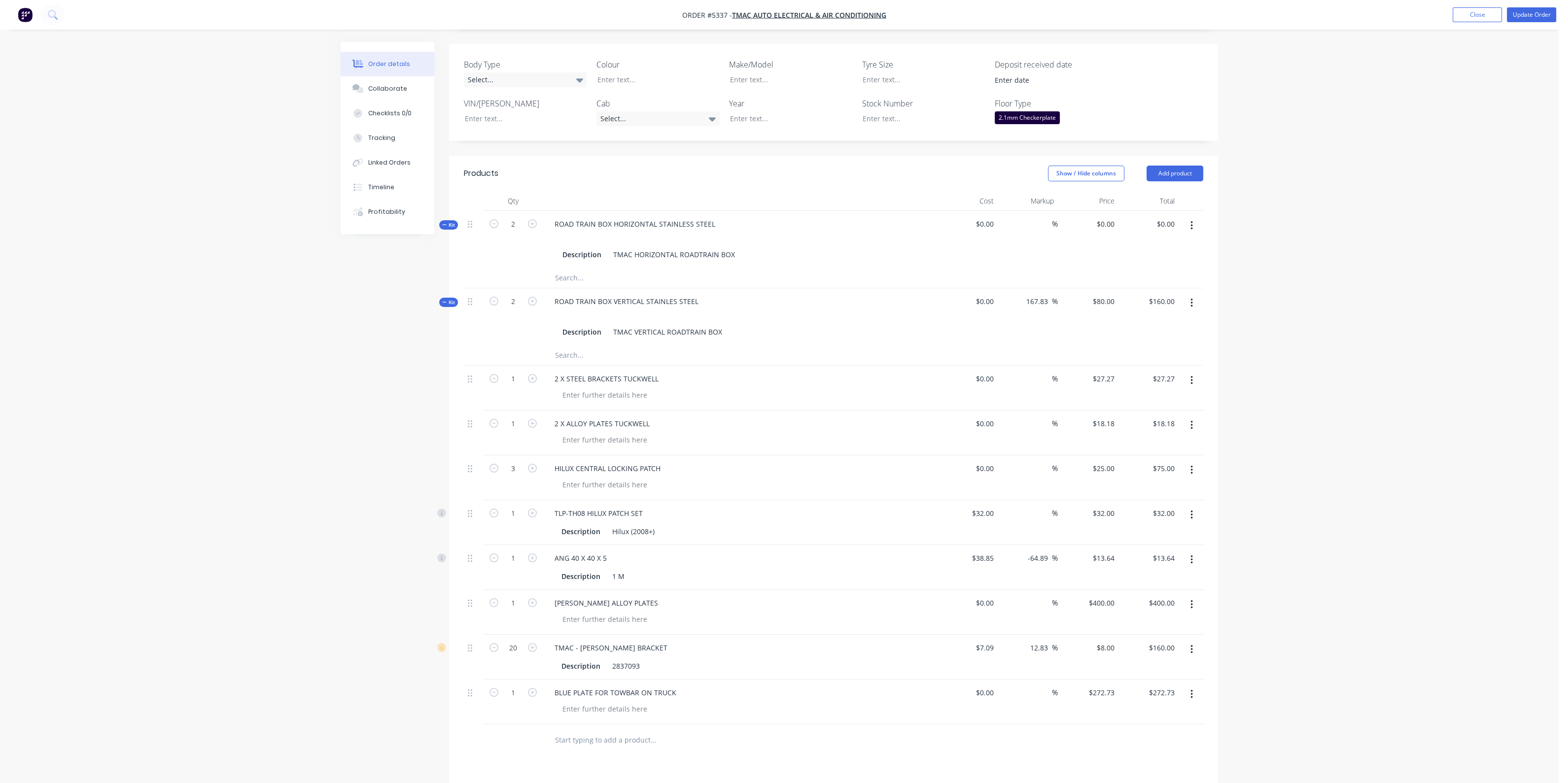
scroll to position [173, 0]
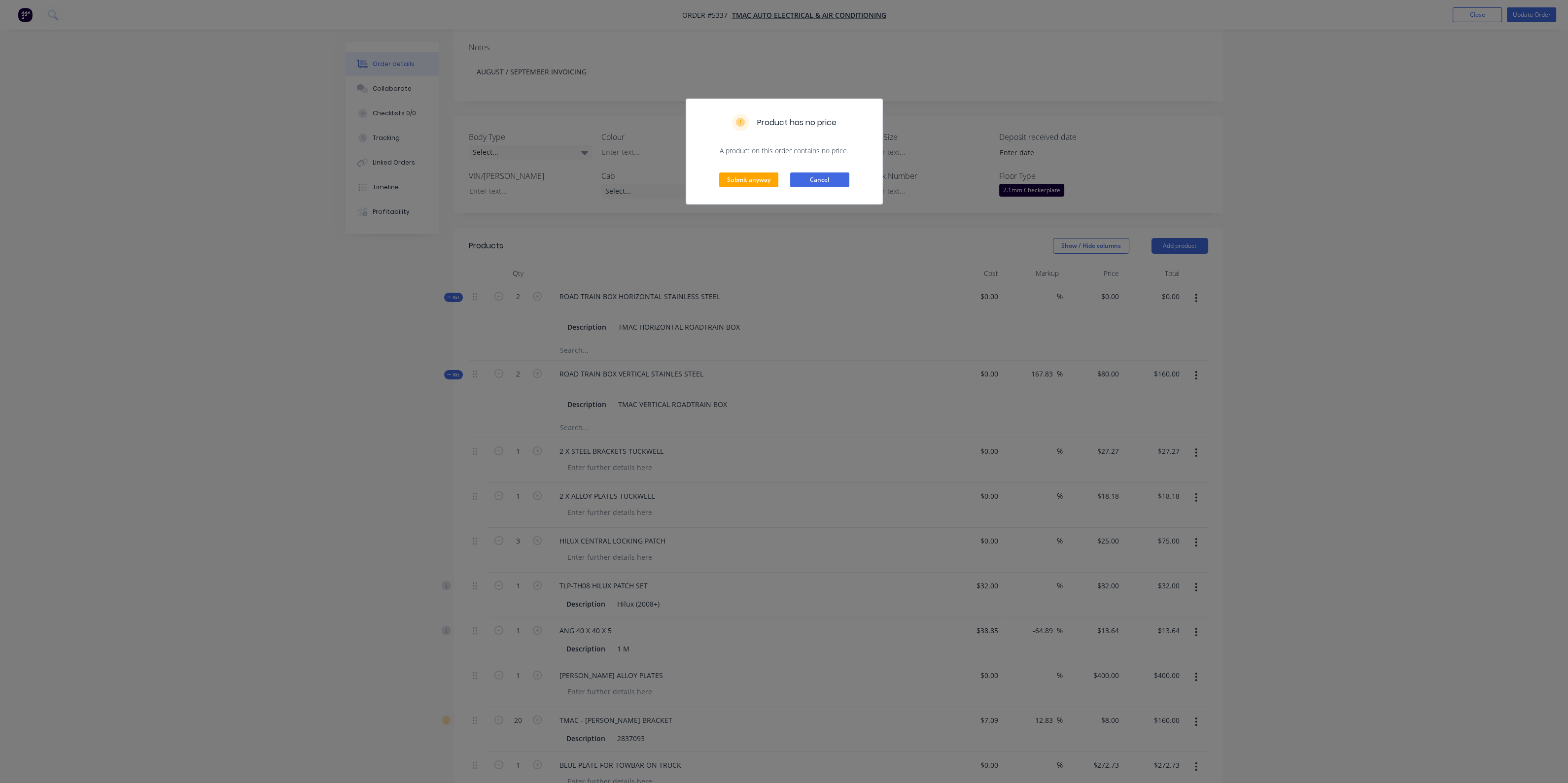
click at [815, 180] on button "Cancel" at bounding box center [820, 180] width 59 height 15
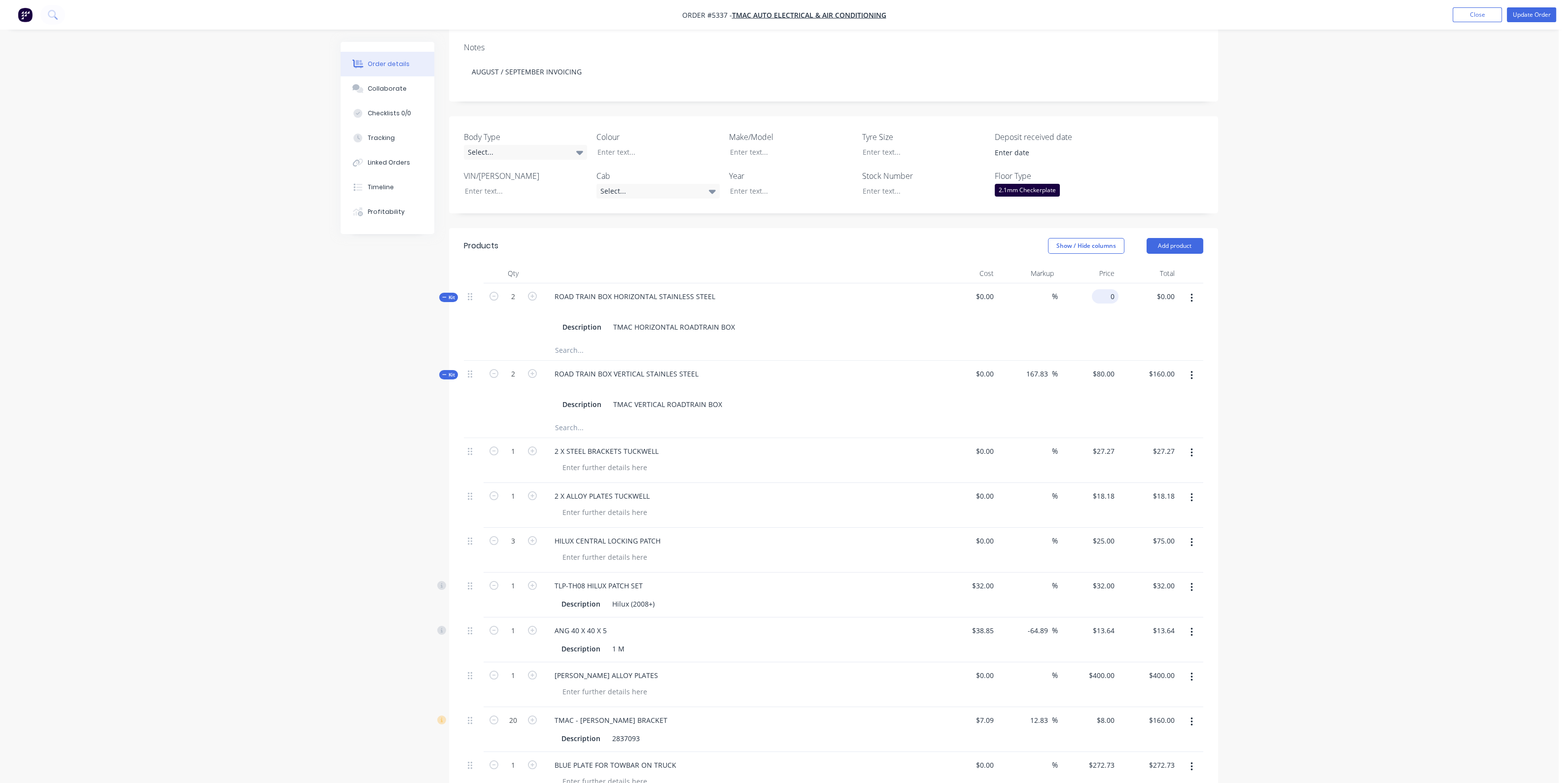
click at [1101, 283] on div "0 $0.00" at bounding box center [1088, 311] width 61 height 57
type input "$80.00"
type input "$160.00"
click at [957, 324] on div "$0.00" at bounding box center [967, 311] width 61 height 57
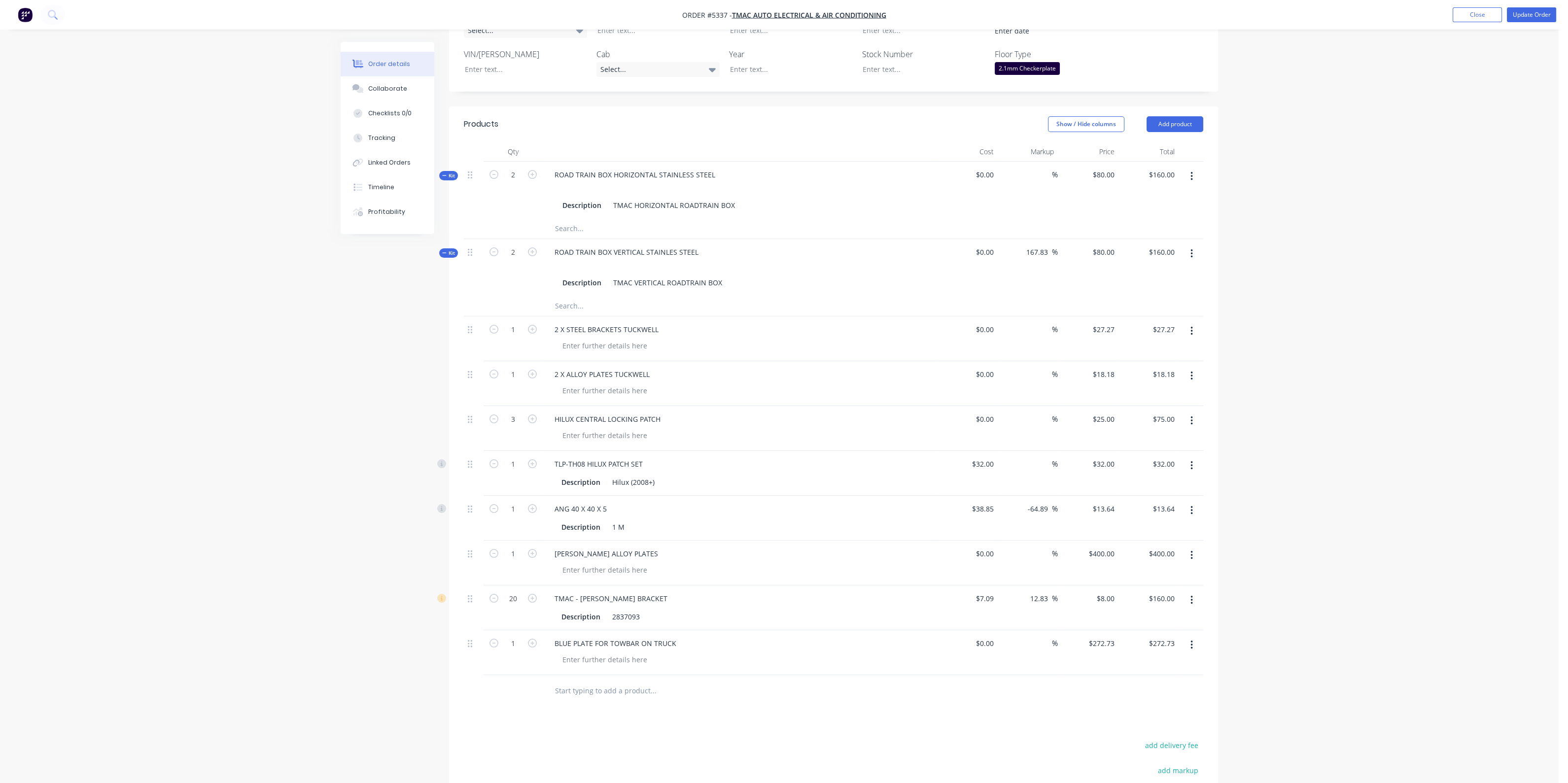
scroll to position [84, 0]
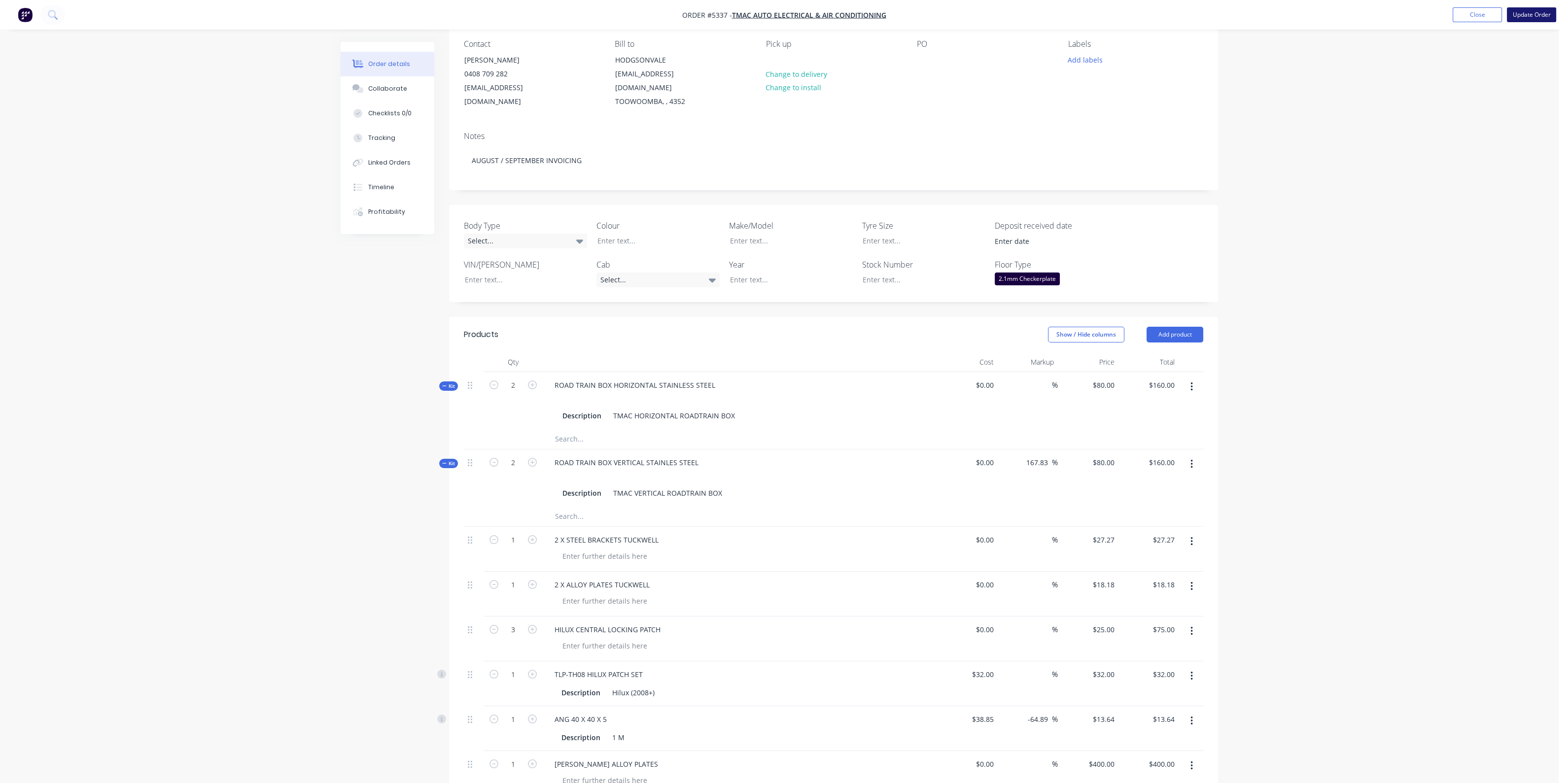
click at [1530, 15] on button "Update Order" at bounding box center [1531, 14] width 49 height 15
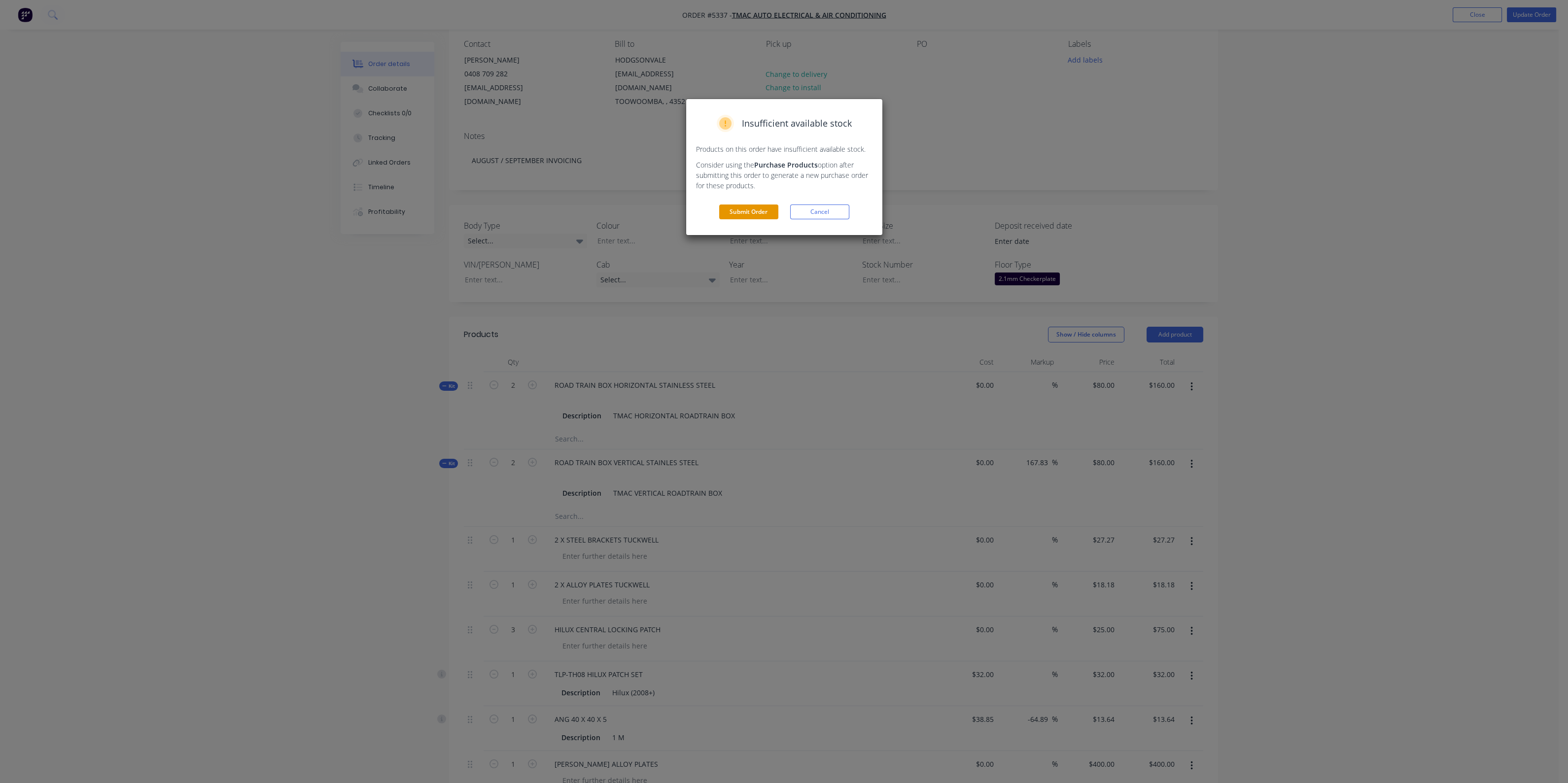
click at [726, 211] on button "Submit Order" at bounding box center [749, 211] width 59 height 15
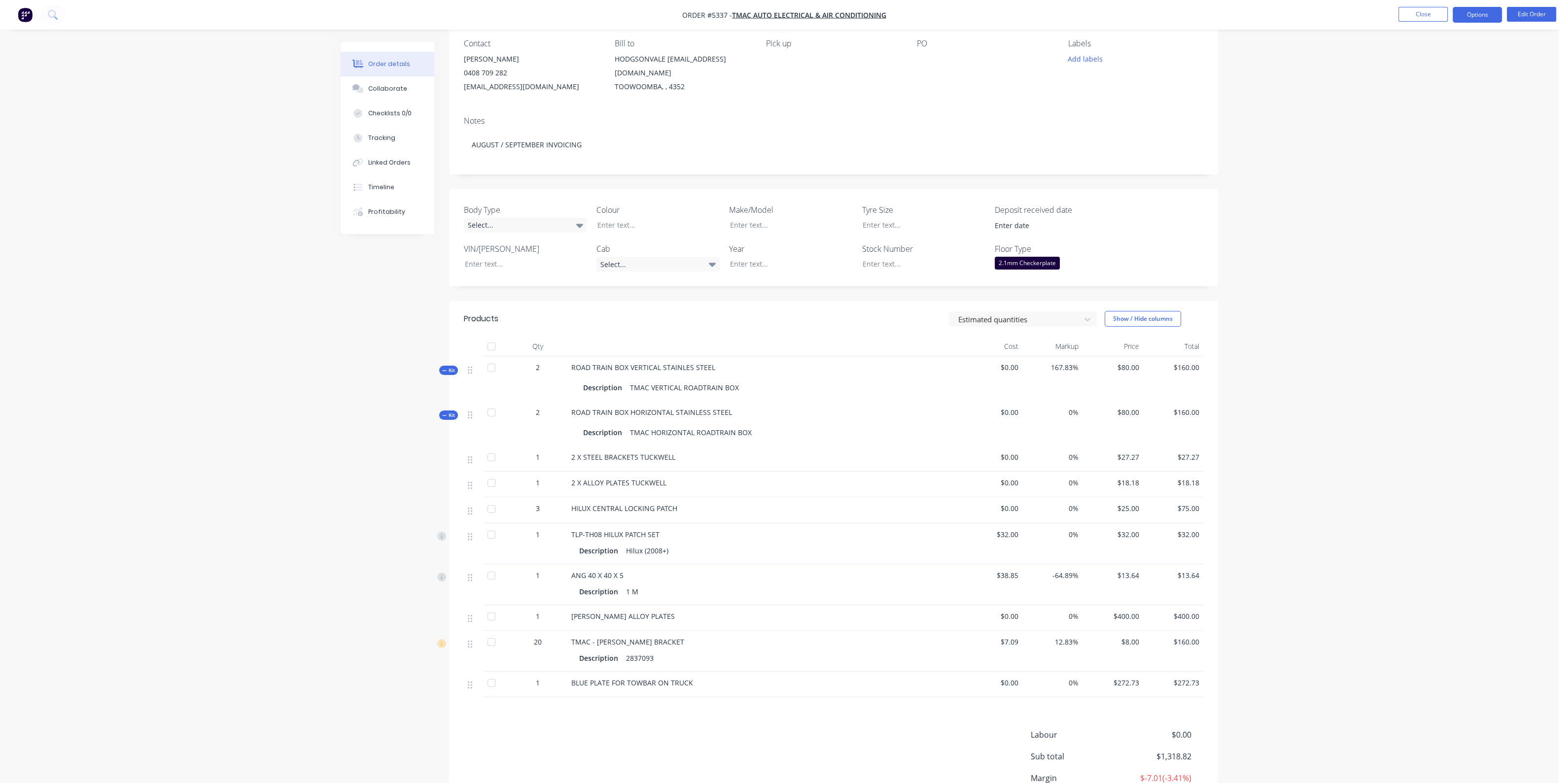
click at [1490, 12] on button "Options" at bounding box center [1477, 15] width 49 height 15
click at [1433, 63] on div "Invoice" at bounding box center [1448, 60] width 91 height 14
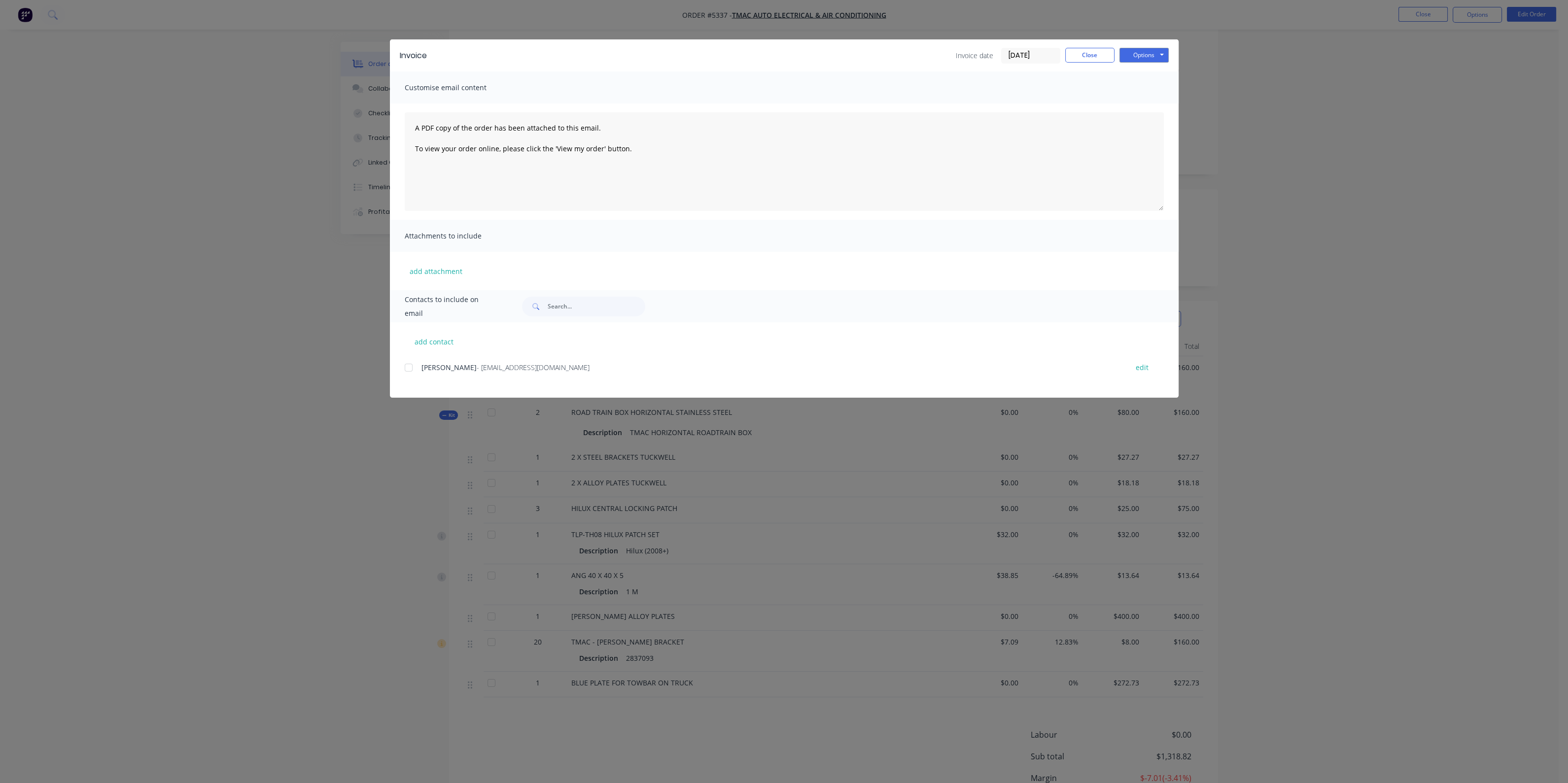
drag, startPoint x: 404, startPoint y: 366, endPoint x: 480, endPoint y: 358, distance: 76.4
click at [404, 367] on div at bounding box center [409, 368] width 20 height 20
click at [1143, 53] on button "Options" at bounding box center [1144, 55] width 49 height 15
click at [1147, 106] on button "Email" at bounding box center [1151, 105] width 63 height 16
click at [1149, 50] on button "Options" at bounding box center [1144, 55] width 49 height 15
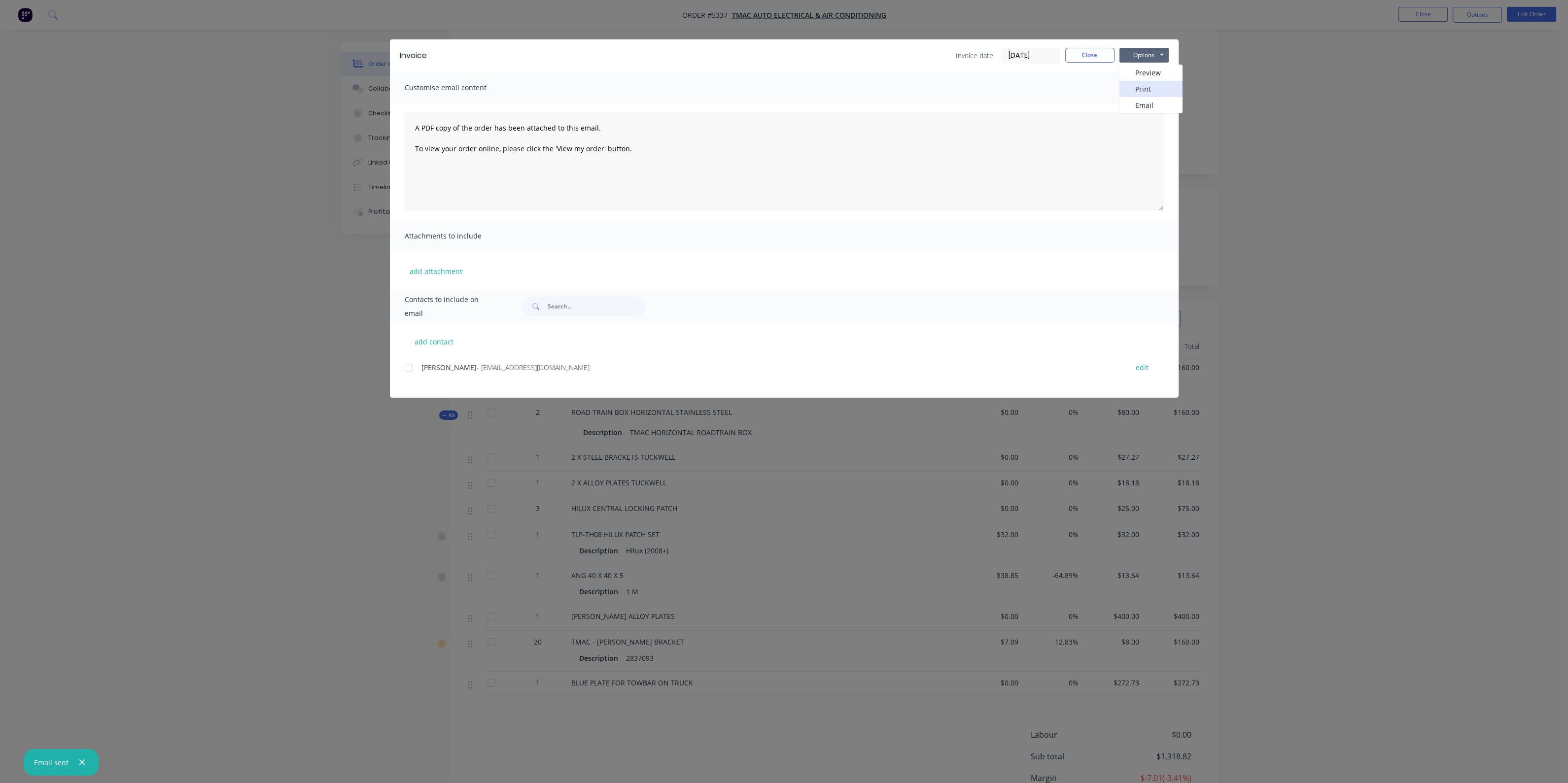
click at [1145, 89] on button "Print" at bounding box center [1151, 89] width 63 height 16
click at [1097, 46] on div "Invoice Invoice date [DATE] Close Options Preview Print Email" at bounding box center [784, 55] width 789 height 32
click at [1093, 56] on button "Close" at bounding box center [1090, 55] width 49 height 15
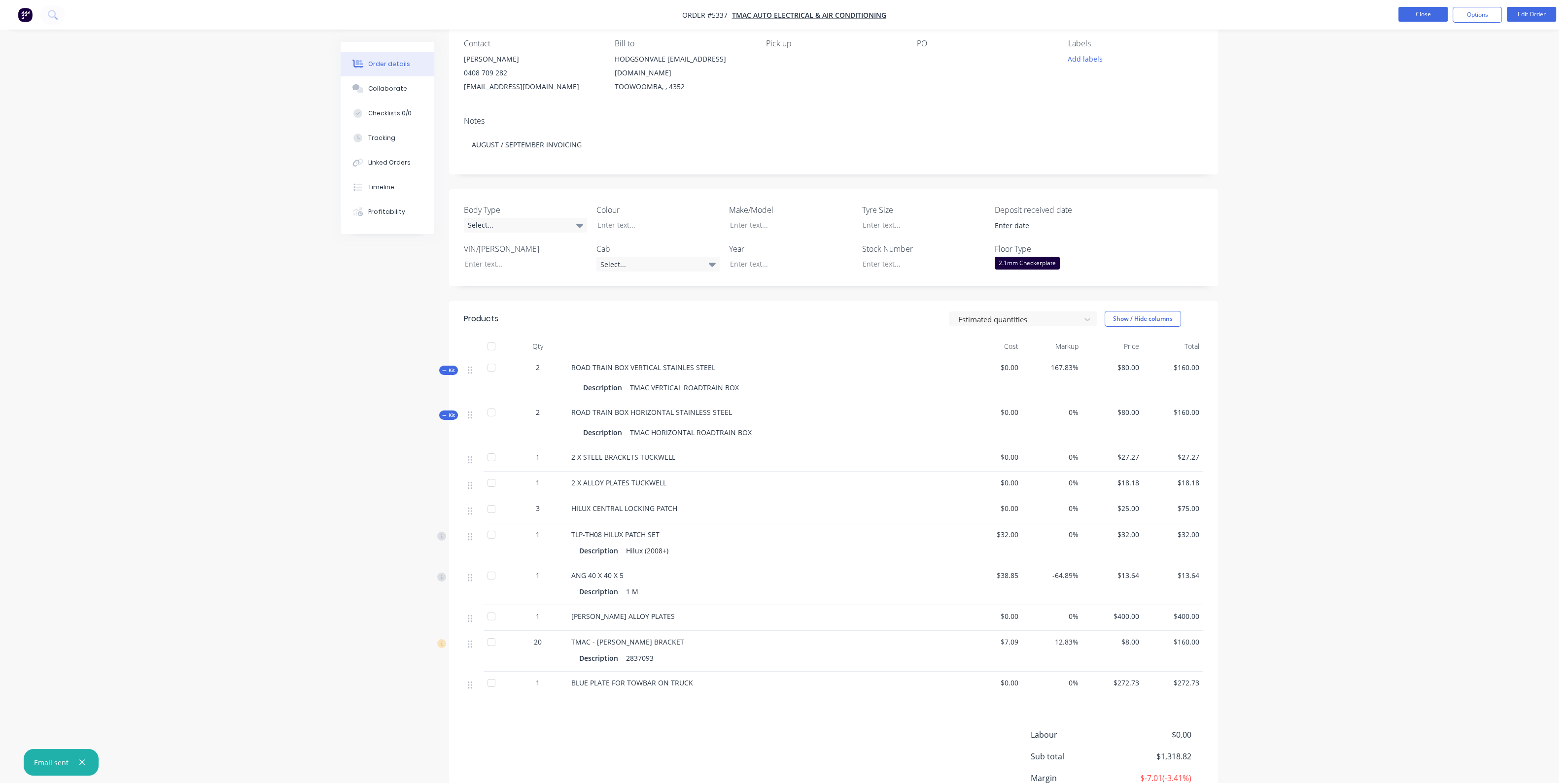
click at [1424, 14] on button "Close" at bounding box center [1423, 14] width 49 height 15
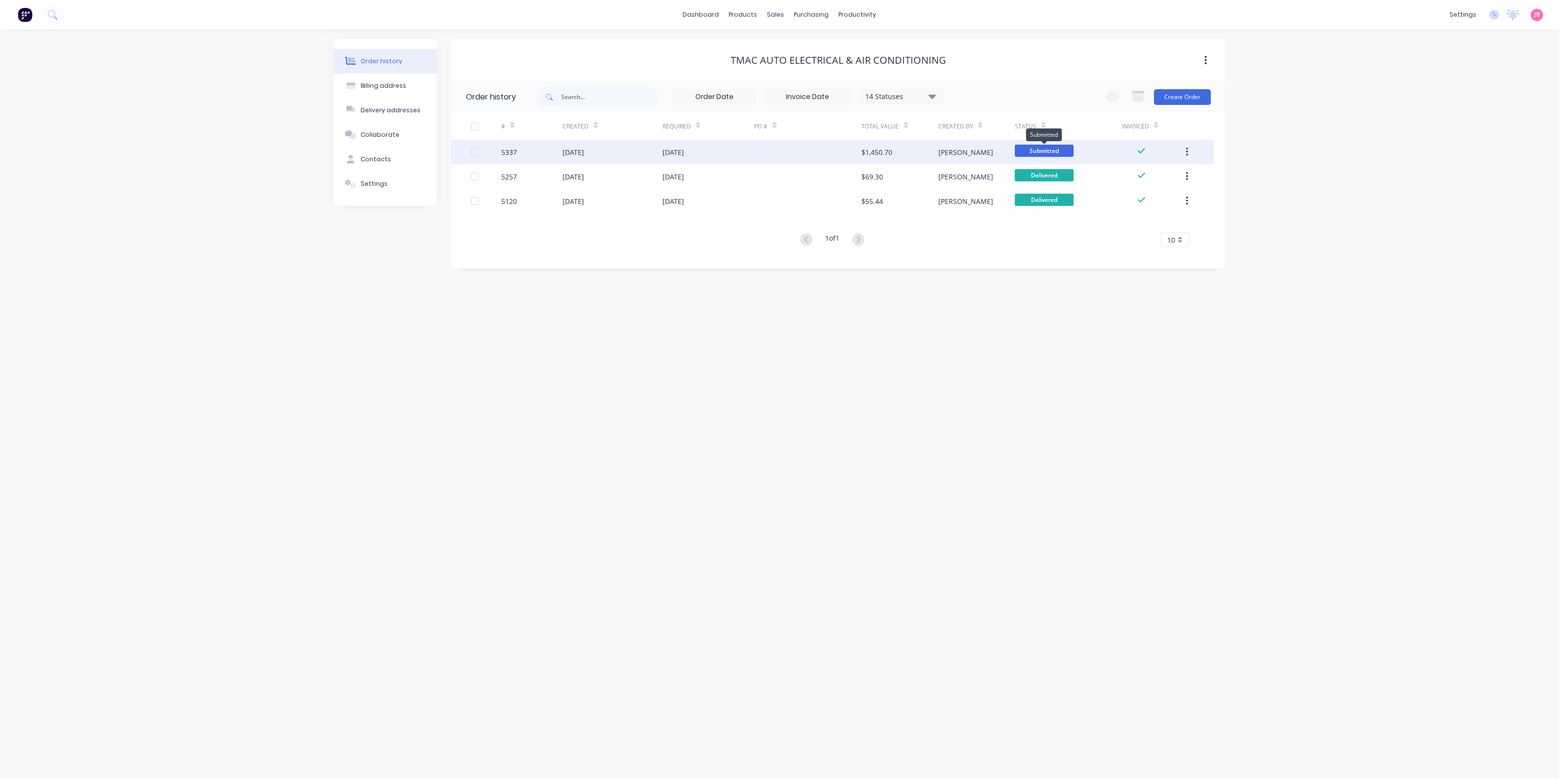
click at [1046, 148] on span "Submitted" at bounding box center [1044, 150] width 59 height 12
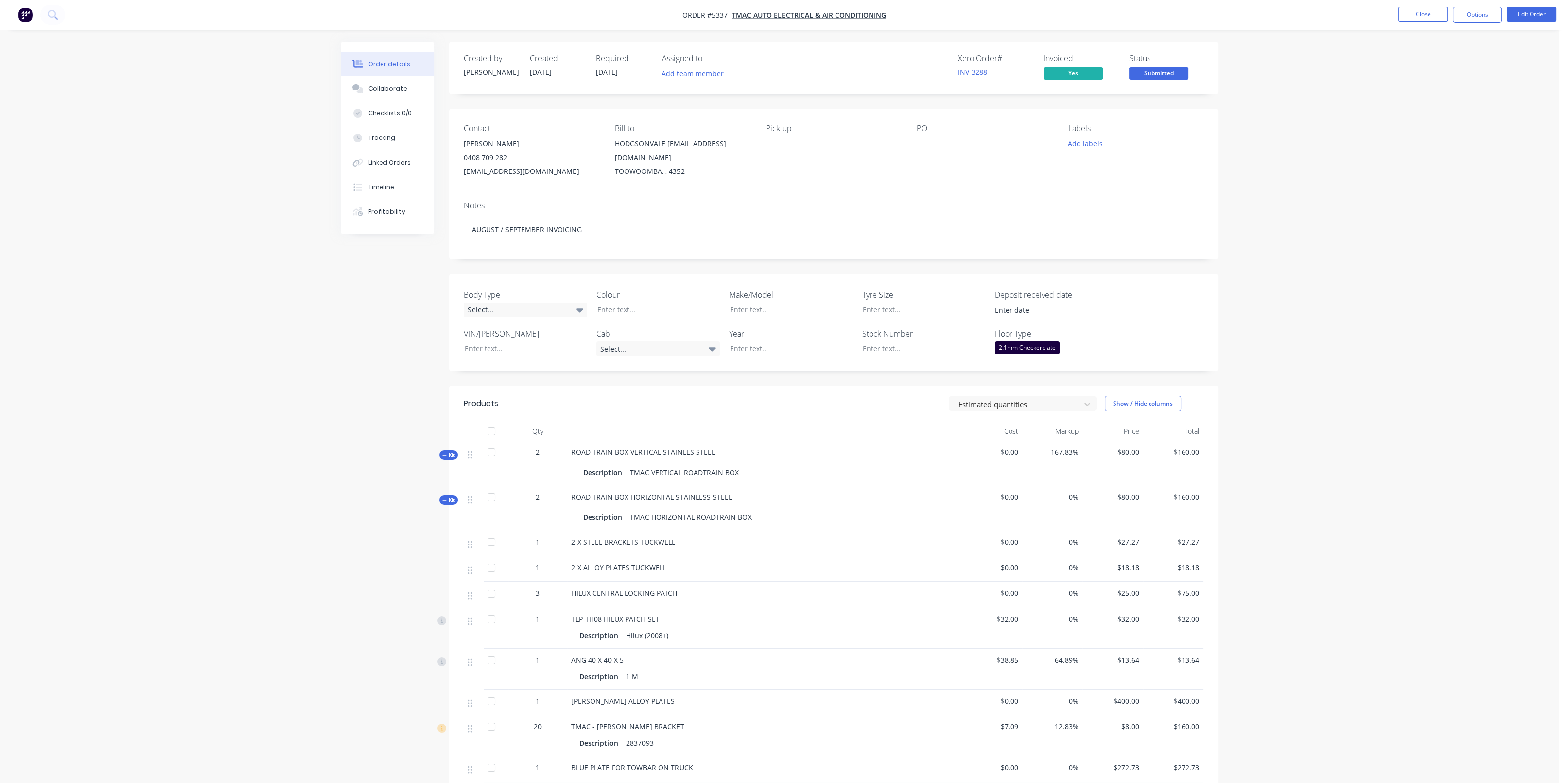
click at [1161, 73] on span "Submitted" at bounding box center [1159, 73] width 59 height 12
click at [1152, 211] on div "Picked Up" at bounding box center [1142, 213] width 93 height 17
click at [1431, 15] on button "Close" at bounding box center [1423, 14] width 49 height 15
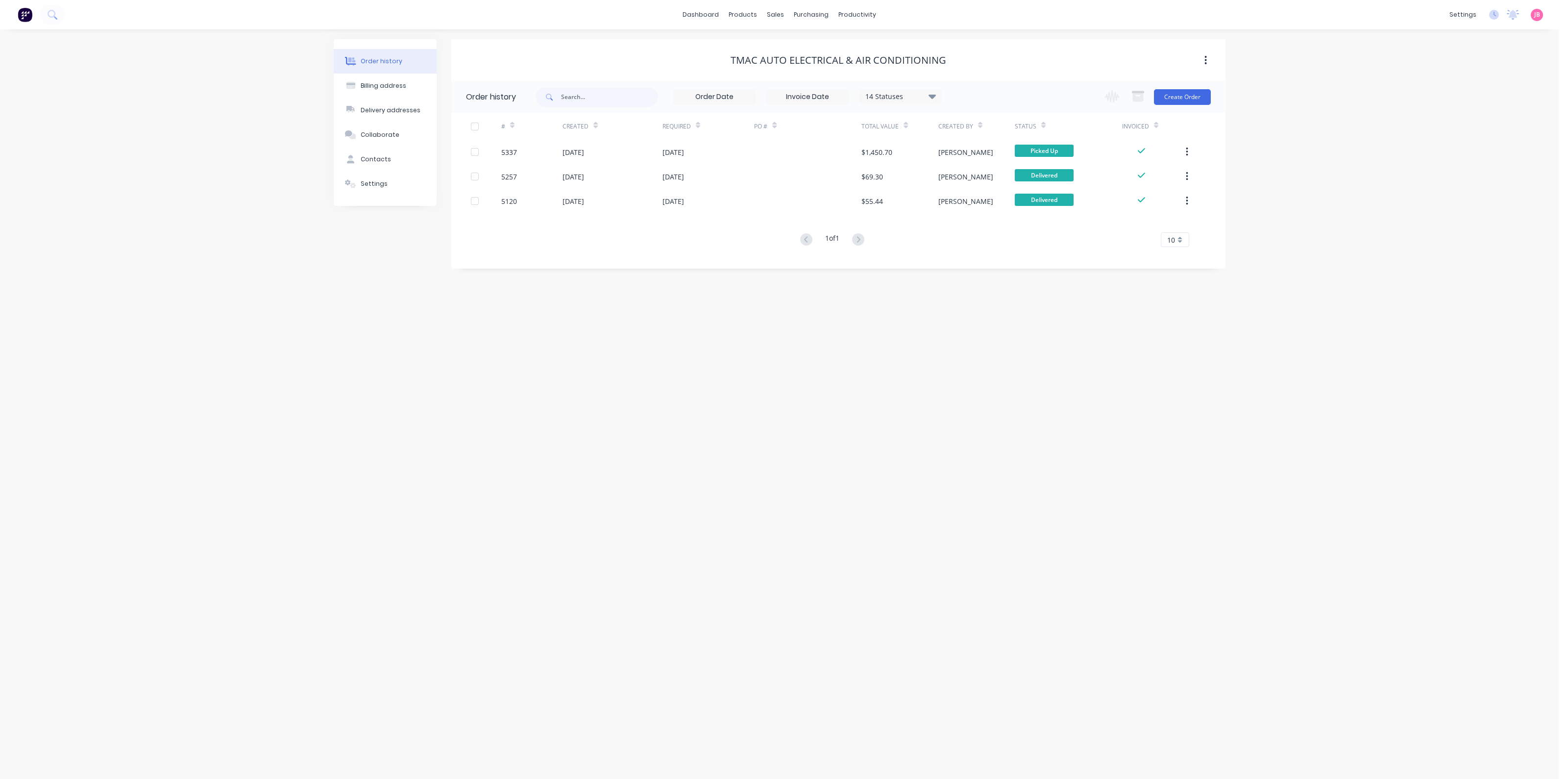
click at [630, 352] on div "Order history Billing address Delivery addresses Collaborate Contacts Settings …" at bounding box center [779, 404] width 1559 height 750
